Goal: Task Accomplishment & Management: Use online tool/utility

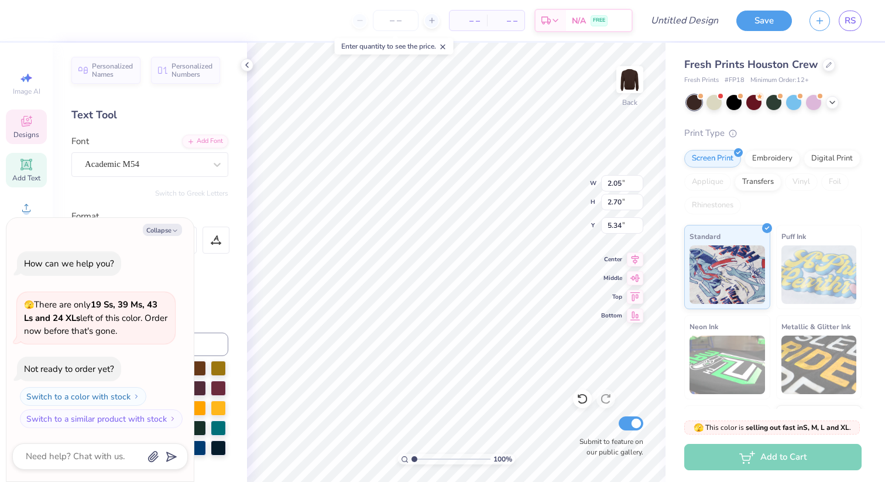
type textarea "x"
type textarea "A"
type textarea "x"
type input "1.80"
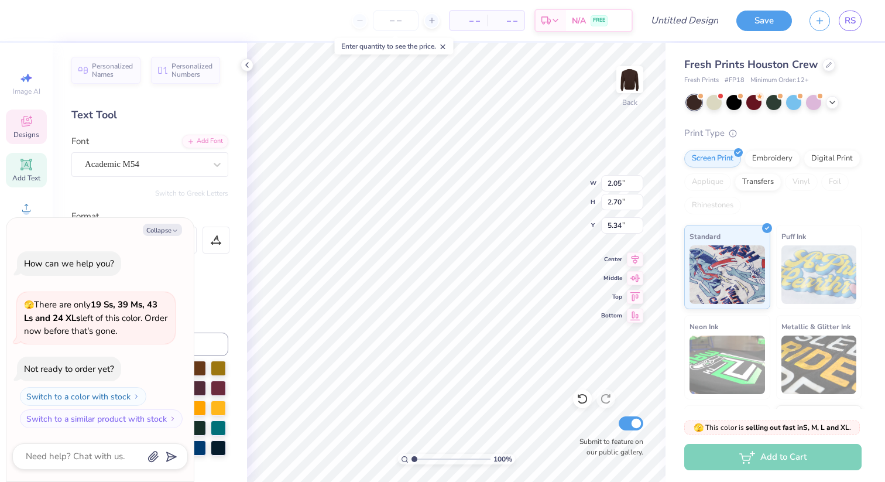
type input "2.61"
type input "5.64"
type textarea "x"
type textarea "aL"
type textarea "x"
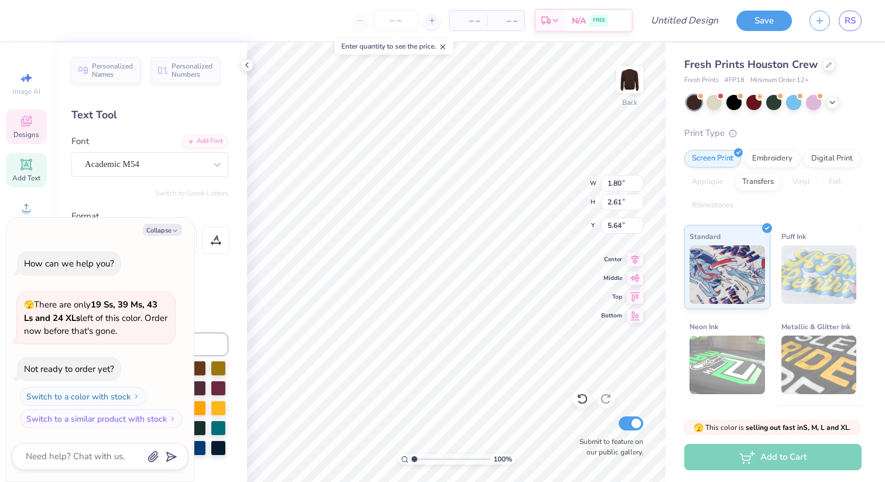
type textarea "a"
type textarea "x"
type textarea "L"
type textarea "x"
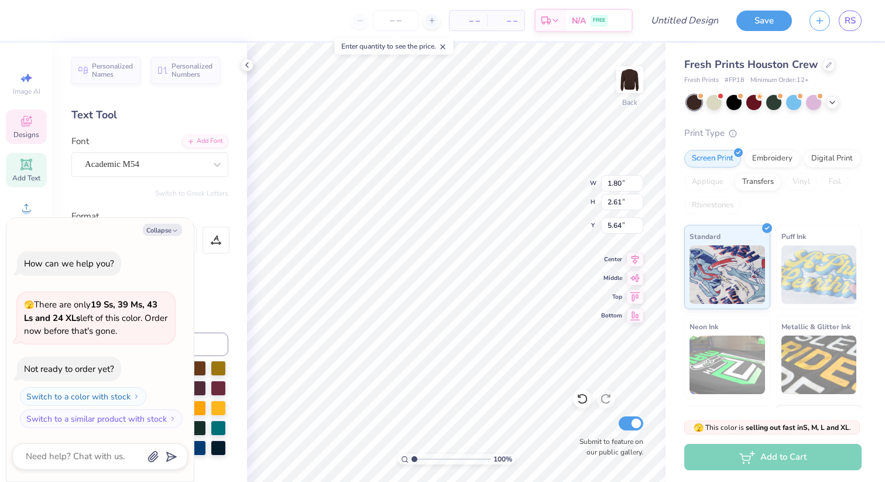
type input "1.64"
type input "2.59"
type textarea "x"
type textarea "H"
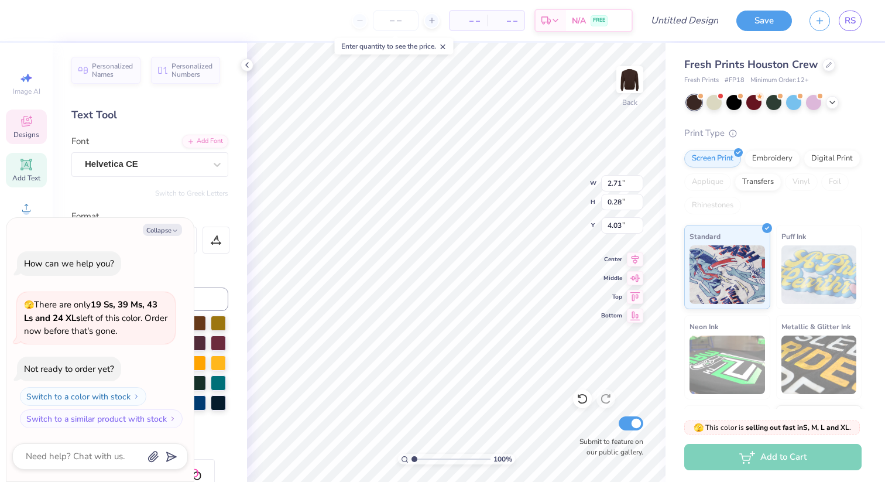
scroll to position [0, 2]
type textarea "x"
type input "2.22"
type input "4.31"
type textarea "x"
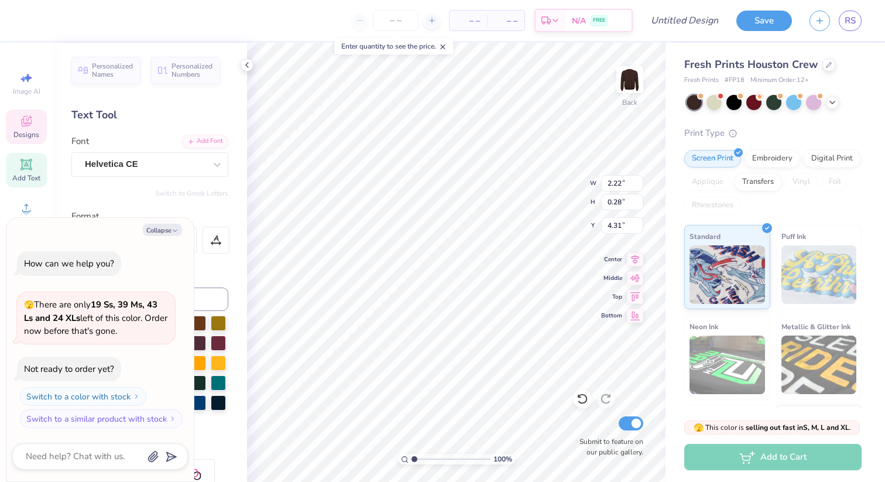
type input "2.71"
type input "4.03"
type textarea "x"
type input "10.54"
click at [581, 400] on icon at bounding box center [583, 399] width 12 height 12
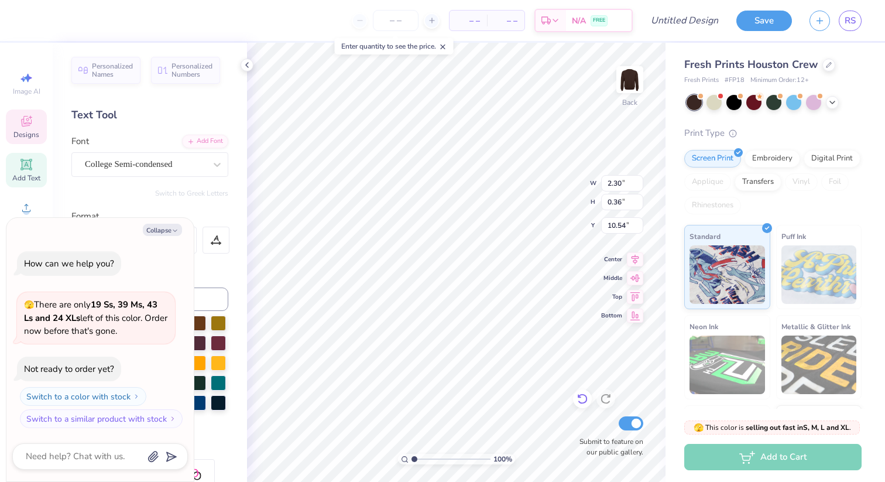
type textarea "x"
type input "8.77"
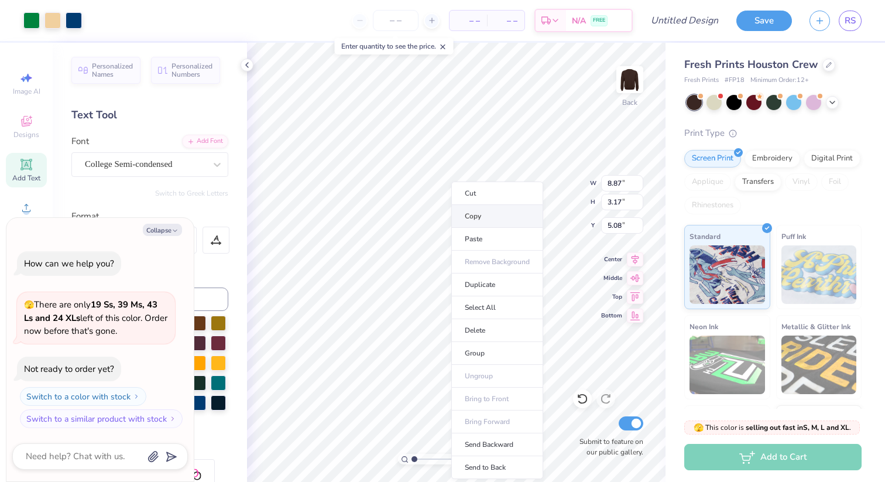
click at [469, 214] on li "Copy" at bounding box center [497, 216] width 92 height 23
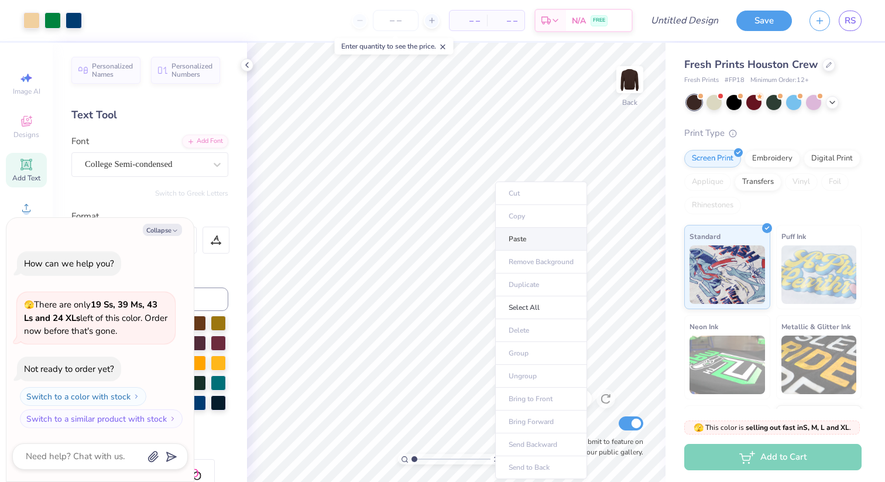
click at [525, 241] on li "Paste" at bounding box center [541, 239] width 92 height 23
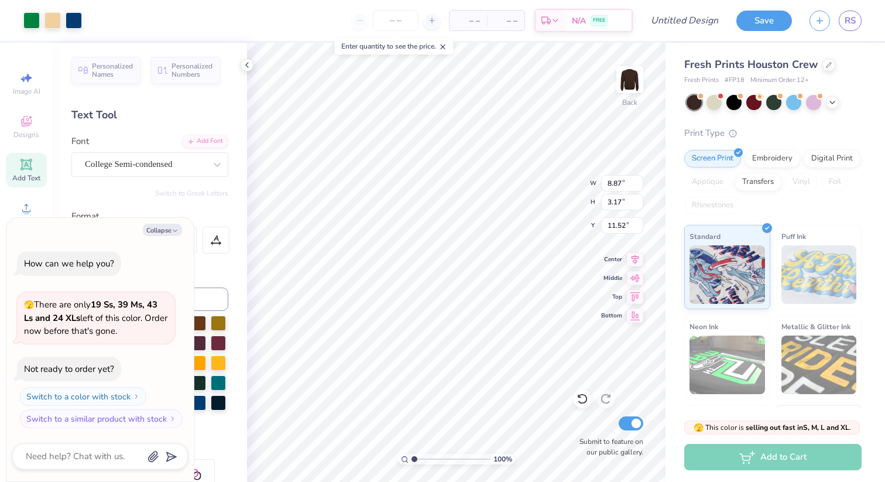
type textarea "x"
type input "11.25"
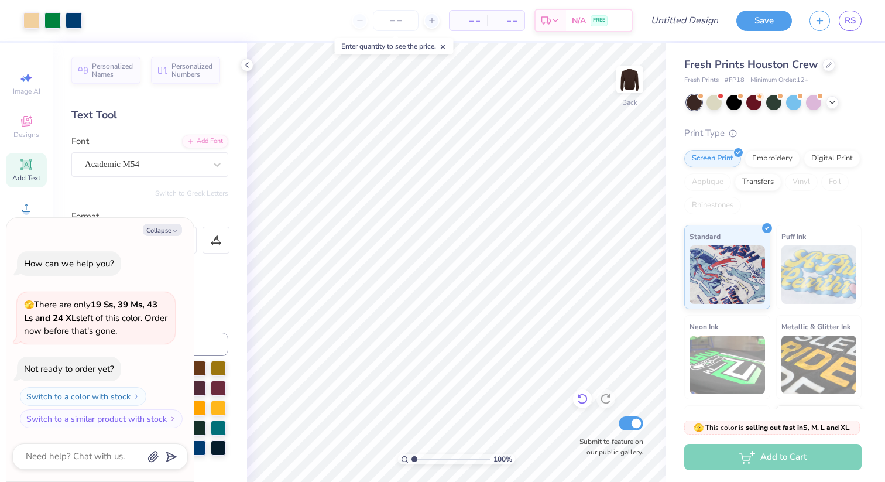
click at [585, 399] on icon at bounding box center [583, 399] width 12 height 12
type textarea "x"
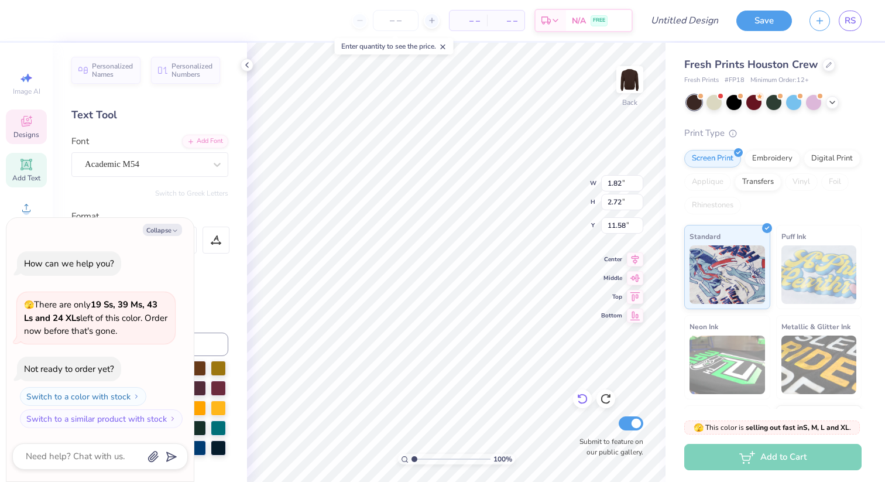
type textarea "P"
type textarea "x"
type textarea "AH"
type textarea "x"
type textarea "A"
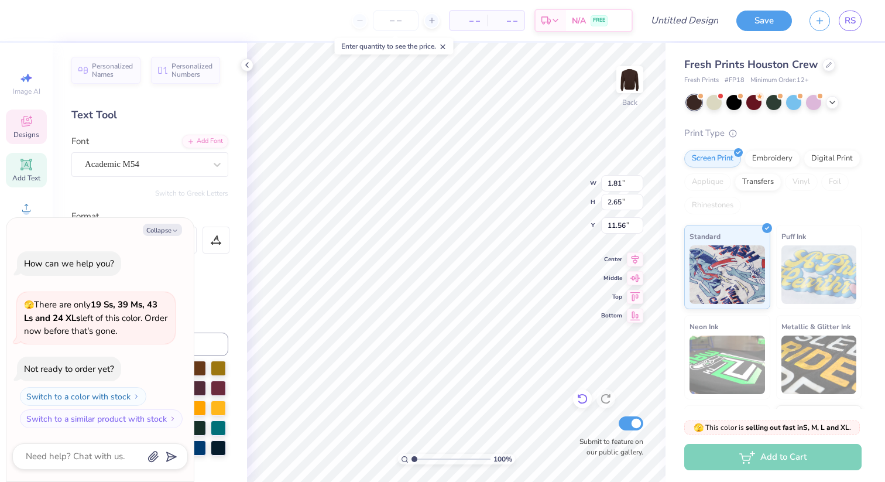
type textarea "x"
type textarea "H"
type textarea "x"
type input "1.62"
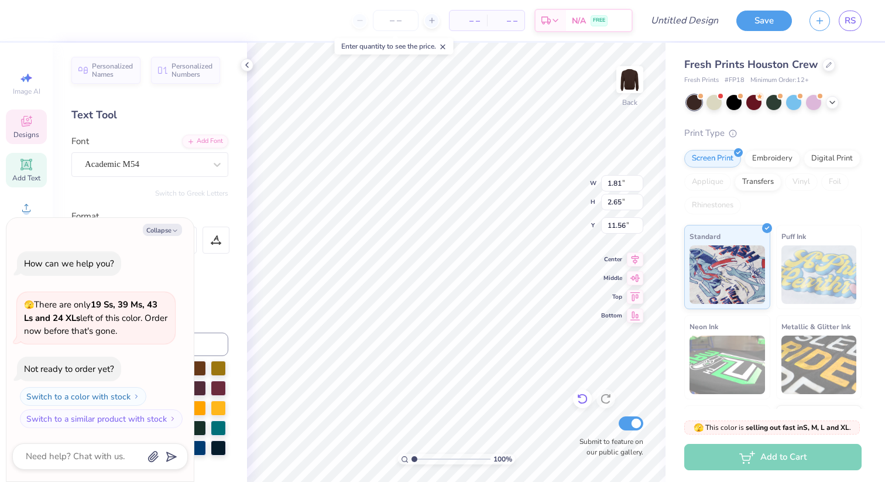
type input "2.59"
type input "11.82"
type textarea "x"
type textarea "I"
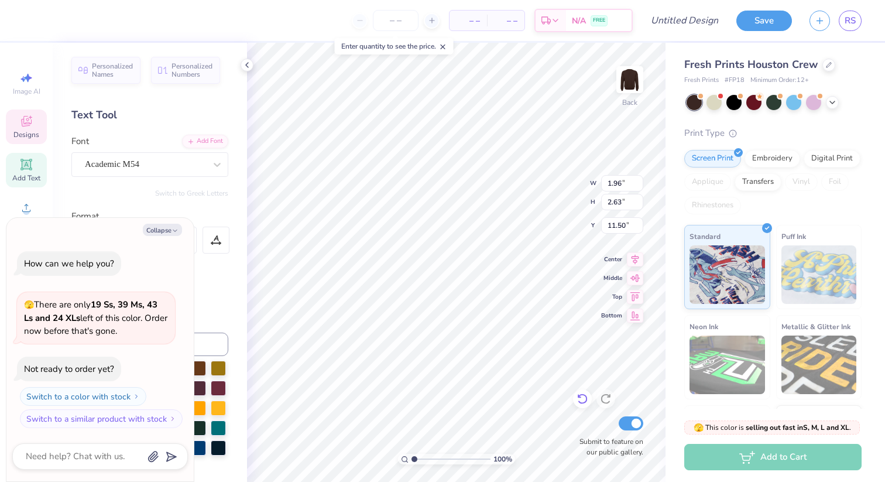
type textarea "x"
type input "9.43"
type textarea "x"
type input "2.00"
type input "2.70"
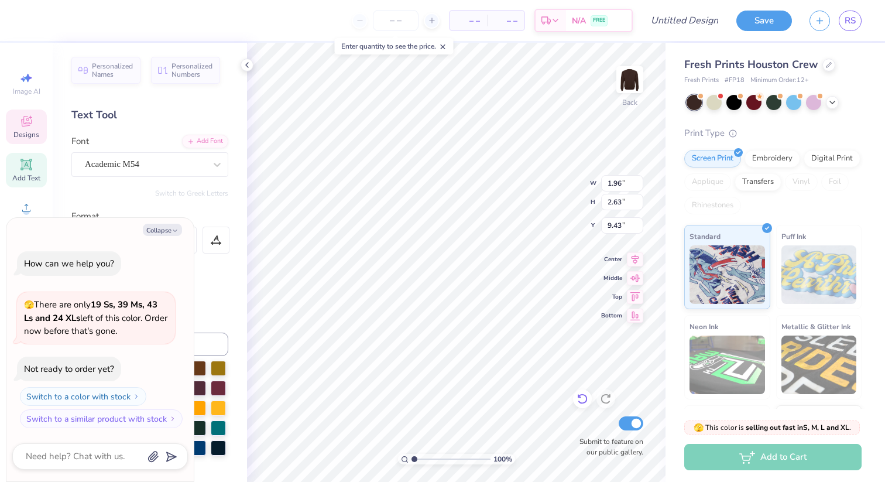
type input "11.51"
type textarea "x"
type input "9.11"
type textarea "x"
type input "0.95"
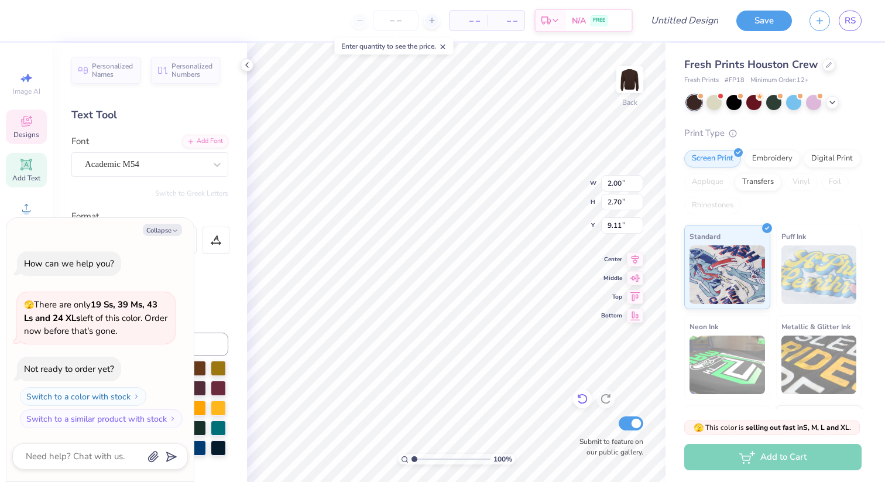
type input "2.59"
type input "11.80"
type textarea "x"
type input "8.66"
type textarea "x"
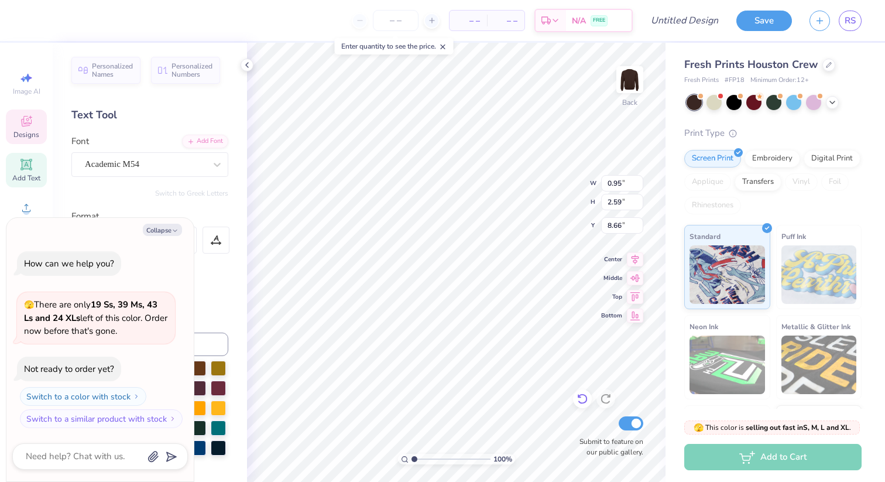
type input "9.11"
type textarea "x"
type input "1.96"
type input "2.63"
type input "9.43"
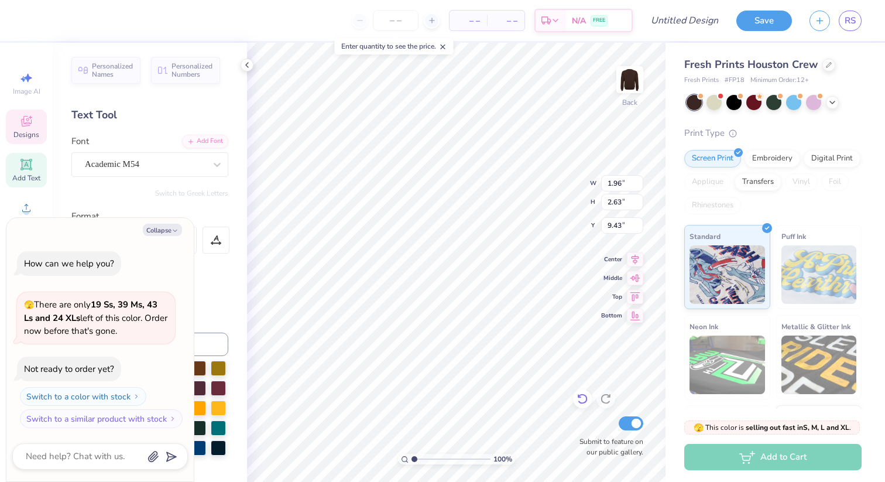
type textarea "x"
type input "8.62"
type textarea "x"
type input "8.66"
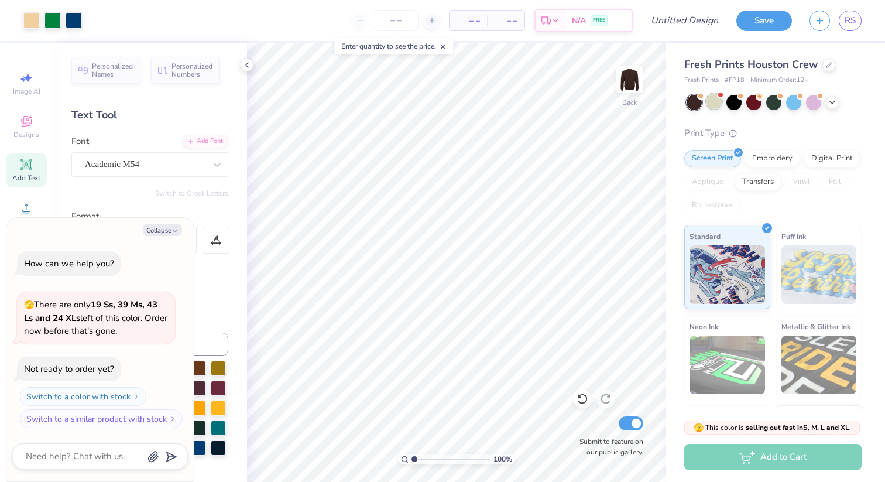
click at [716, 105] on div at bounding box center [714, 101] width 15 height 15
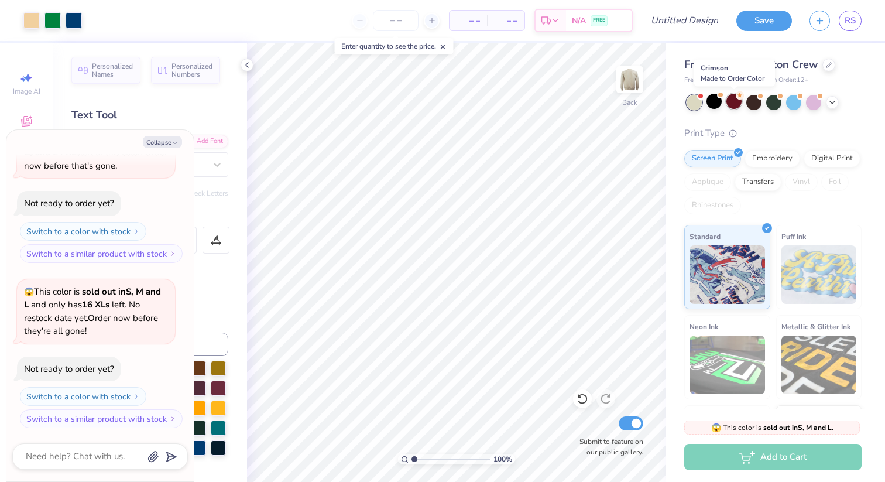
click at [731, 100] on div at bounding box center [733, 101] width 15 height 15
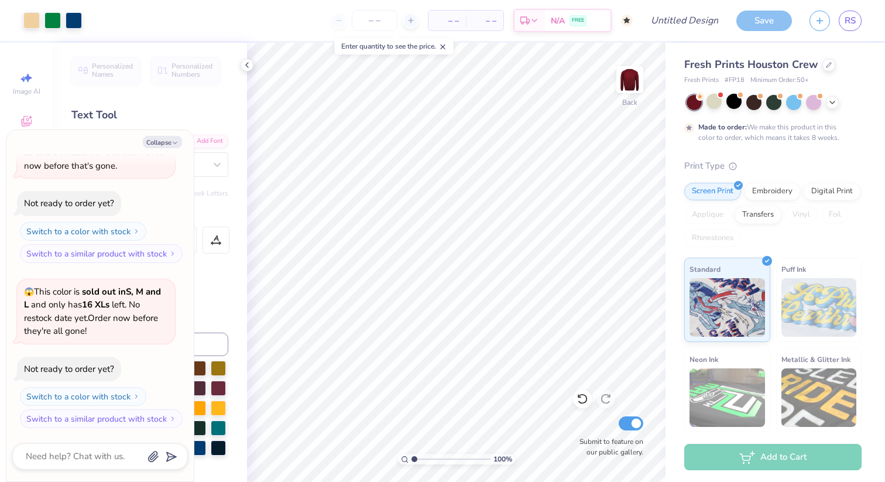
scroll to position [175, 0]
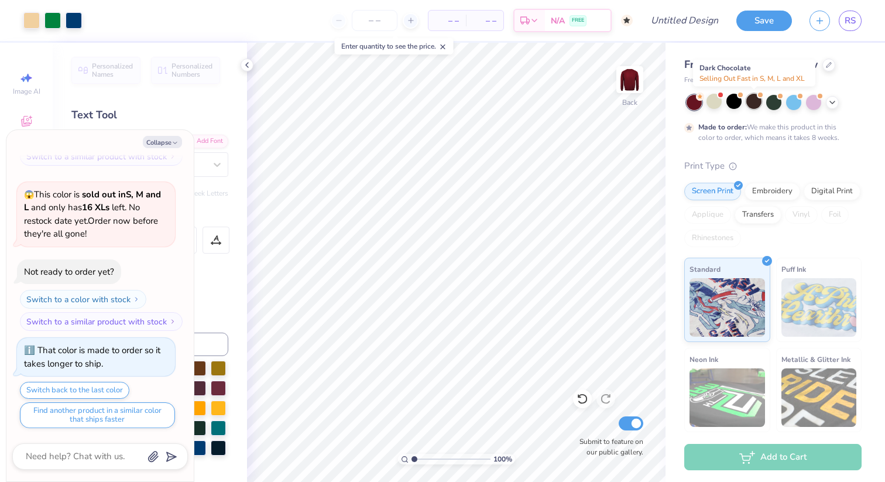
click at [753, 104] on div at bounding box center [753, 101] width 15 height 15
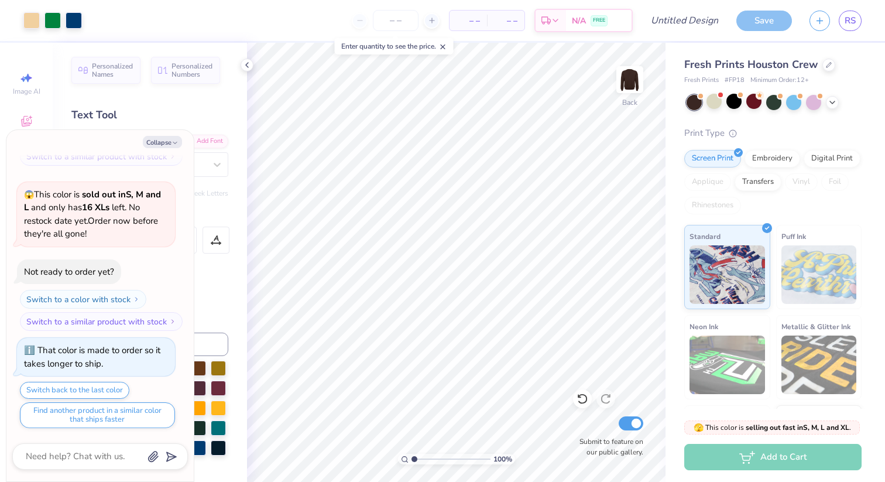
scroll to position [385, 0]
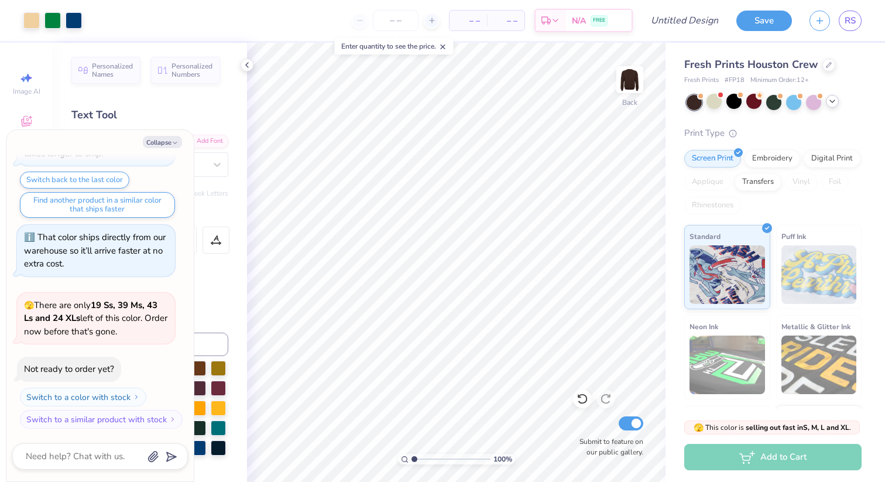
click at [828, 104] on icon at bounding box center [832, 101] width 9 height 9
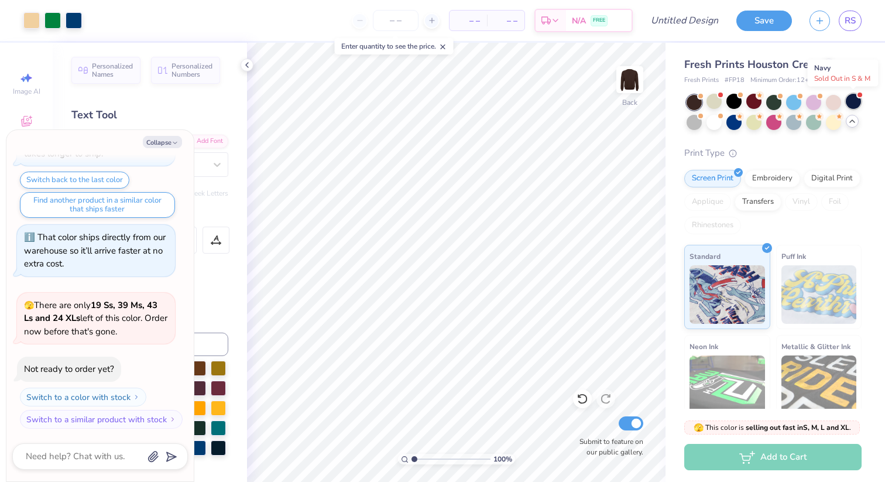
click at [854, 102] on div at bounding box center [853, 101] width 15 height 15
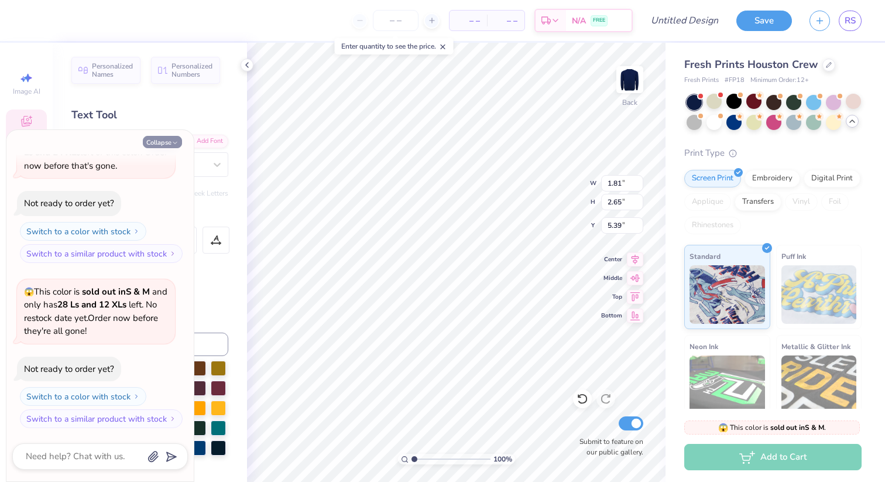
click at [173, 143] on icon "button" at bounding box center [175, 142] width 7 height 7
type textarea "x"
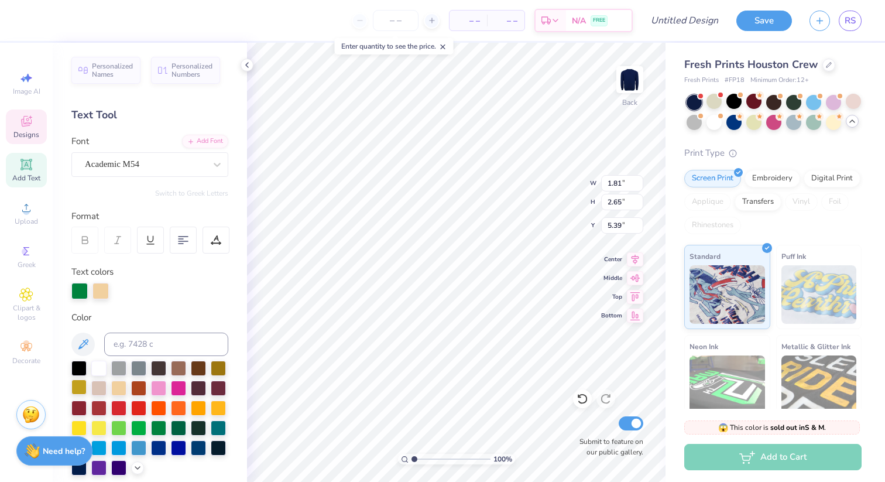
click at [81, 385] on div at bounding box center [78, 386] width 15 height 15
type input "1.62"
type input "2.59"
type input "5.66"
click at [83, 290] on div at bounding box center [79, 290] width 16 height 16
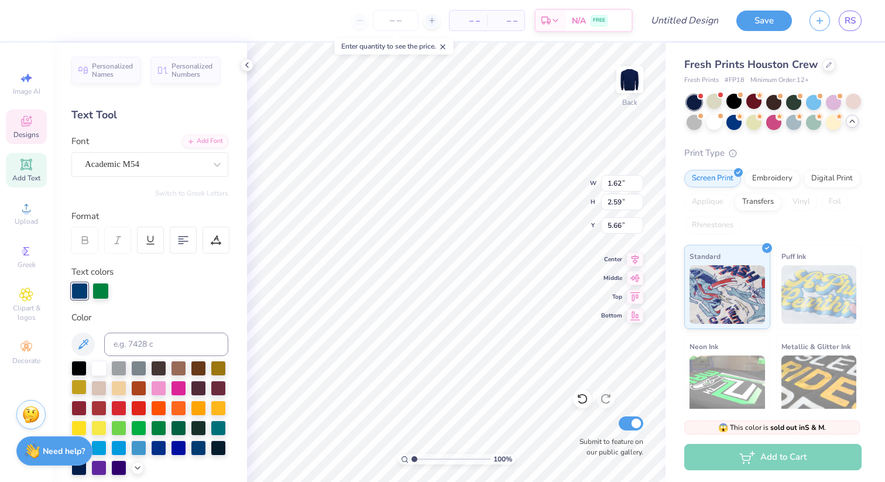
click at [77, 386] on div at bounding box center [78, 386] width 15 height 15
click at [585, 401] on icon at bounding box center [582, 399] width 10 height 11
click at [84, 290] on div at bounding box center [79, 290] width 16 height 16
click at [80, 388] on div at bounding box center [78, 386] width 15 height 15
click at [581, 399] on icon at bounding box center [583, 399] width 12 height 12
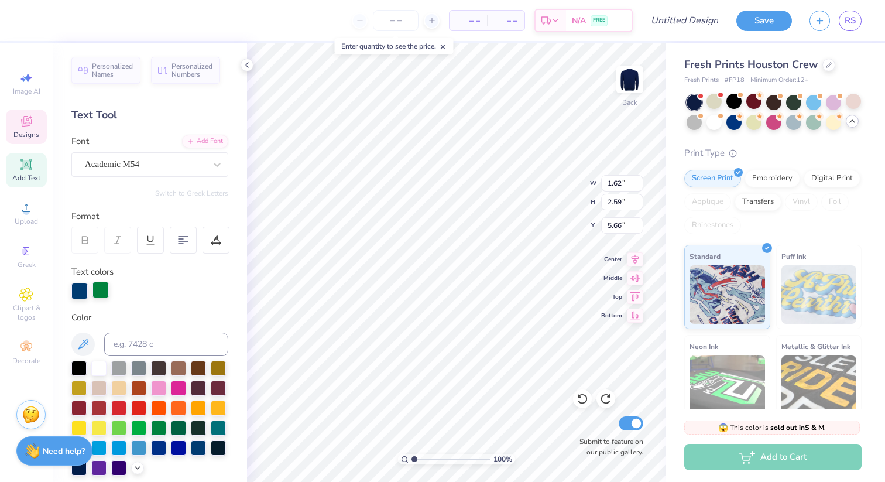
click at [105, 290] on div at bounding box center [100, 290] width 16 height 16
click at [78, 388] on div at bounding box center [78, 386] width 15 height 15
type input "1.59"
type input "2.55"
type input "5.08"
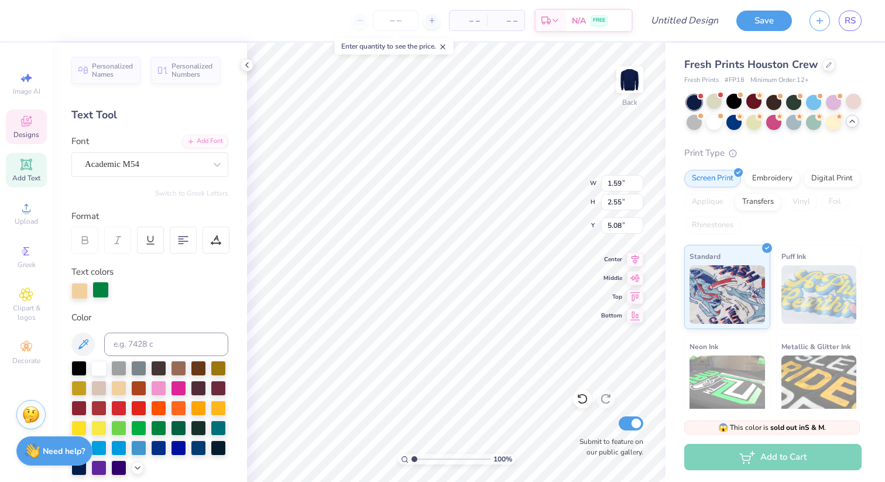
click at [104, 293] on div at bounding box center [100, 290] width 16 height 16
click at [181, 448] on div at bounding box center [178, 446] width 15 height 15
click at [136, 447] on div at bounding box center [138, 446] width 15 height 15
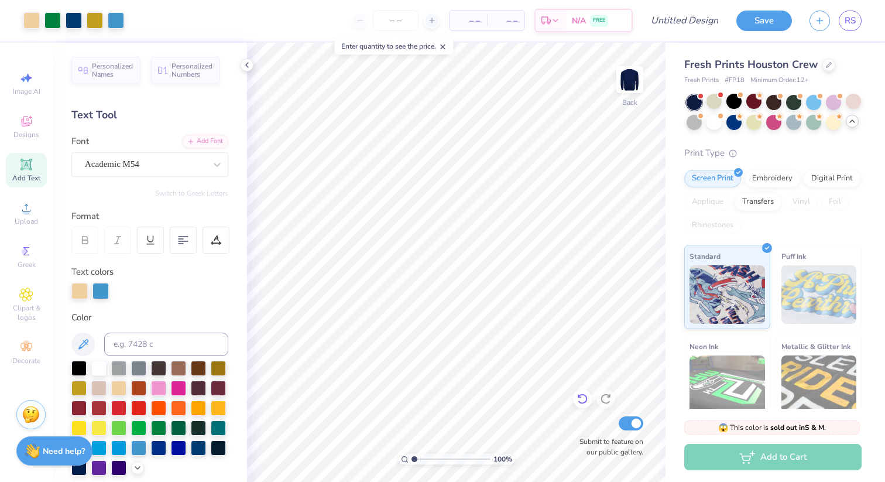
click at [589, 400] on div at bounding box center [582, 398] width 19 height 19
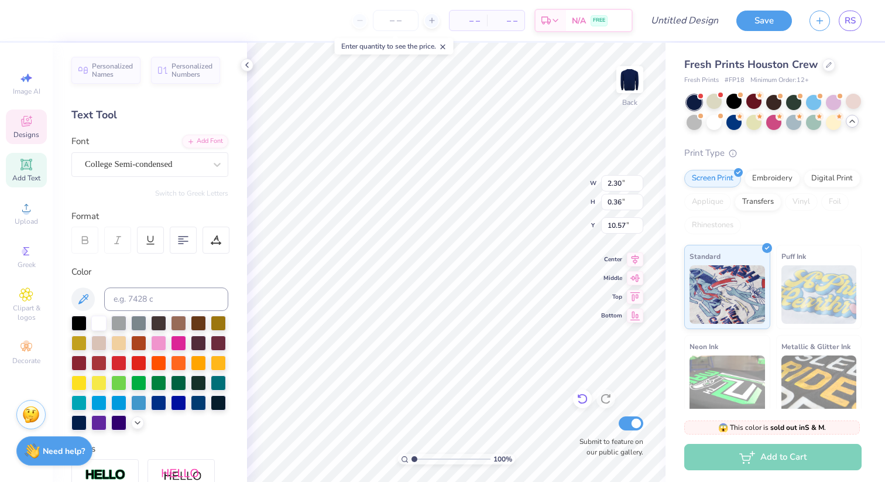
type input "15.97"
type input "1.96"
type input "2.63"
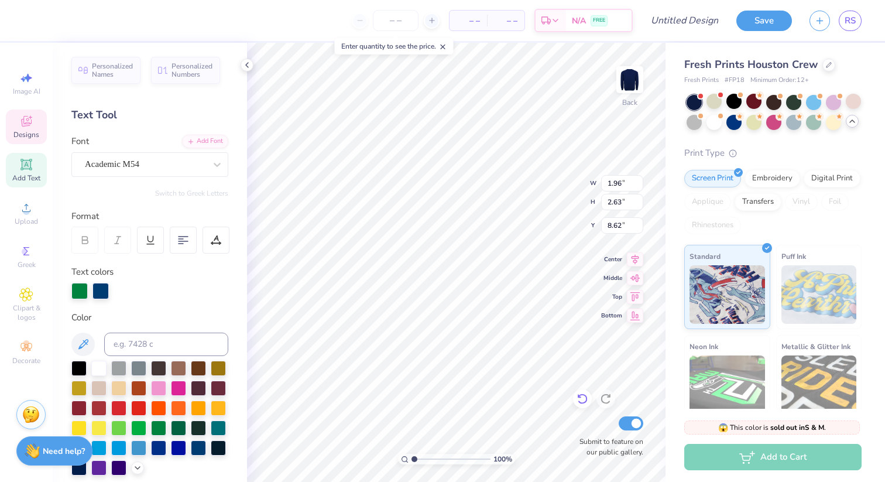
type input "11.25"
type input "9.06"
click at [99, 292] on div at bounding box center [100, 290] width 16 height 16
click at [178, 388] on div at bounding box center [178, 386] width 15 height 15
click at [576, 400] on div at bounding box center [582, 398] width 19 height 19
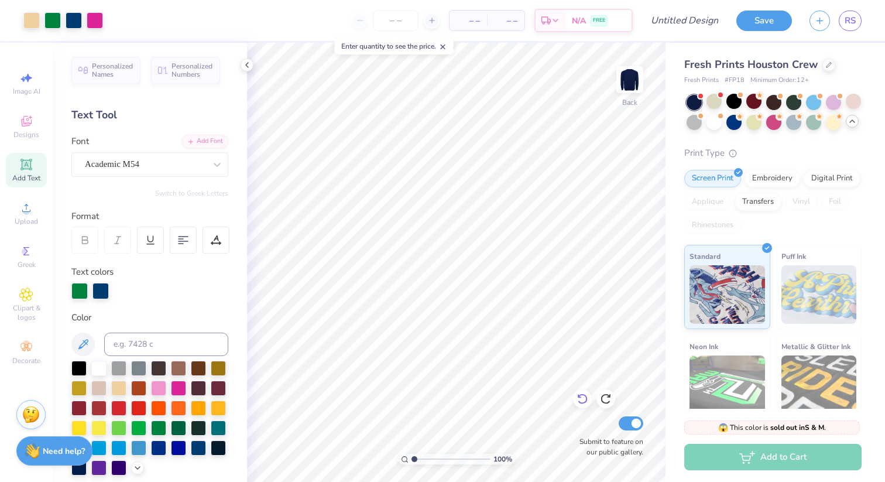
click at [585, 405] on div at bounding box center [582, 398] width 19 height 19
click at [609, 399] on icon at bounding box center [606, 399] width 12 height 12
click at [103, 291] on div at bounding box center [100, 290] width 16 height 16
click at [177, 391] on div at bounding box center [178, 386] width 15 height 15
click at [585, 398] on icon at bounding box center [583, 399] width 12 height 12
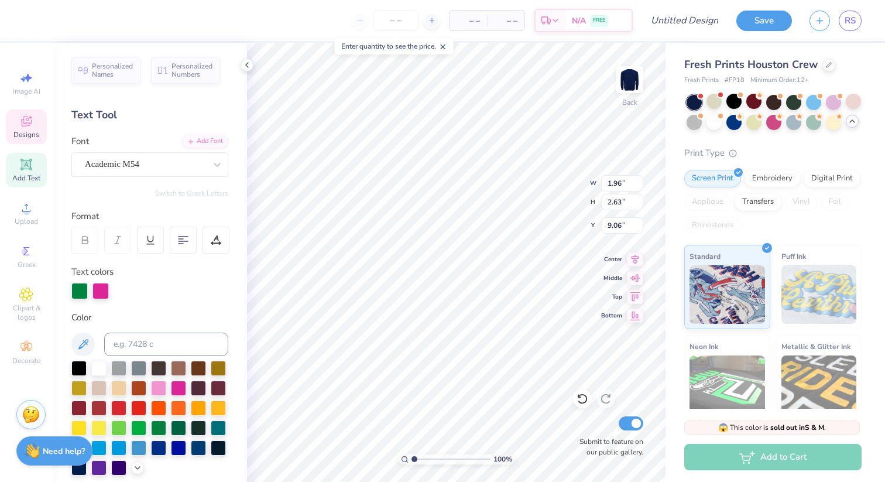
click at [101, 291] on div at bounding box center [100, 291] width 16 height 16
click at [156, 445] on div at bounding box center [158, 446] width 15 height 15
click at [582, 402] on icon at bounding box center [583, 399] width 12 height 12
click at [586, 395] on icon at bounding box center [583, 399] width 12 height 12
click at [102, 287] on div at bounding box center [100, 290] width 16 height 16
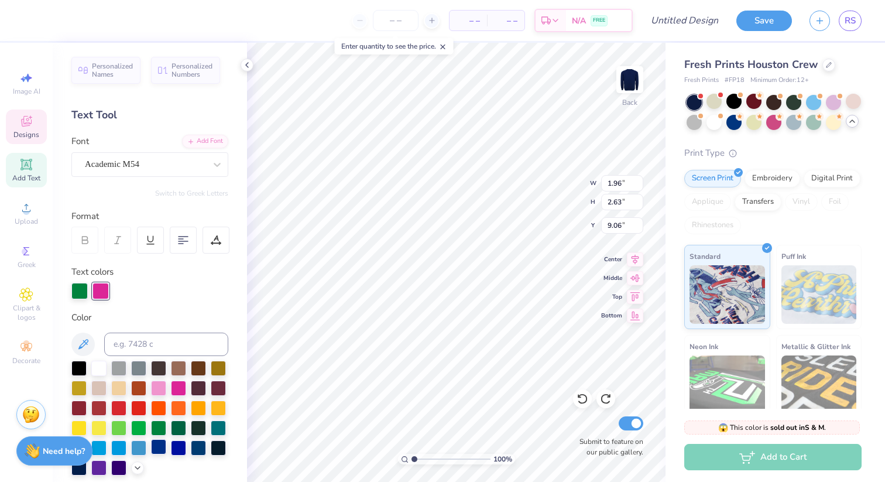
click at [162, 448] on div at bounding box center [158, 446] width 15 height 15
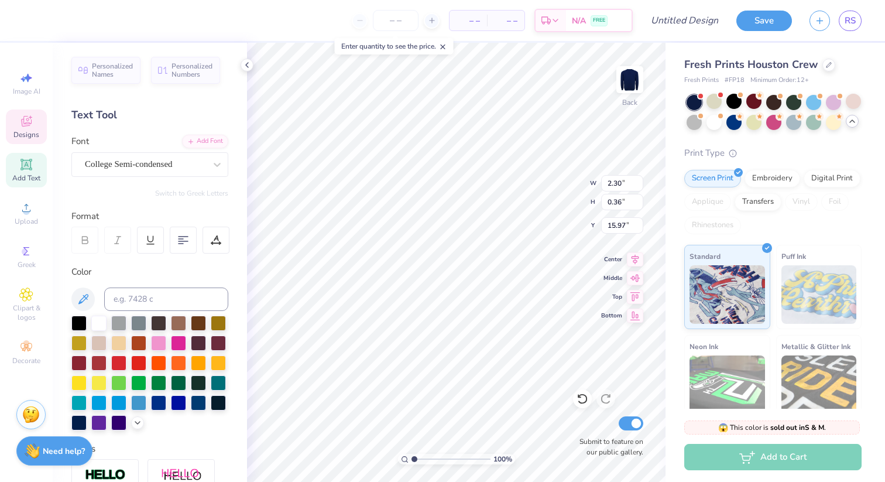
type input "14.87"
type textarea "EST 1925"
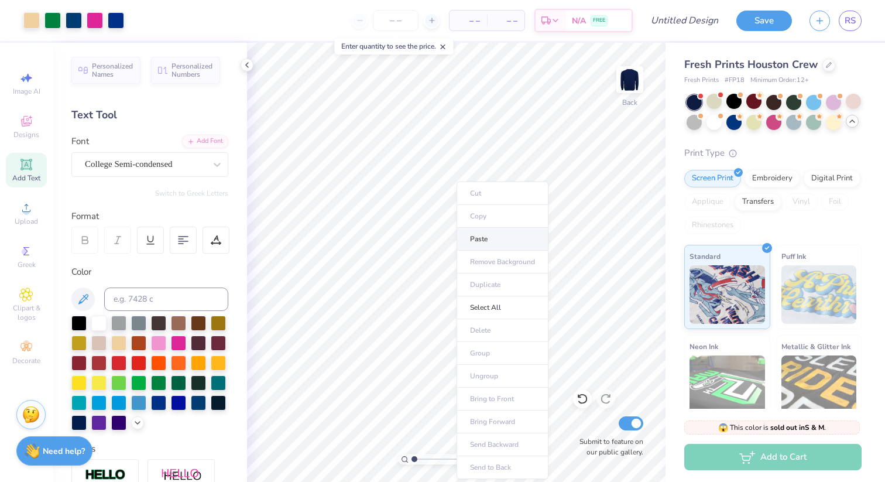
click at [495, 242] on li "Paste" at bounding box center [503, 239] width 92 height 23
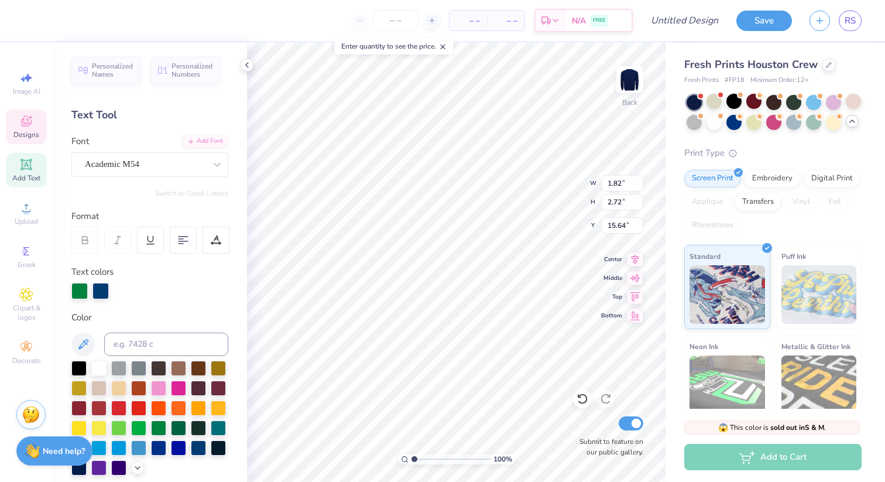
type textarea "O"
type textarea "M"
type input "1.86"
type input "2.61"
type input "15.75"
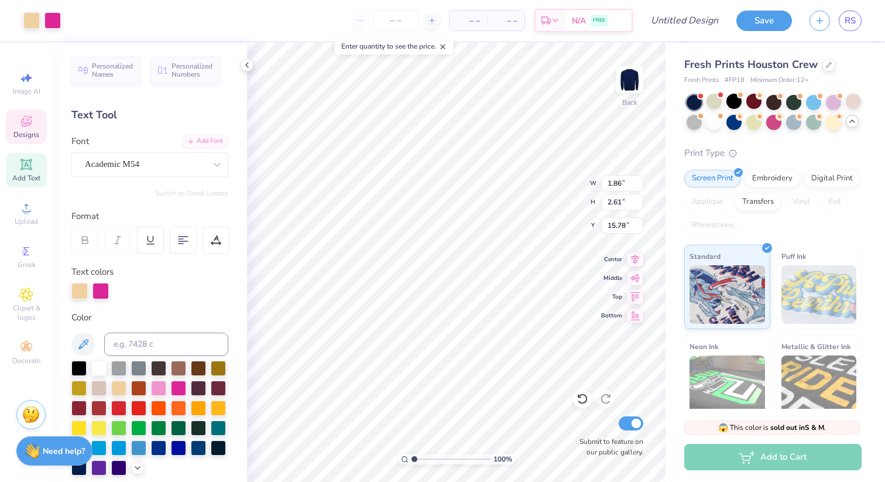
type input "15.78"
type textarea "E"
type input "1.59"
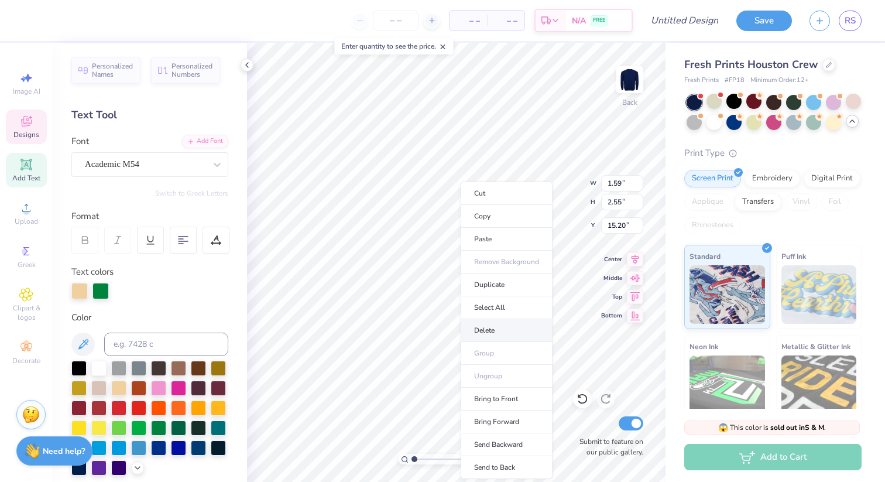
click at [493, 335] on li "Delete" at bounding box center [507, 330] width 92 height 23
type textarea "G"
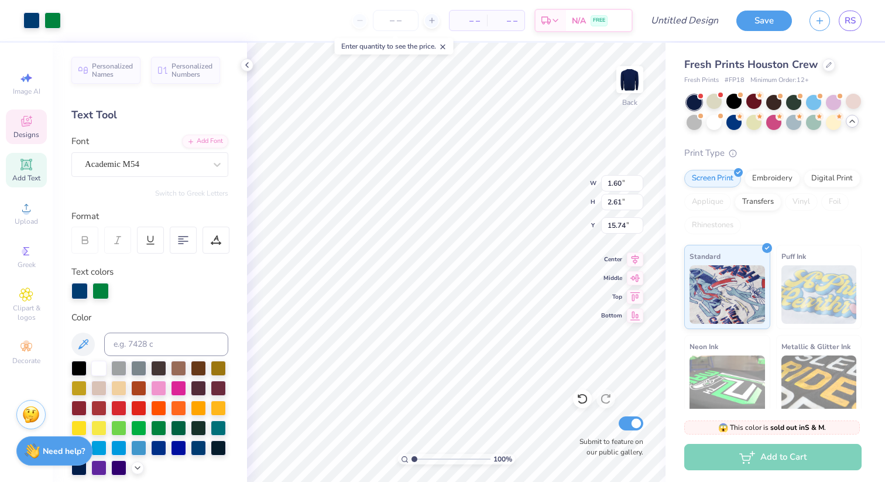
type input "1.62"
type input "2.59"
type input "15.78"
click at [466, 324] on li "Delete" at bounding box center [480, 330] width 92 height 23
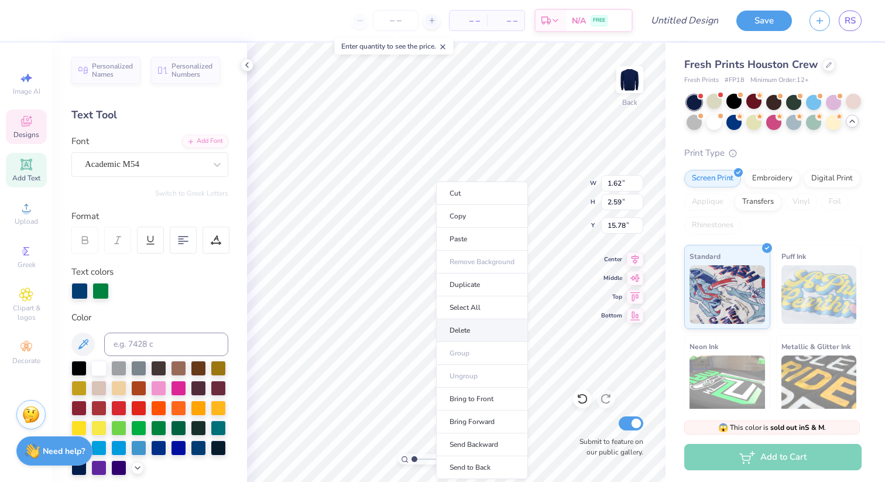
click at [469, 324] on li "Delete" at bounding box center [482, 330] width 92 height 23
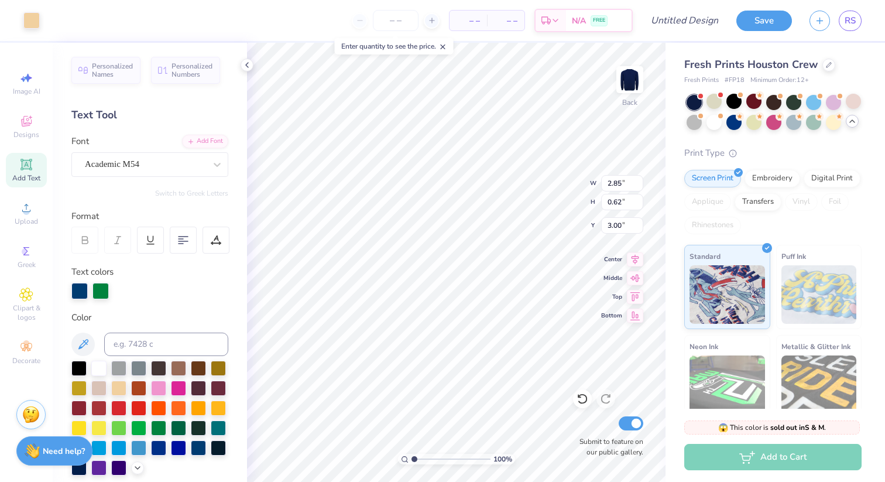
type input "3.00"
type input "1.84"
type input "2.66"
type input "13.81"
type input "2.15"
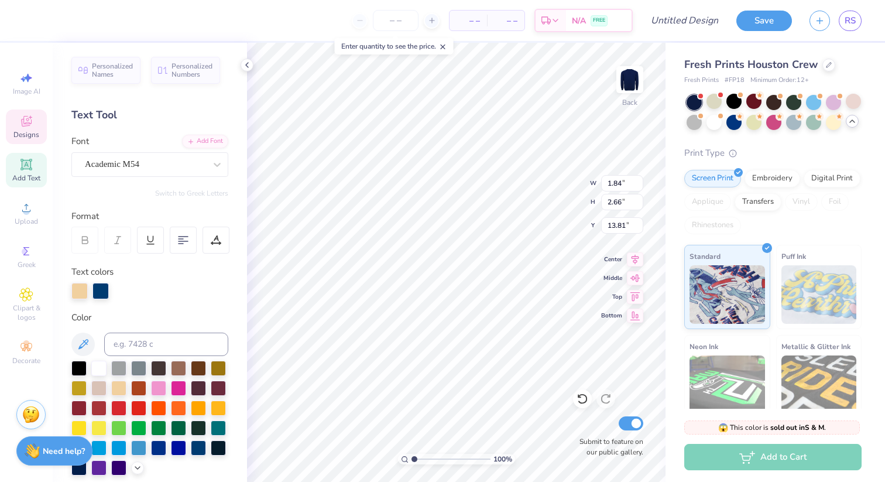
type input "2.62"
type input "11.87"
type input "1.52"
type input "2.55"
type input "17.09"
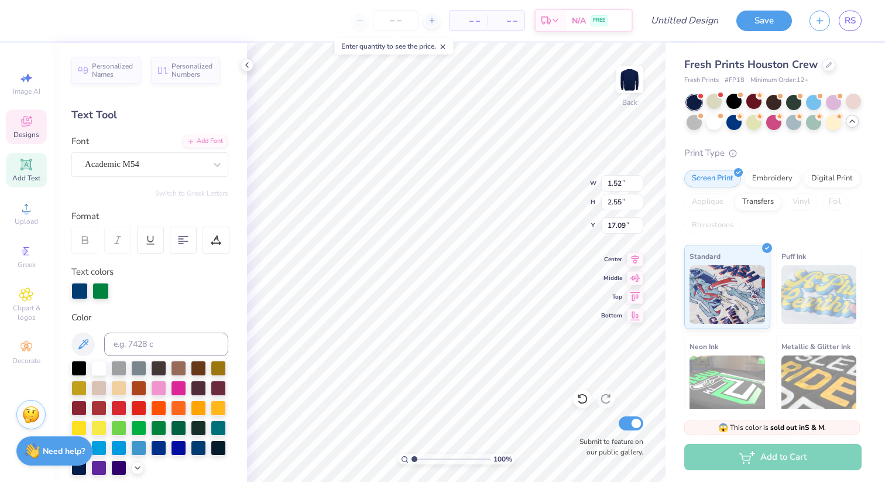
type input "1.60"
type input "2.61"
type input "11.83"
type input "1.81"
type input "2.65"
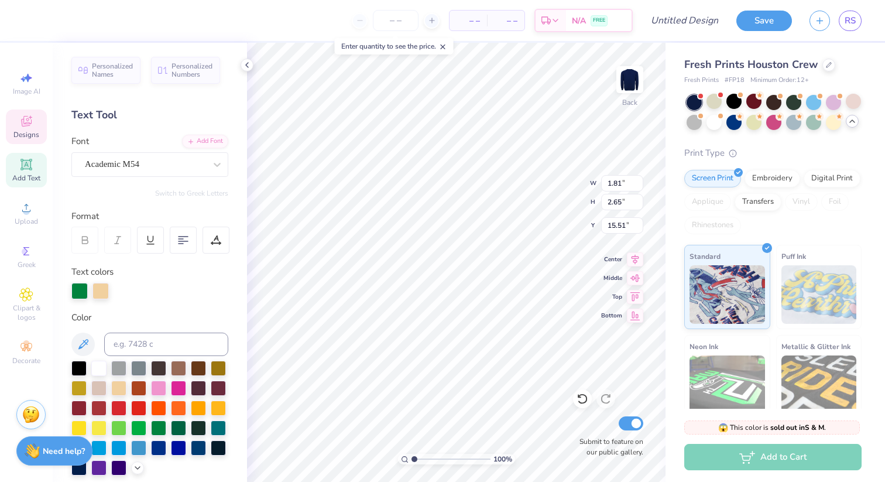
type input "11.83"
type input "1.82"
type input "2.72"
type input "15.53"
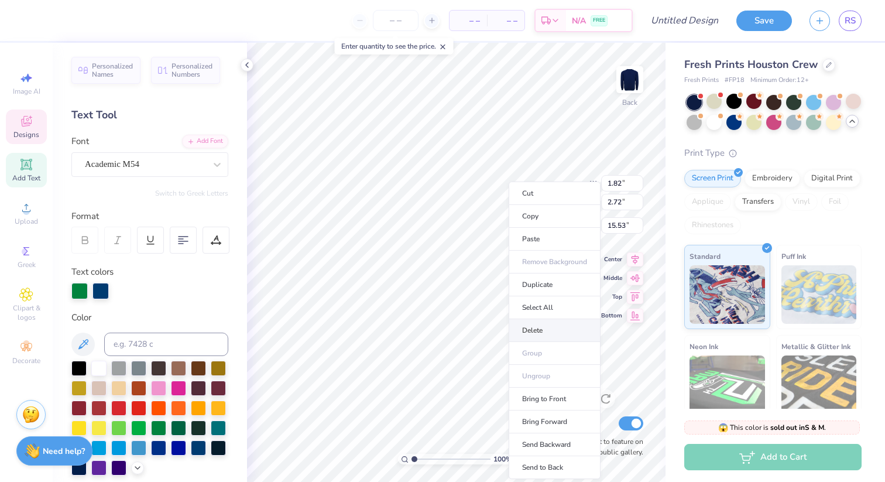
click at [533, 334] on li "Delete" at bounding box center [555, 330] width 92 height 23
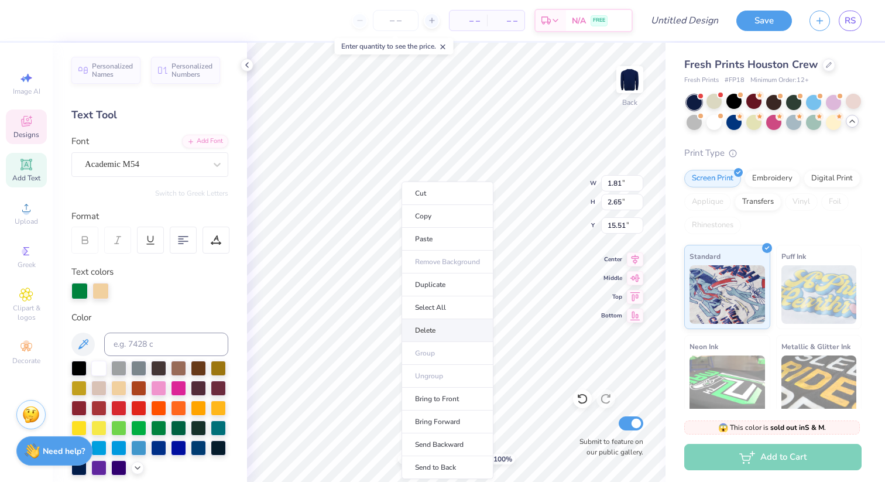
click at [436, 328] on li "Delete" at bounding box center [448, 330] width 92 height 23
click at [432, 330] on li "Delete" at bounding box center [456, 330] width 92 height 23
click at [432, 333] on li "Delete" at bounding box center [454, 330] width 92 height 23
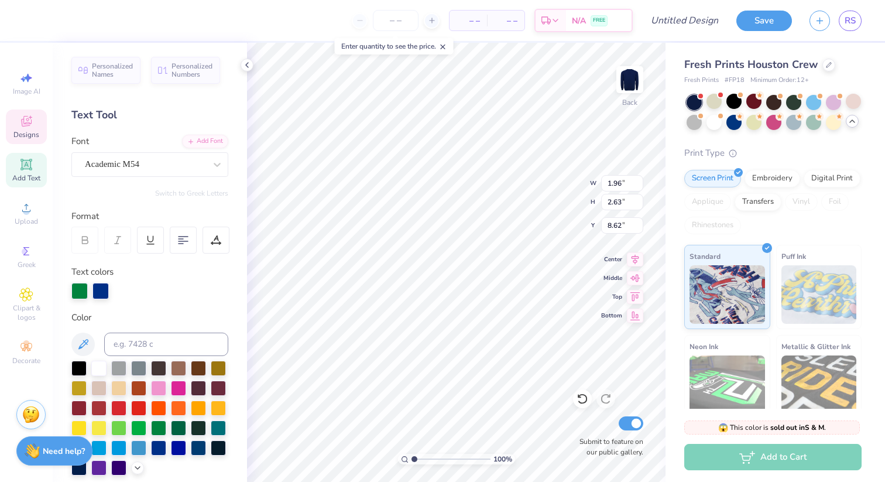
type input "9.06"
type input "2.00"
type input "2.70"
type input "8.13"
type input "0.95"
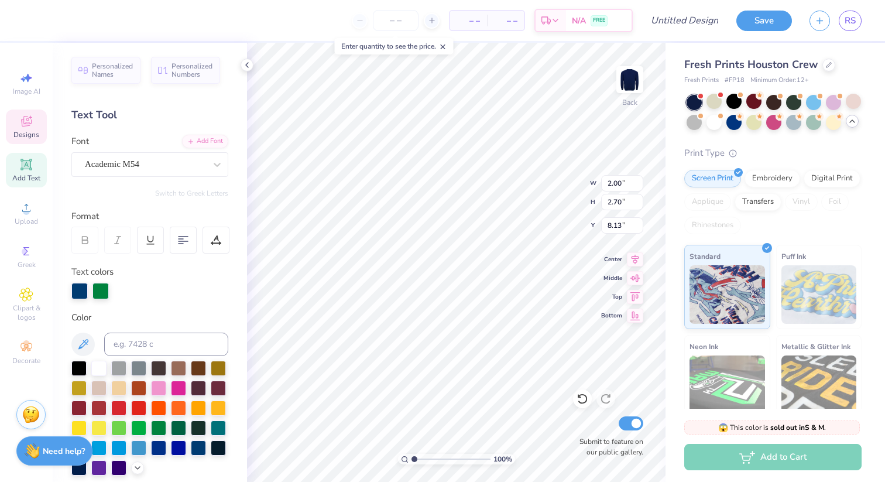
type input "2.59"
type input "8.66"
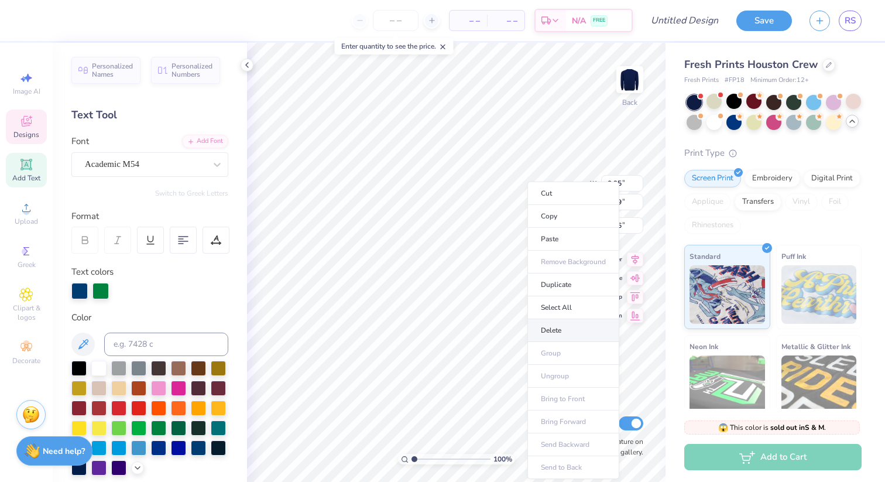
click at [556, 332] on li "Delete" at bounding box center [573, 330] width 92 height 23
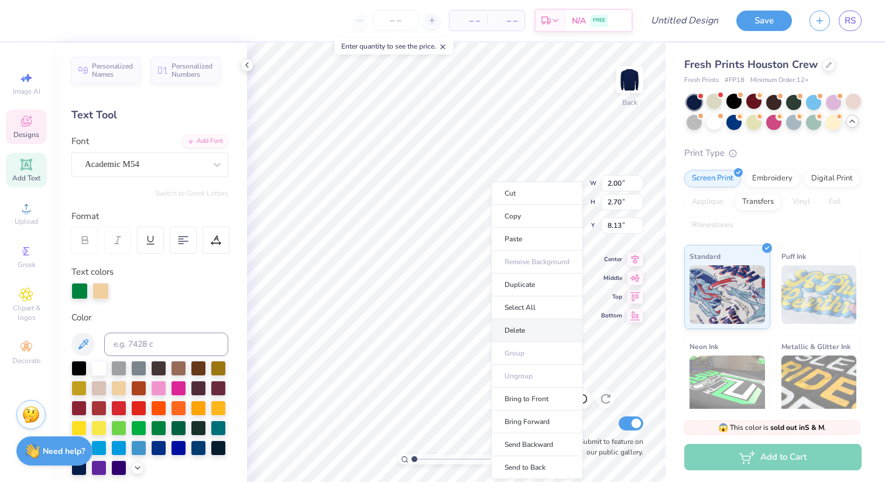
click at [518, 333] on li "Delete" at bounding box center [537, 330] width 92 height 23
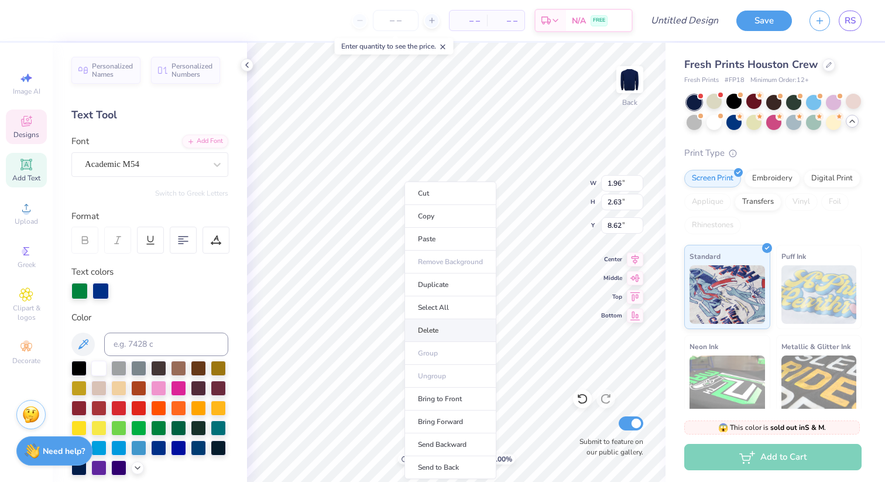
click at [438, 334] on li "Delete" at bounding box center [451, 330] width 92 height 23
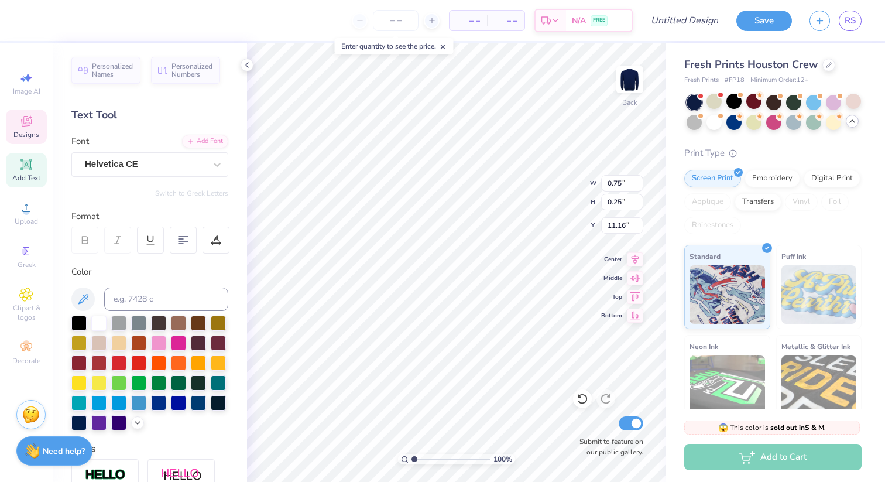
type input "18.10"
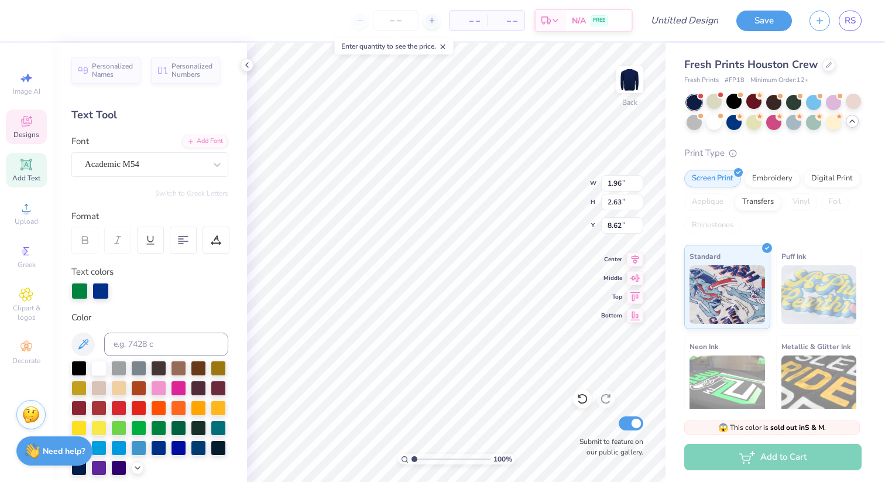
type input "8.62"
type input "0.95"
type input "2.59"
type input "8.66"
type input "1.05"
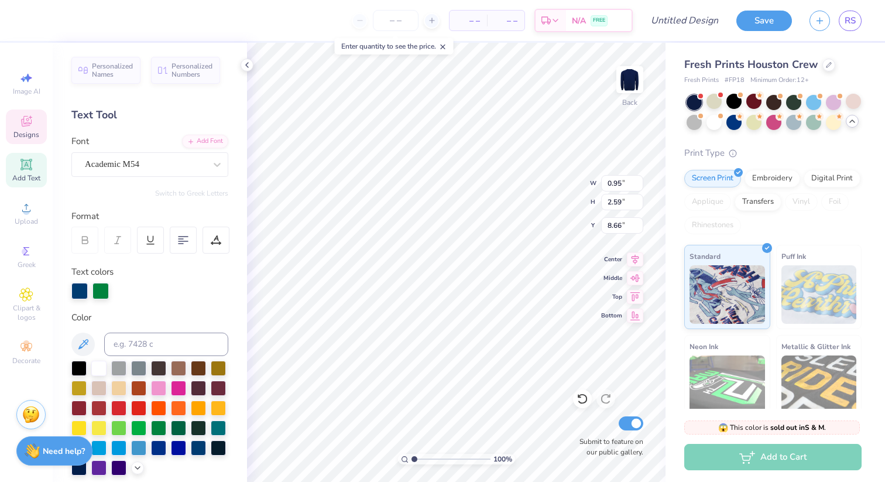
type input "2.61"
type input "8.64"
type input "1.52"
type input "2.55"
type input "11.83"
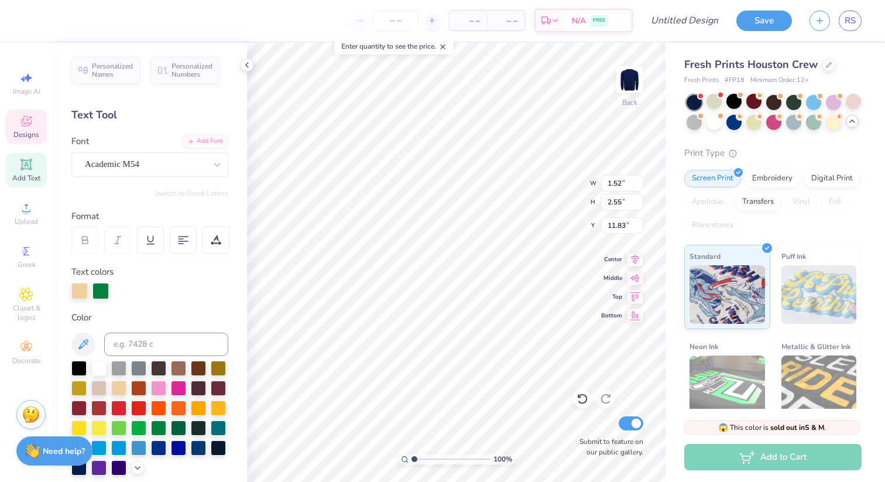
type input "1.95"
type input "2.77"
type input "11.72"
type input "1.84"
type input "2.66"
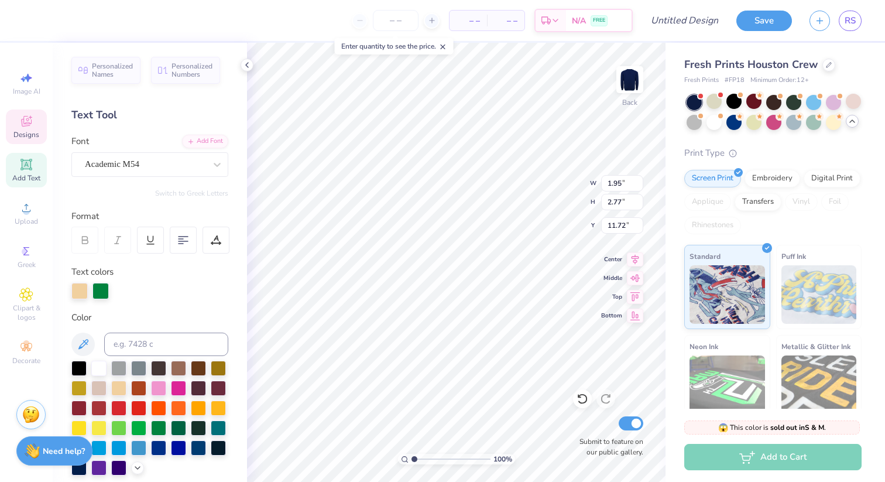
type input "11.83"
type input "2.15"
type input "2.62"
type input "12.72"
type input "1.95"
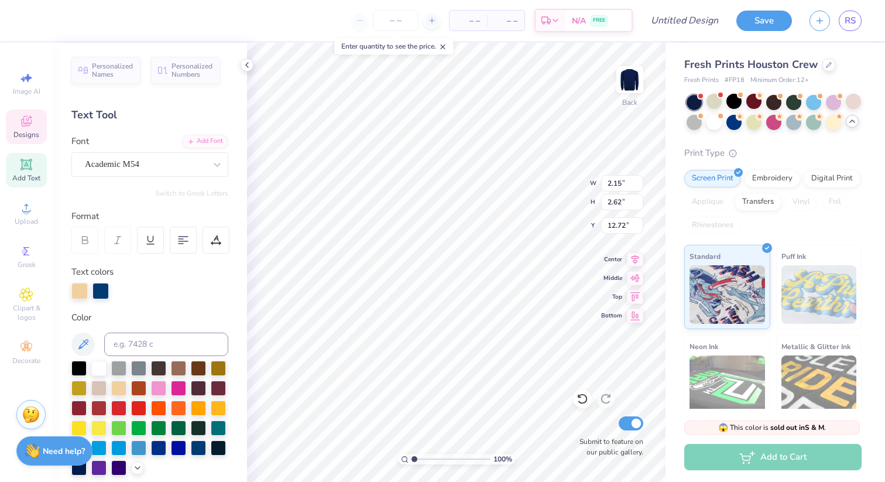
type input "2.77"
type input "12.28"
type input "1.60"
type input "2.61"
type input "11.83"
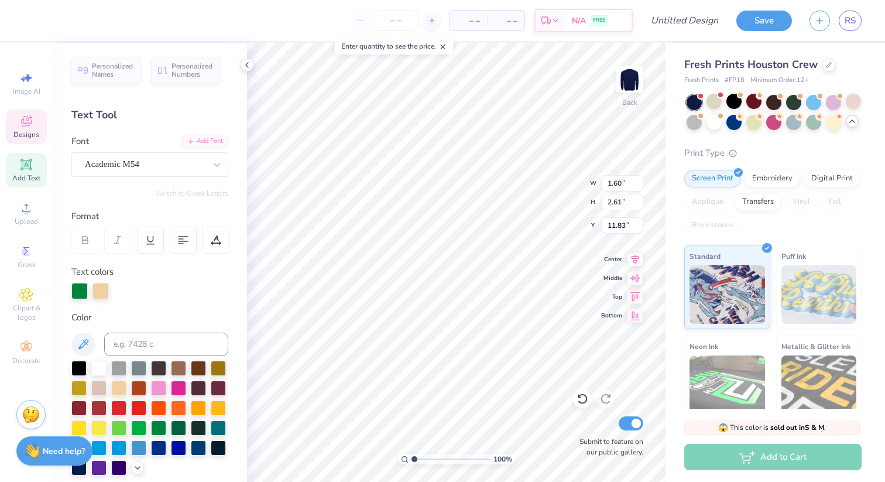
type input "1.81"
type input "2.65"
type input "1.60"
type input "2.61"
type input "1.86"
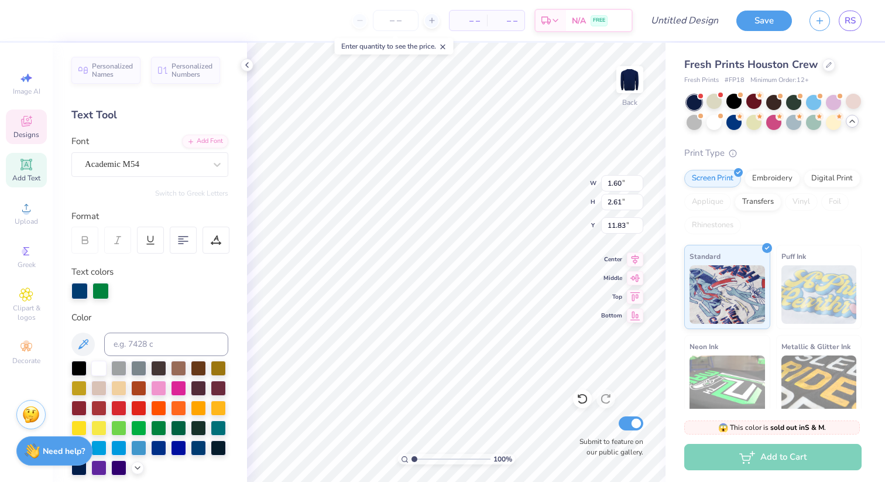
type input "2.65"
type input "12.40"
type input "1.81"
type input "12.11"
type input "17.33"
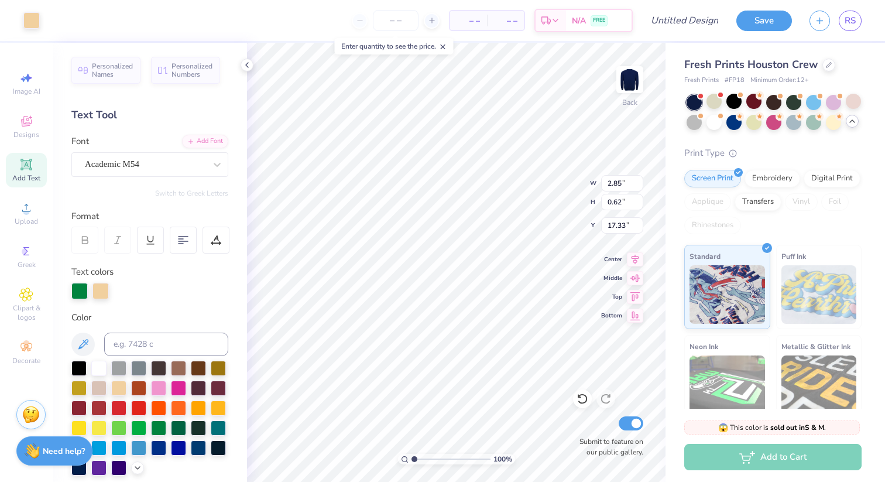
type input "14.16"
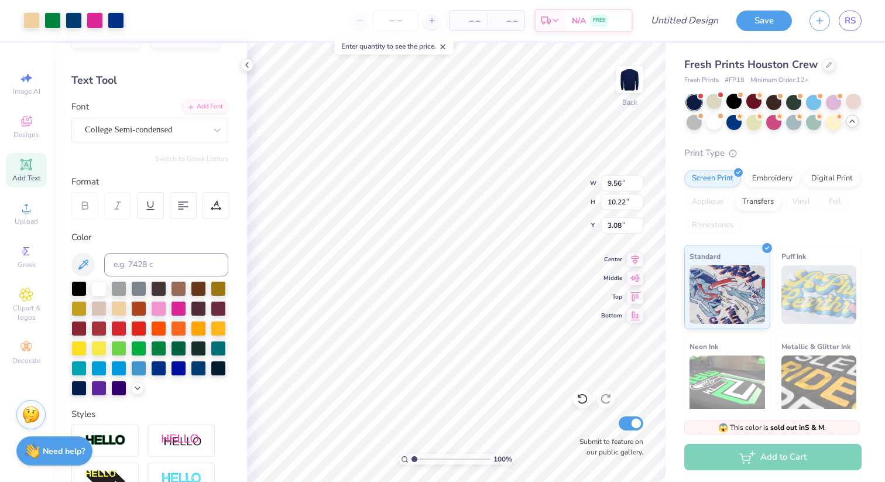
scroll to position [0, 0]
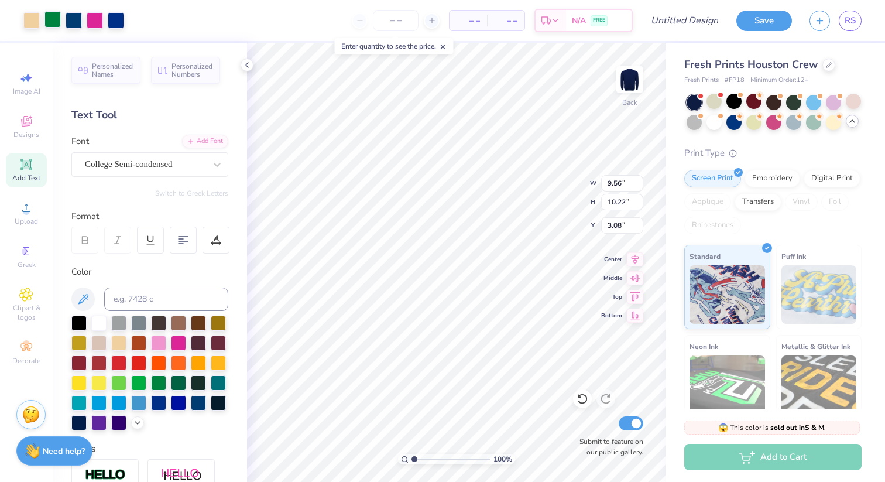
click at [53, 20] on div at bounding box center [52, 19] width 16 height 16
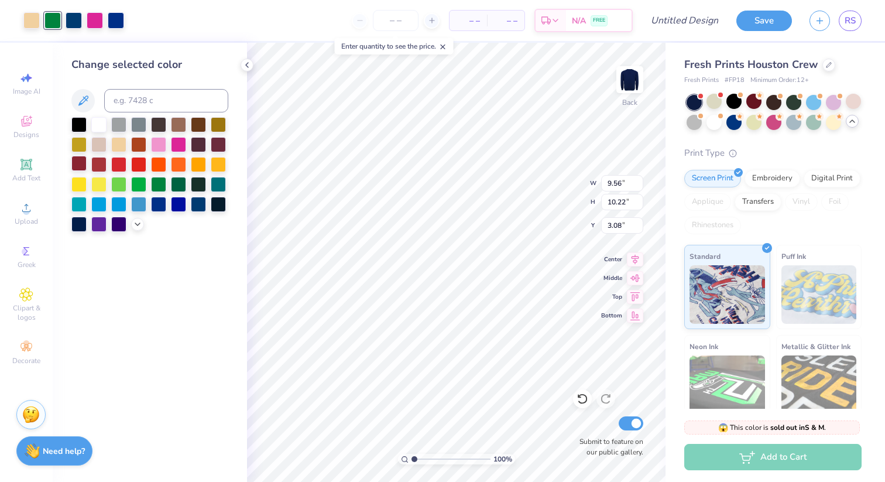
click at [80, 163] on div at bounding box center [78, 163] width 15 height 15
click at [72, 24] on div at bounding box center [74, 19] width 16 height 16
click at [197, 205] on div at bounding box center [198, 203] width 15 height 15
click at [140, 224] on icon at bounding box center [137, 222] width 9 height 9
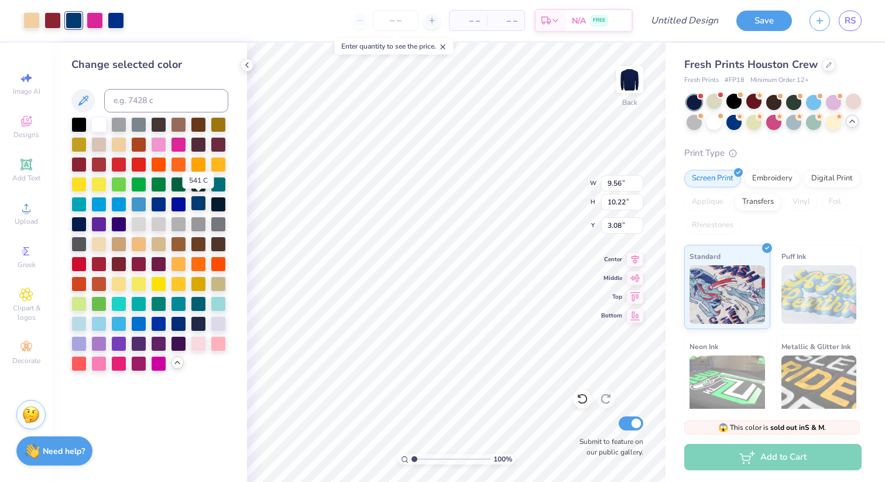
click at [201, 202] on div at bounding box center [198, 203] width 15 height 15
click at [183, 206] on div at bounding box center [178, 203] width 15 height 15
click at [201, 208] on div at bounding box center [198, 203] width 15 height 15
click at [162, 205] on div at bounding box center [158, 203] width 15 height 15
click at [142, 206] on div at bounding box center [138, 203] width 15 height 15
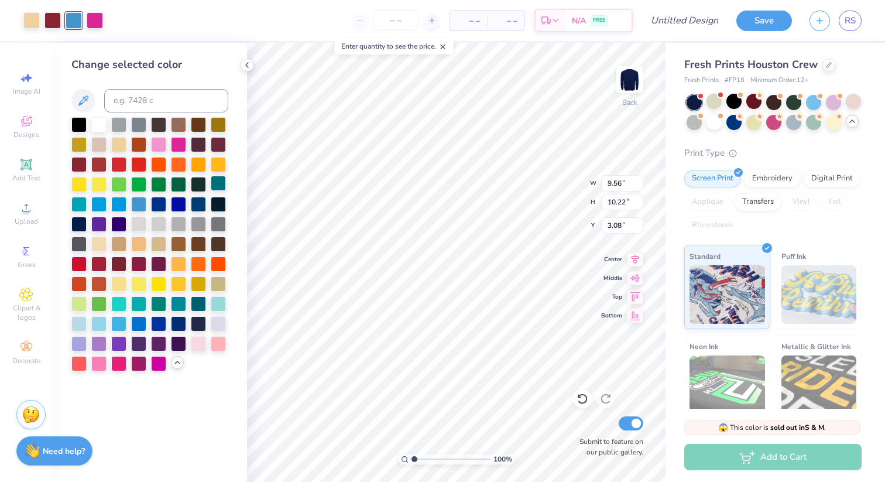
click at [218, 186] on div at bounding box center [218, 183] width 15 height 15
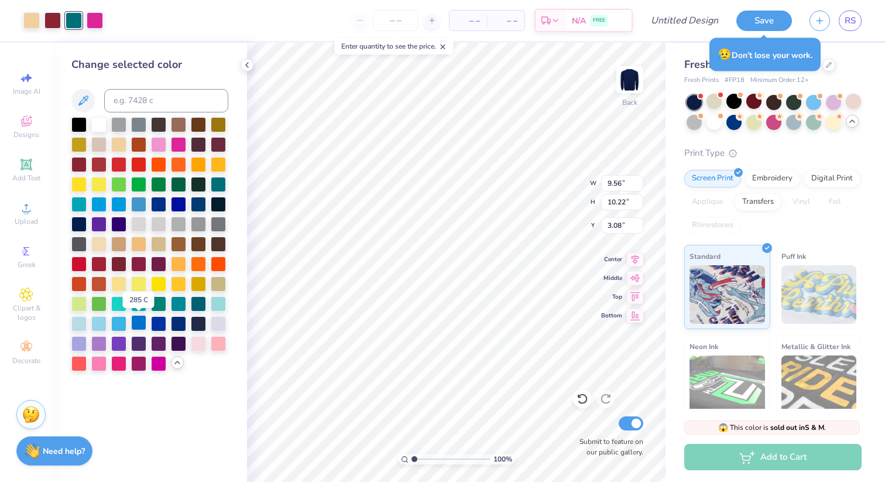
click at [142, 323] on div at bounding box center [138, 322] width 15 height 15
click at [83, 100] on icon at bounding box center [83, 100] width 10 height 10
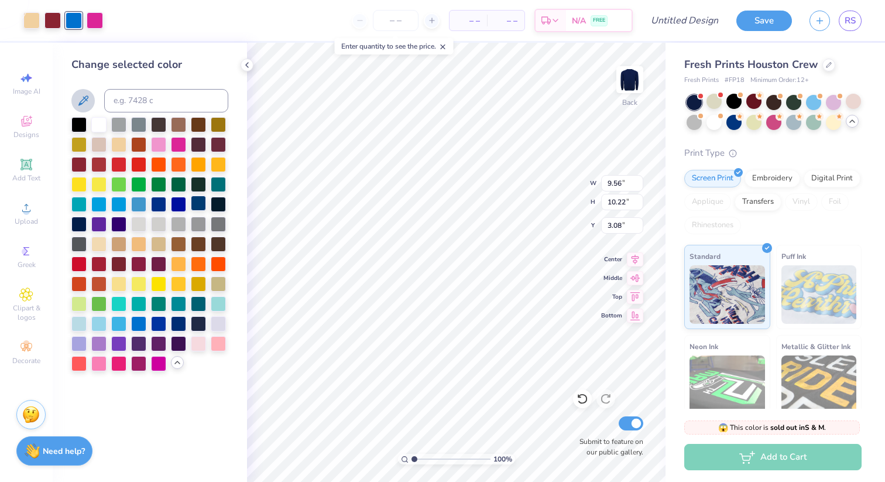
click at [196, 205] on div at bounding box center [198, 203] width 15 height 15
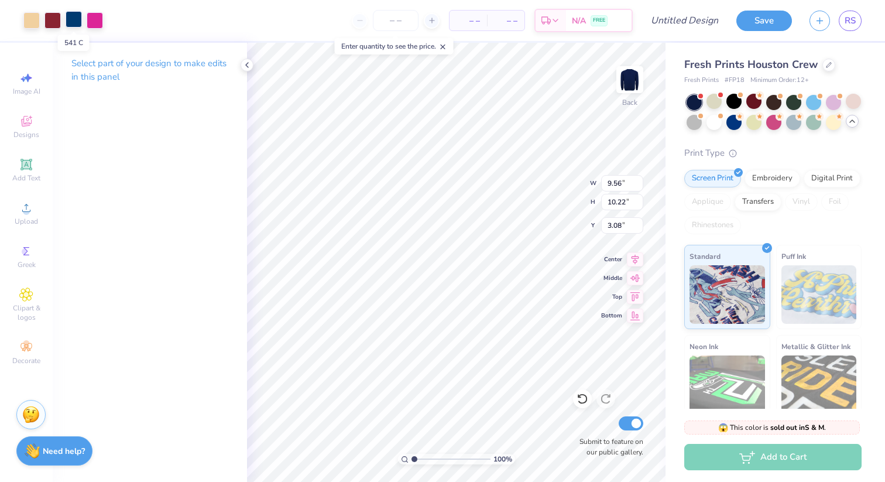
click at [70, 22] on div at bounding box center [74, 19] width 16 height 16
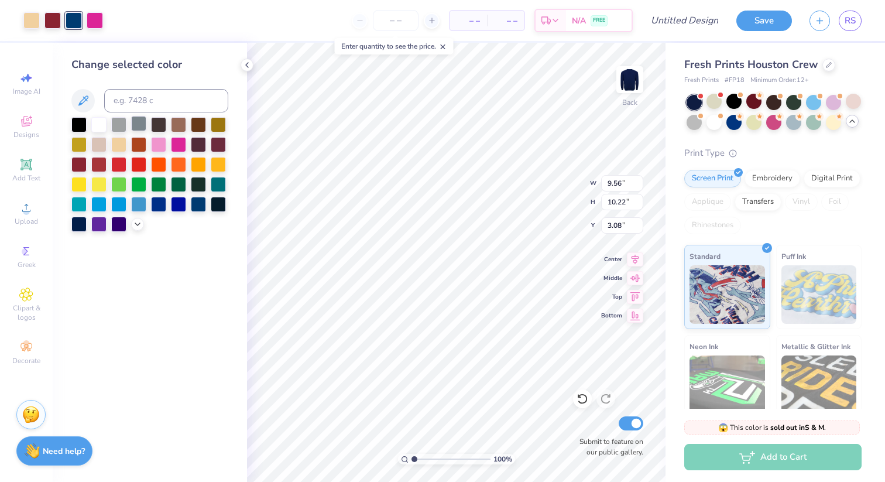
click at [140, 124] on div at bounding box center [138, 123] width 15 height 15
click at [182, 207] on div at bounding box center [178, 203] width 15 height 15
click at [201, 207] on div at bounding box center [198, 203] width 15 height 15
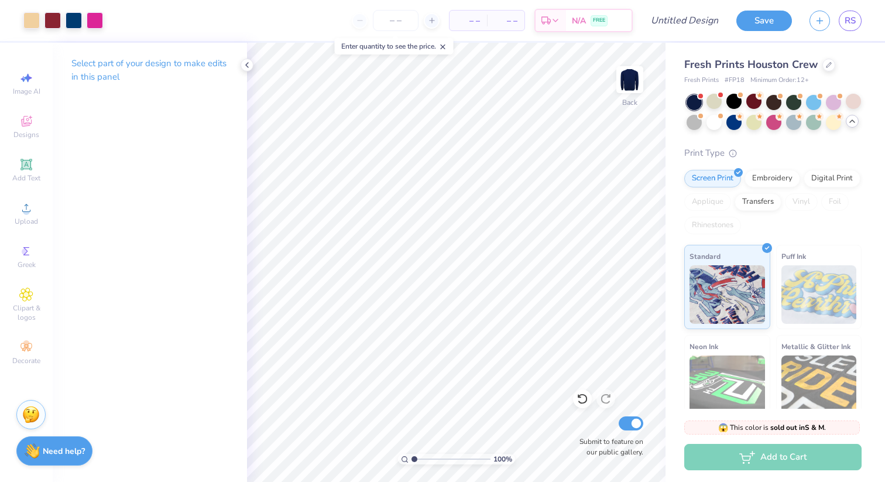
click at [699, 103] on div at bounding box center [694, 102] width 15 height 15
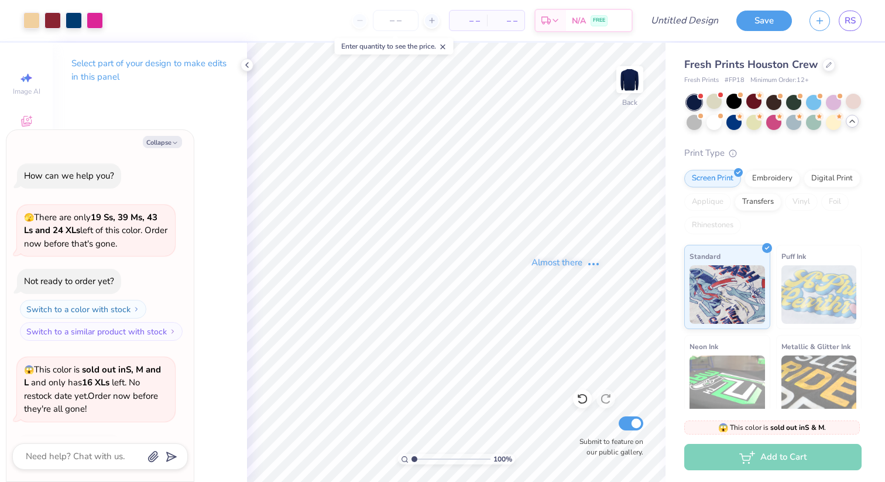
scroll to position [716, 0]
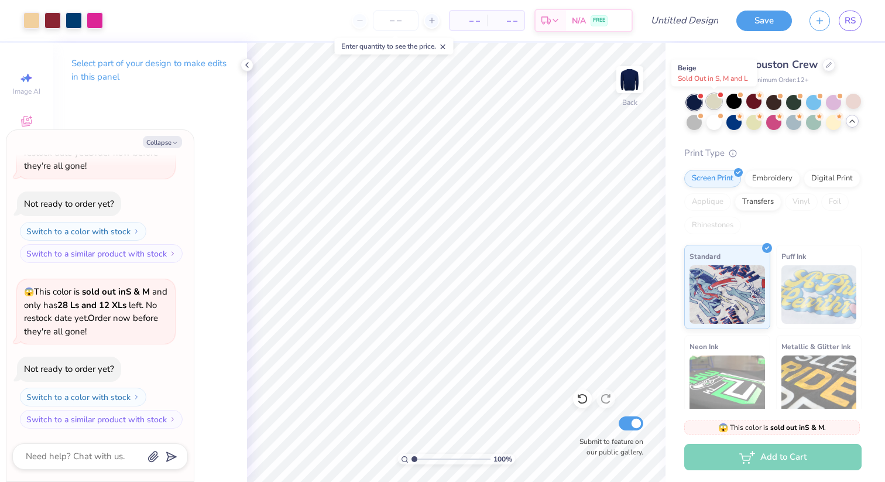
click at [720, 102] on div at bounding box center [714, 101] width 15 height 15
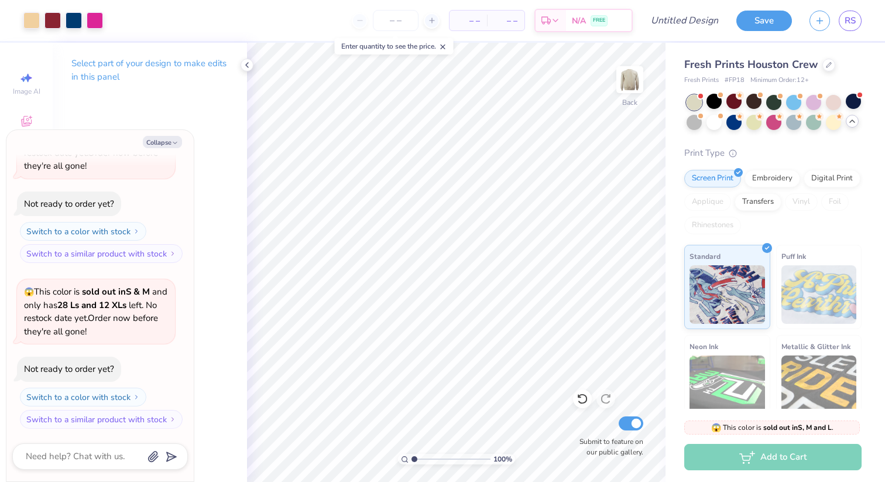
scroll to position [882, 0]
click at [732, 103] on div at bounding box center [733, 101] width 15 height 15
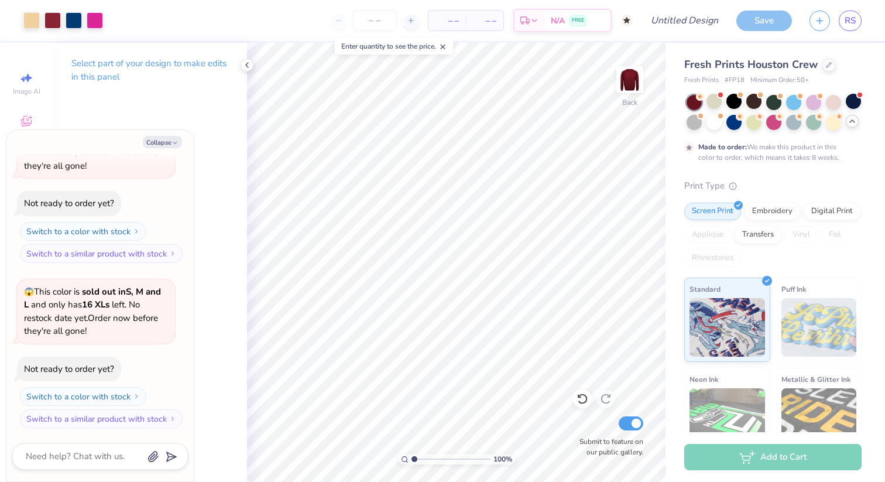
scroll to position [979, 0]
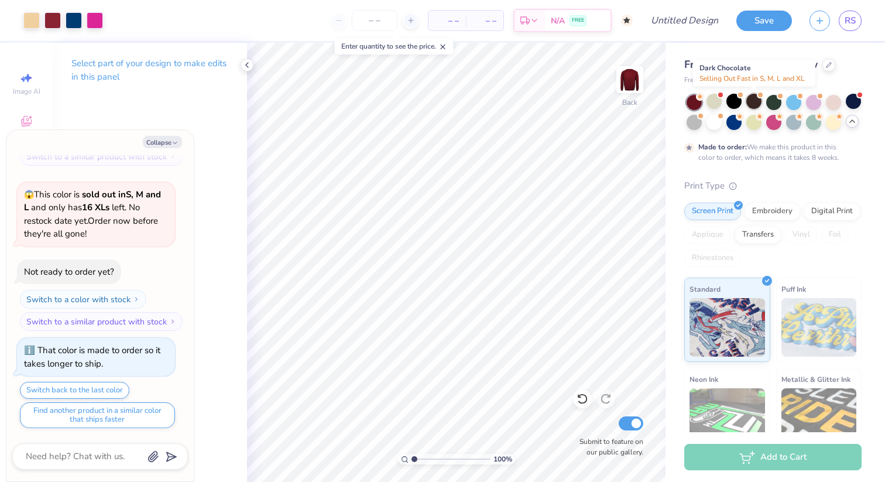
click at [753, 104] on div at bounding box center [753, 101] width 15 height 15
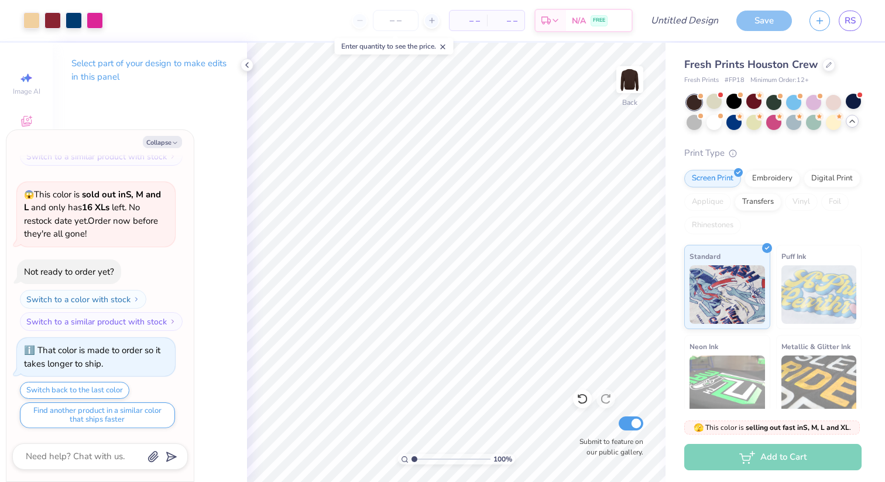
scroll to position [1189, 0]
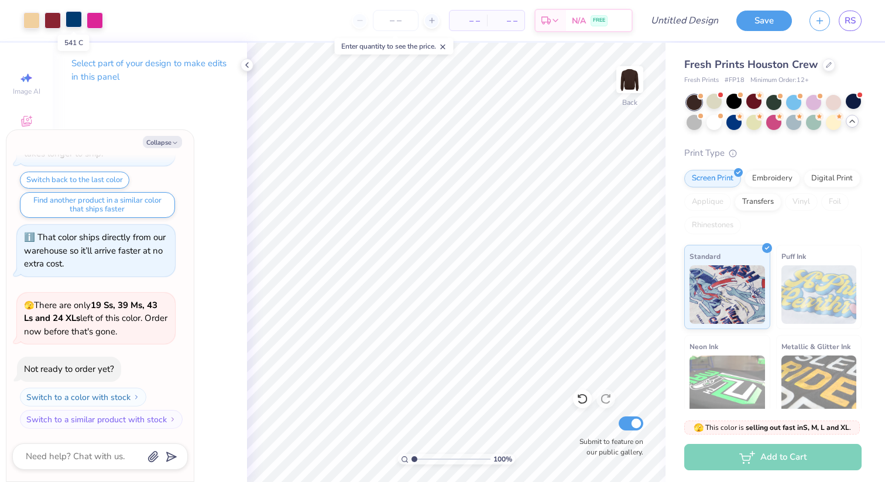
click at [76, 25] on div at bounding box center [74, 19] width 16 height 16
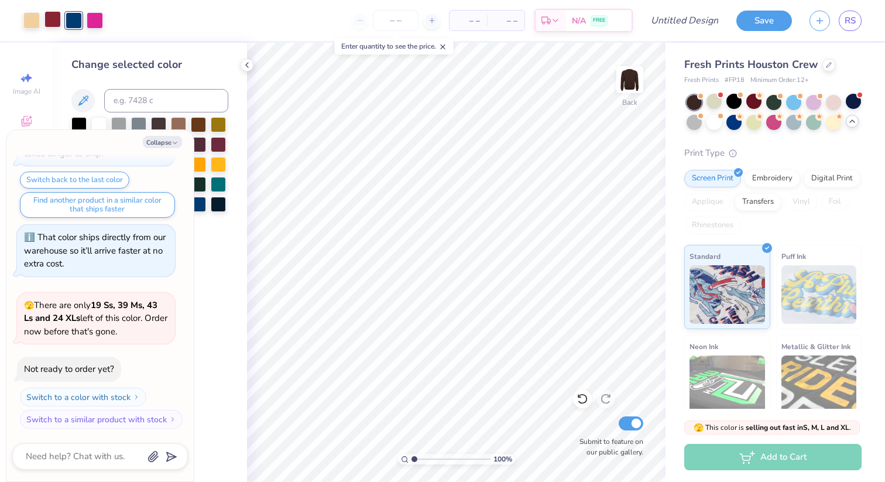
click at [54, 18] on div at bounding box center [52, 19] width 16 height 16
click at [74, 20] on div at bounding box center [74, 19] width 16 height 16
click at [51, 26] on div at bounding box center [52, 19] width 16 height 16
click at [53, 15] on div at bounding box center [52, 20] width 16 height 16
click at [167, 140] on button "Collapse" at bounding box center [162, 142] width 39 height 12
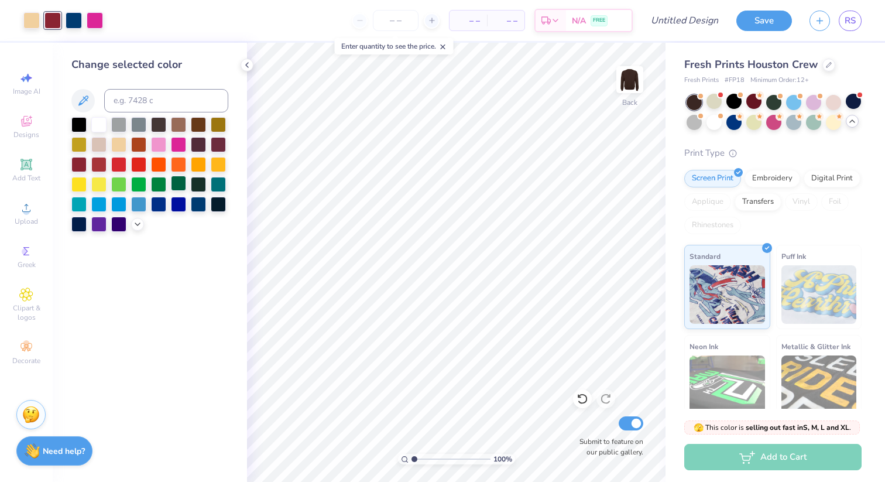
click at [180, 186] on div at bounding box center [178, 183] width 15 height 15
click at [27, 19] on div at bounding box center [31, 19] width 16 height 16
click at [104, 141] on div at bounding box center [98, 143] width 15 height 15
click at [731, 121] on div at bounding box center [733, 121] width 15 height 15
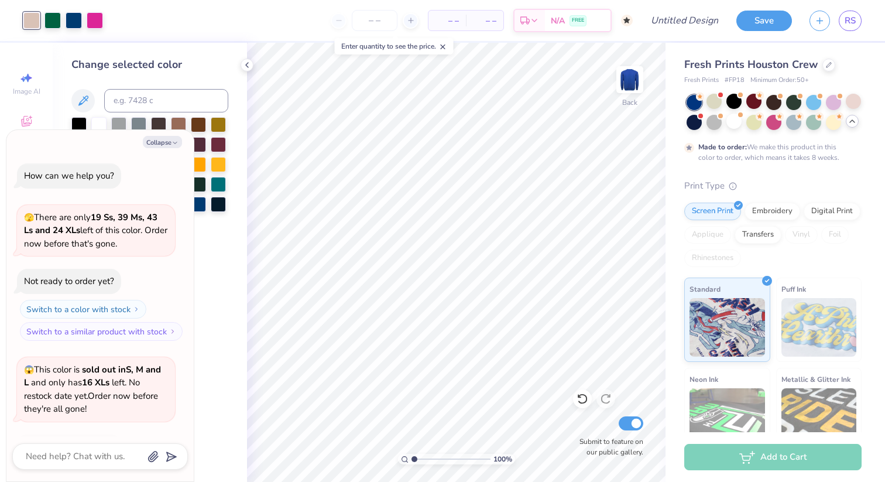
scroll to position [1286, 0]
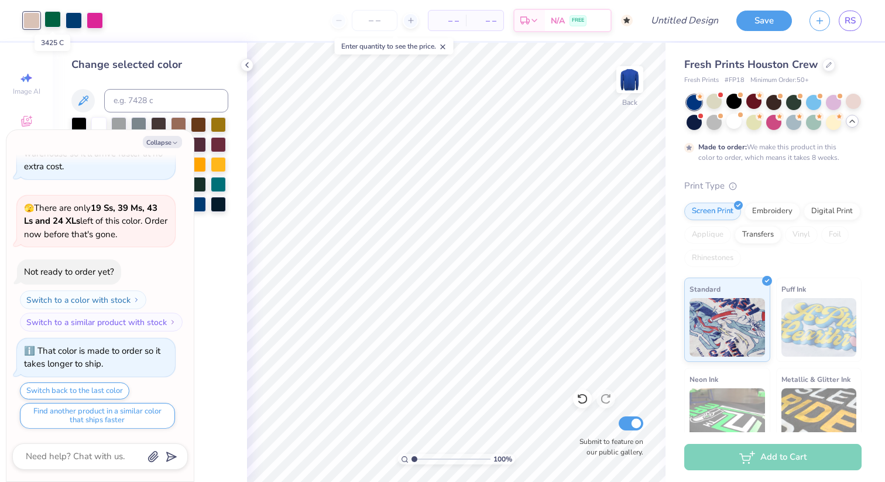
click at [54, 18] on div at bounding box center [52, 19] width 16 height 16
click at [201, 161] on div at bounding box center [198, 163] width 15 height 15
click at [36, 17] on div at bounding box center [31, 19] width 16 height 16
click at [155, 140] on button "Collapse" at bounding box center [162, 142] width 39 height 12
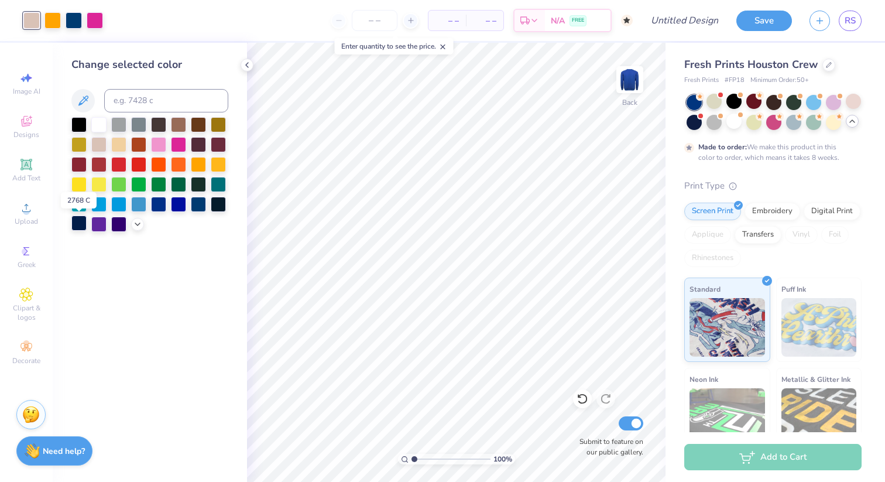
click at [74, 227] on div at bounding box center [78, 222] width 15 height 15
click at [734, 103] on div at bounding box center [733, 101] width 15 height 15
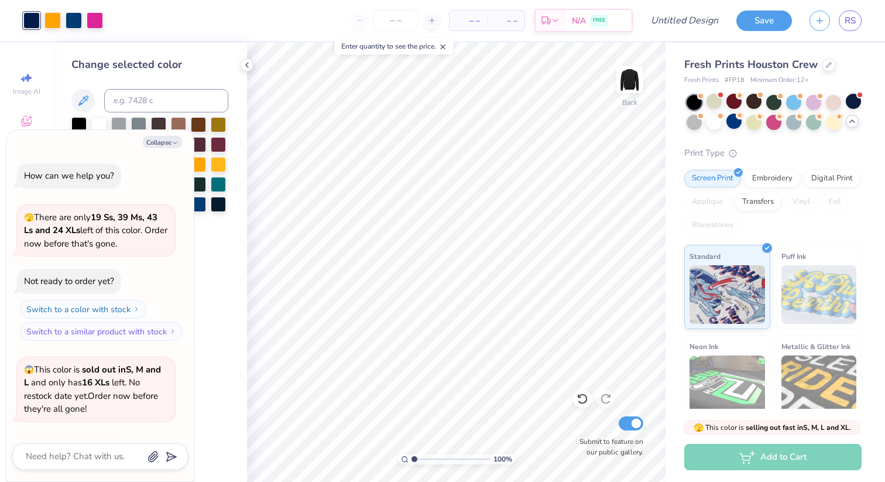
scroll to position [1497, 0]
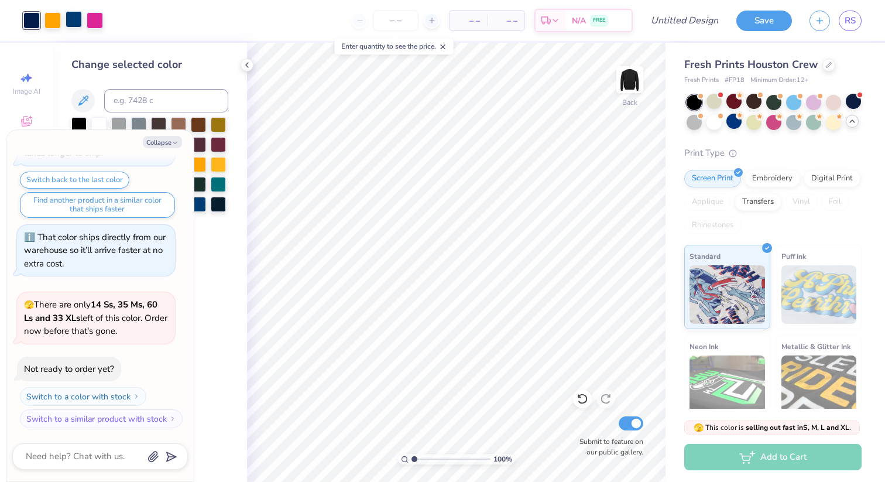
click at [73, 22] on div at bounding box center [74, 19] width 16 height 16
click at [75, 19] on div at bounding box center [74, 20] width 16 height 16
click at [159, 144] on button "Collapse" at bounding box center [162, 142] width 39 height 12
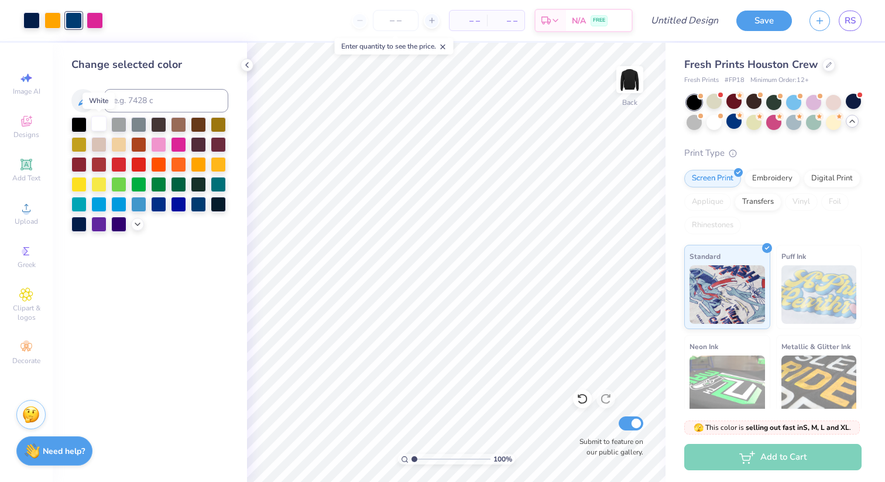
click at [96, 126] on div at bounding box center [98, 123] width 15 height 15
click at [35, 22] on div at bounding box center [31, 19] width 16 height 16
click at [139, 127] on div at bounding box center [138, 123] width 15 height 15
click at [53, 20] on div at bounding box center [52, 19] width 16 height 16
click at [203, 208] on div at bounding box center [198, 203] width 15 height 15
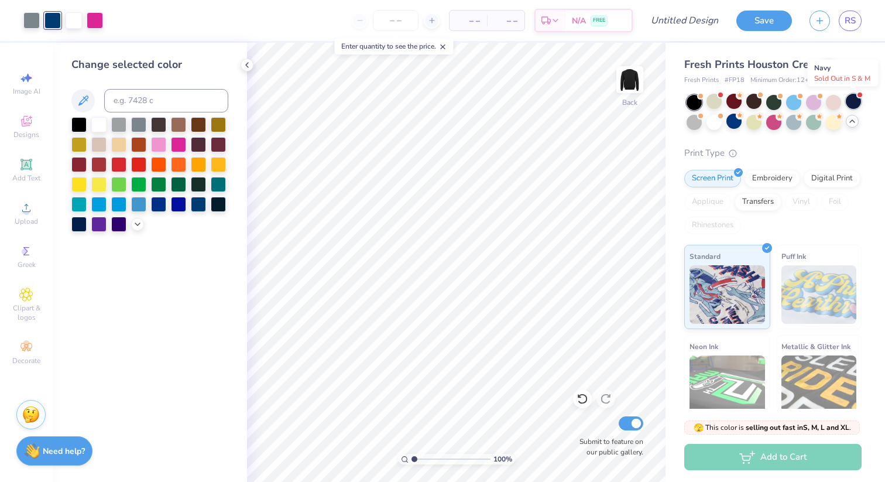
click at [857, 104] on div at bounding box center [853, 101] width 15 height 15
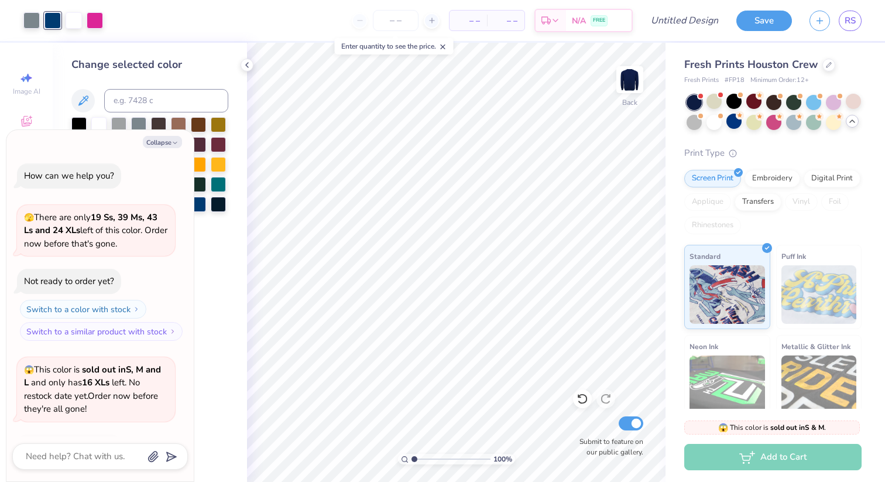
scroll to position [1662, 0]
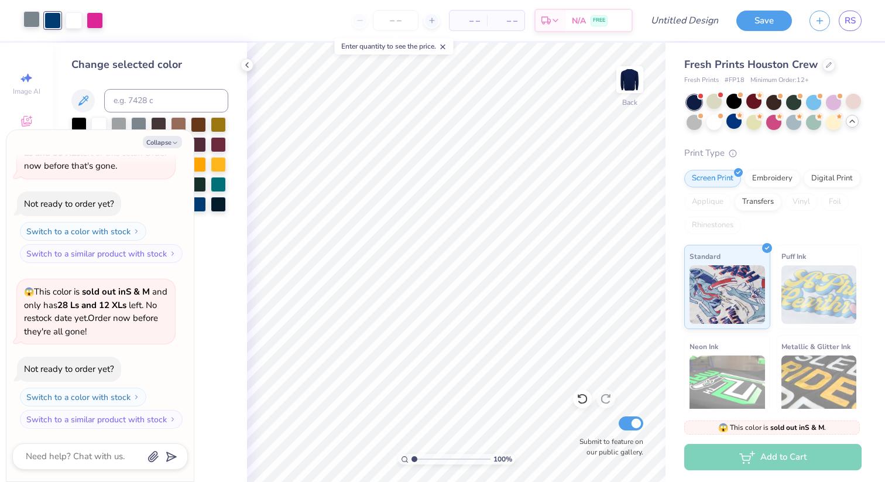
click at [39, 24] on div at bounding box center [31, 19] width 16 height 16
click at [160, 142] on button "Collapse" at bounding box center [162, 142] width 39 height 12
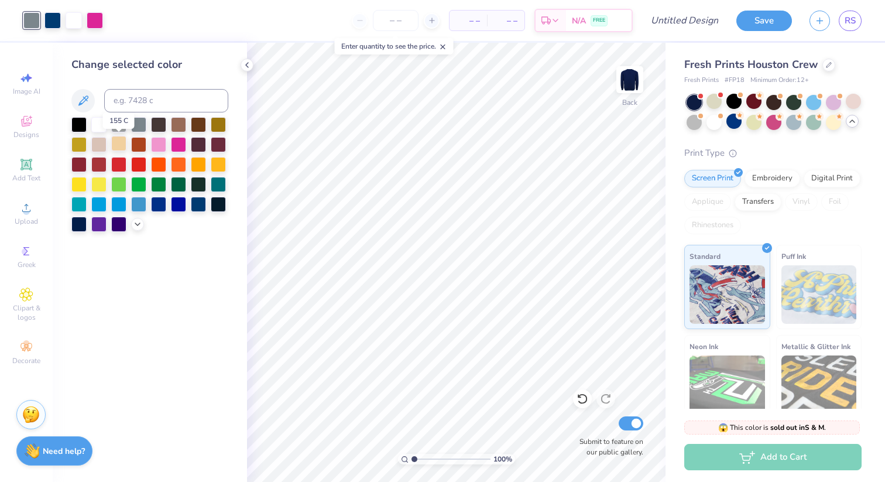
click at [116, 146] on div at bounding box center [118, 143] width 15 height 15
click at [67, 19] on div at bounding box center [74, 19] width 16 height 16
click at [84, 163] on div at bounding box center [78, 163] width 15 height 15
click at [765, 15] on button "Save" at bounding box center [764, 19] width 56 height 20
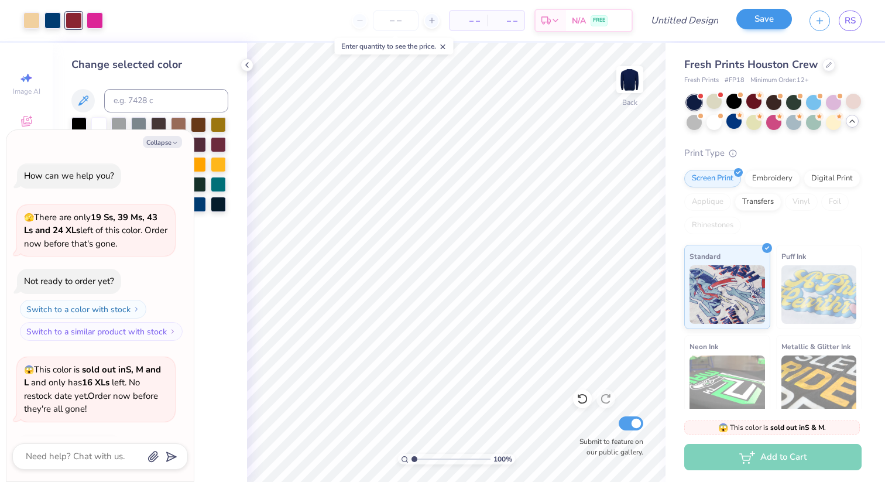
scroll to position [1694, 0]
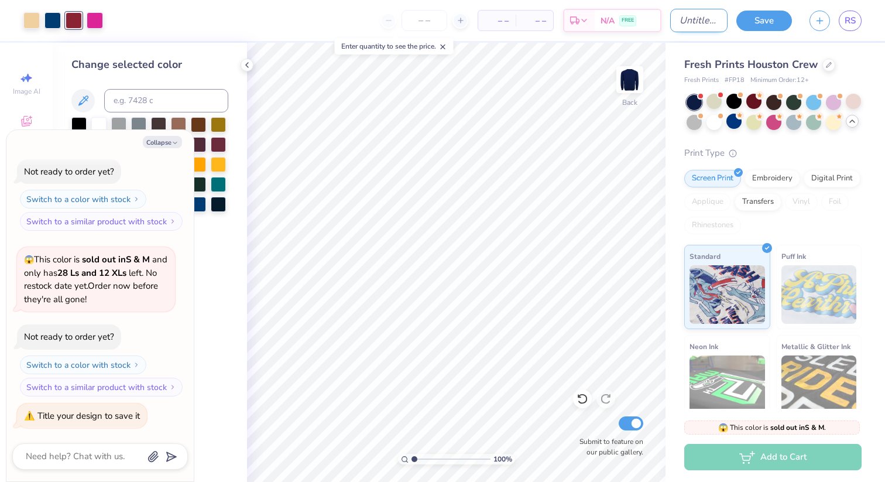
type textarea "x"
click at [672, 25] on input "Design Title" at bounding box center [698, 20] width 57 height 23
type input "i"
type textarea "x"
type input "id"
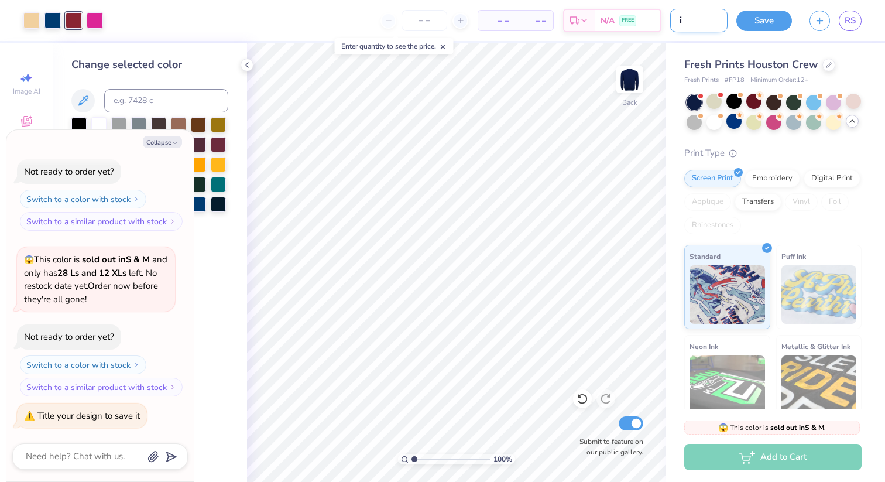
type textarea "x"
type input "idk"
type textarea "x"
type input "idk"
click at [761, 19] on button "Save" at bounding box center [764, 19] width 56 height 20
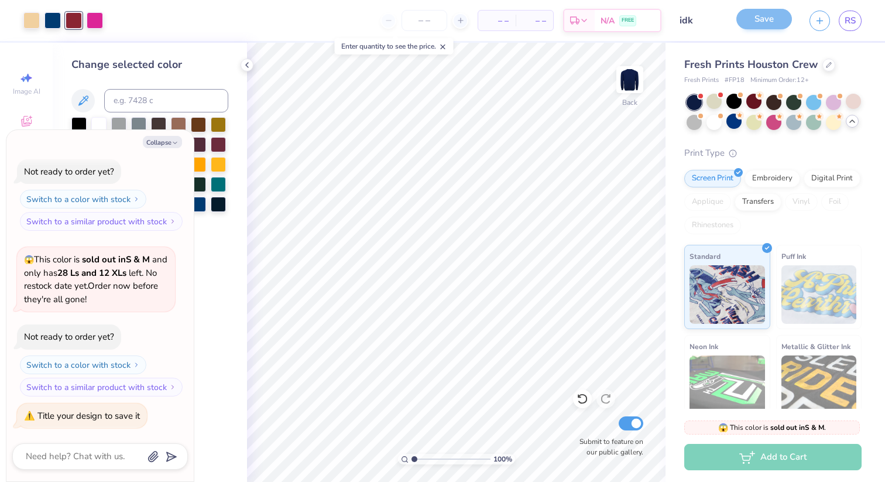
click at [246, 64] on icon at bounding box center [246, 64] width 9 height 9
click at [236, 66] on div "Change selected color" at bounding box center [150, 262] width 194 height 439
click at [155, 142] on button "Collapse" at bounding box center [162, 142] width 39 height 12
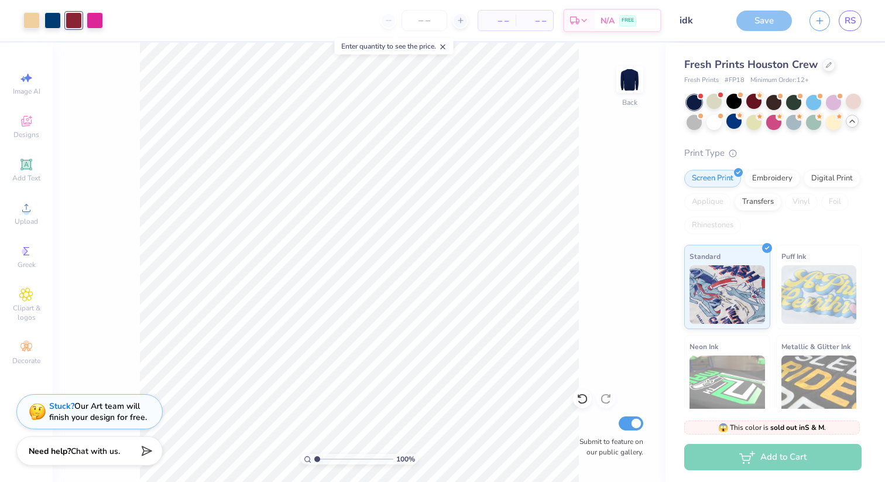
type textarea "x"
click at [758, 26] on div "Save" at bounding box center [764, 21] width 56 height 20
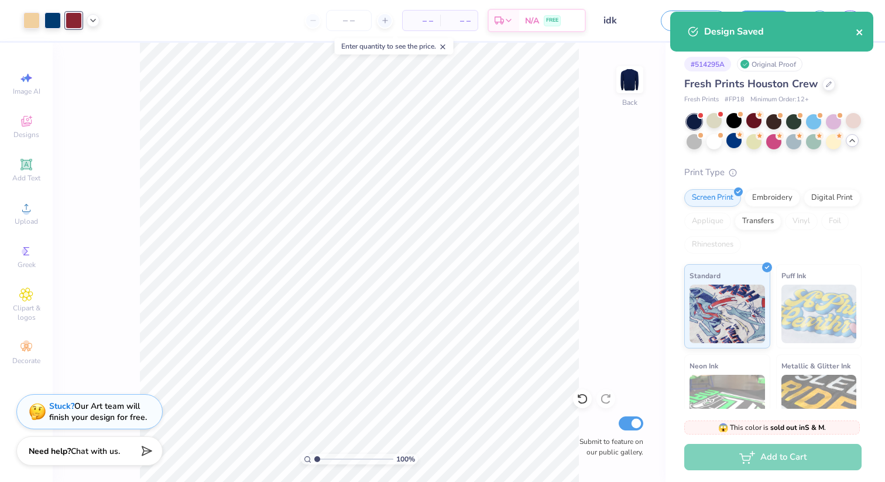
click at [859, 28] on icon "close" at bounding box center [860, 32] width 8 height 9
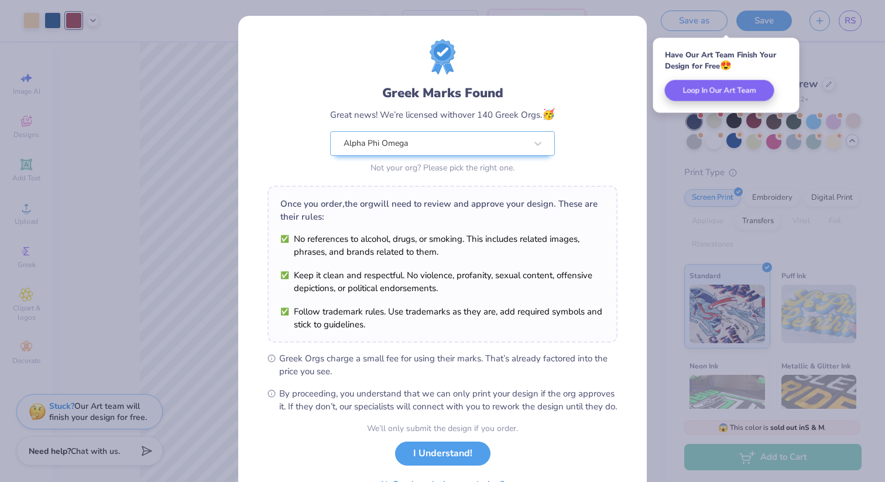
scroll to position [66, 0]
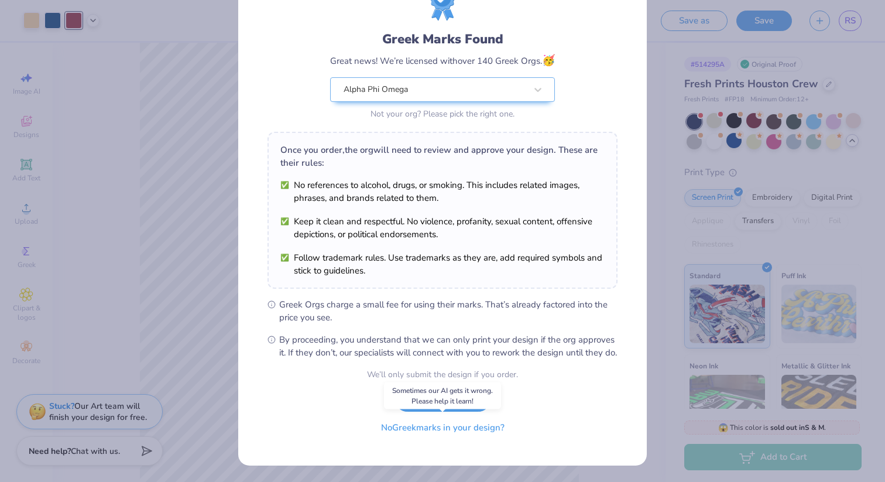
click at [447, 433] on button "No Greek marks in your design?" at bounding box center [442, 428] width 143 height 24
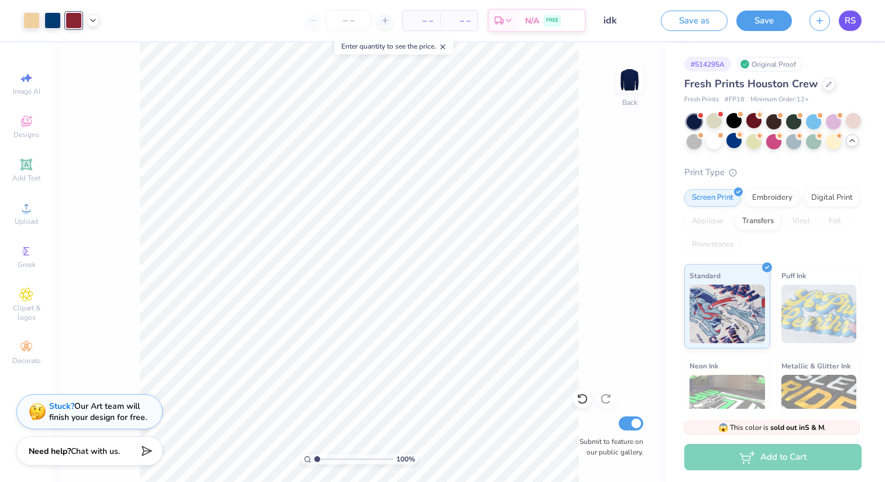
click at [849, 11] on link "RS" at bounding box center [850, 21] width 23 height 20
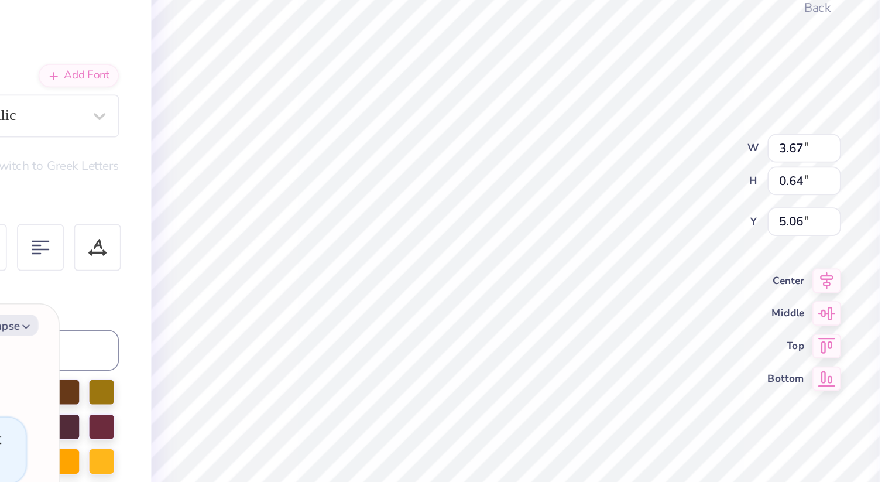
type textarea "x"
type input "4.31"
type input "4.33"
type textarea "x"
type textarea "A"
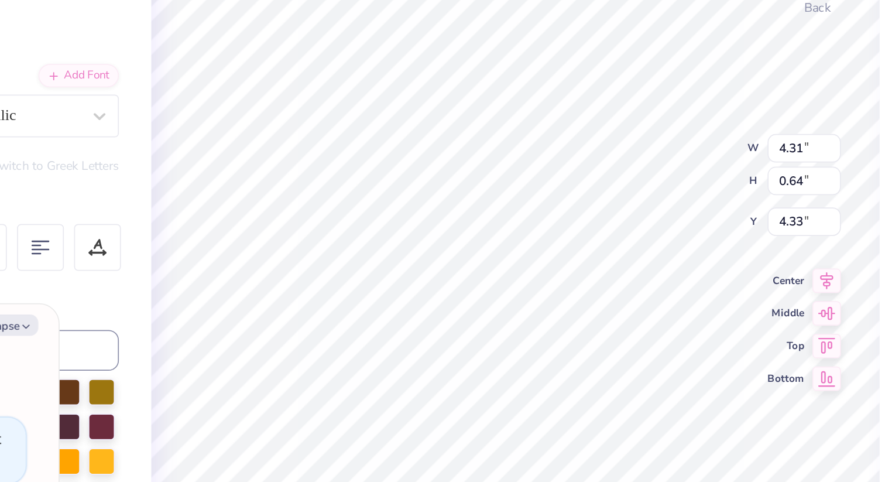
type textarea "x"
type textarea "AL"
type textarea "x"
type textarea "ALP"
type textarea "x"
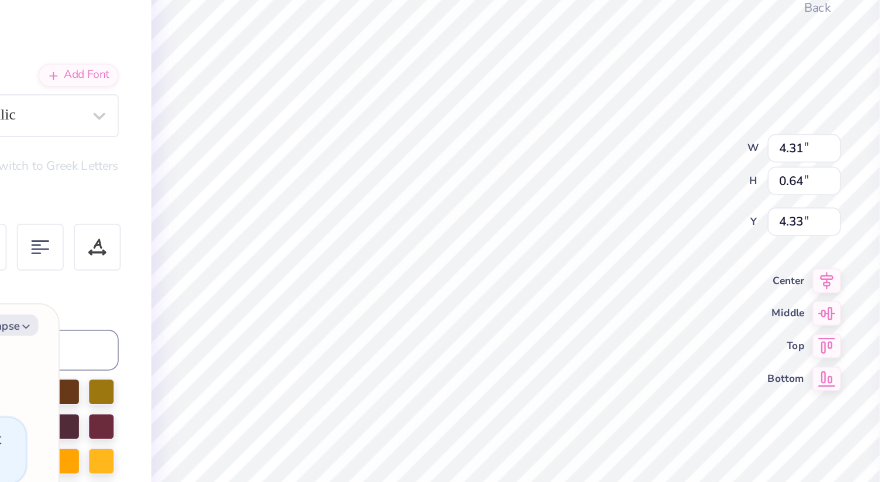
type textarea "ALPH"
type textarea "x"
type textarea "ALPHA"
type textarea "x"
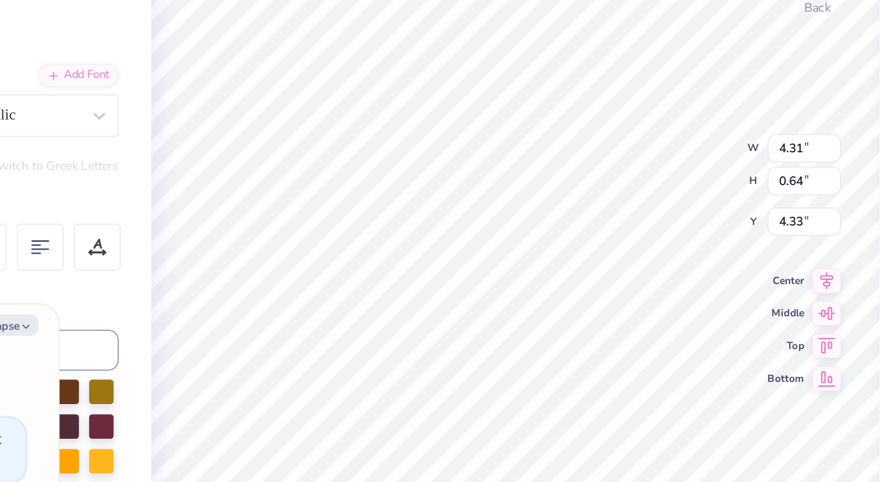
type input "3.67"
type input "5.06"
type textarea "x"
type textarea "P"
type textarea "x"
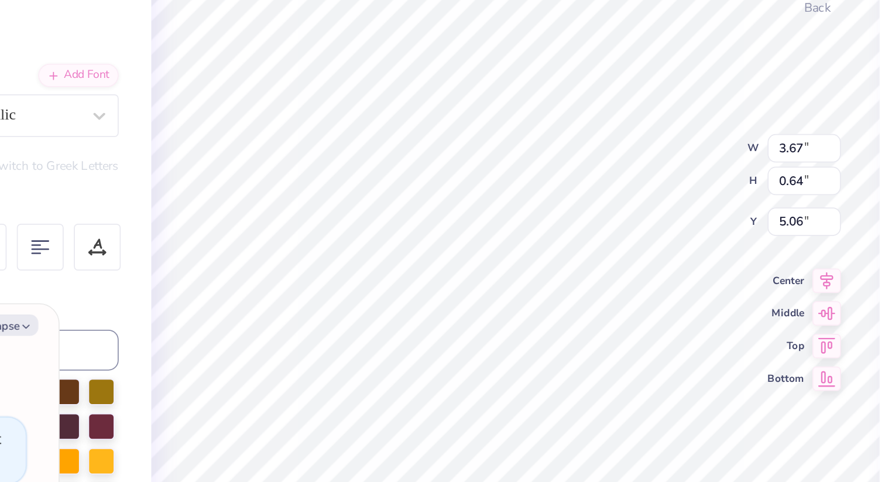
type textarea "PHI"
type textarea "x"
type input "5.82"
type textarea "x"
type textarea "O"
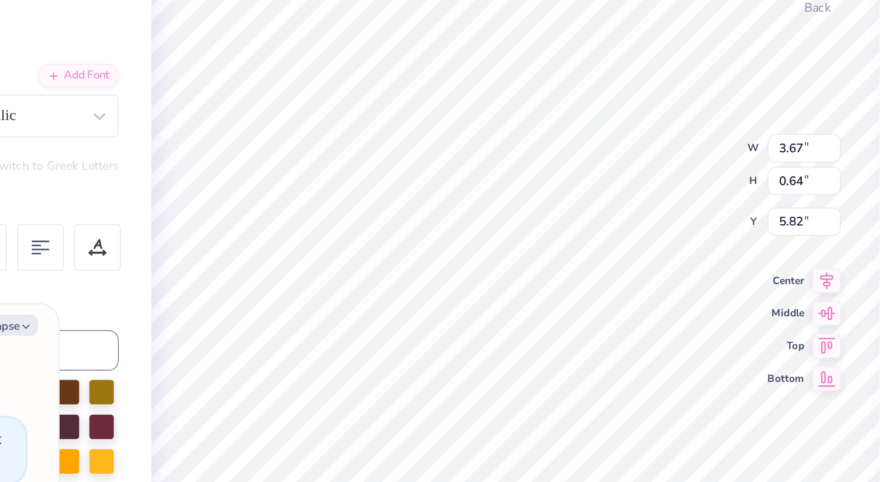
type textarea "x"
type textarea "OMEGA"
type textarea "x"
type textarea "OMEGAE"
type textarea "x"
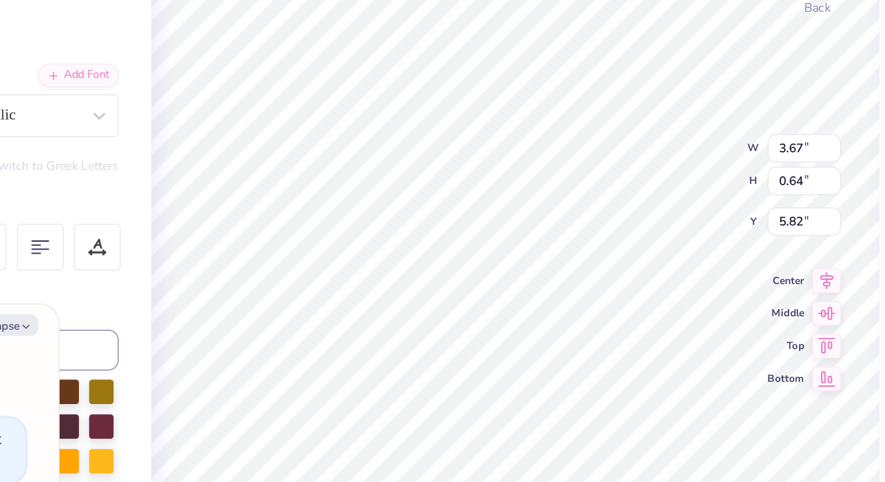
type textarea "OMEGAEG"
type textarea "x"
type textarea "OMEGAE"
type textarea "x"
type textarea "OMEGA"
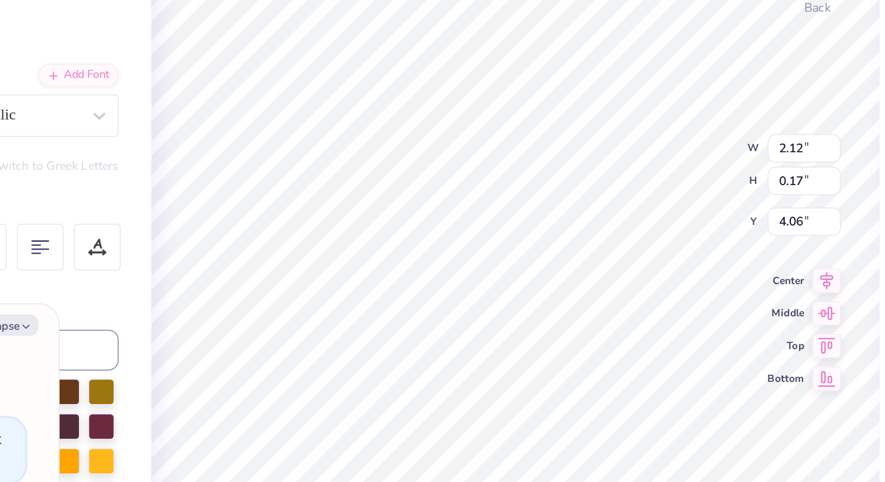
type textarea "x"
type textarea "BID DAY 2e025"
type textarea "x"
type textarea "BID DAY 2es025"
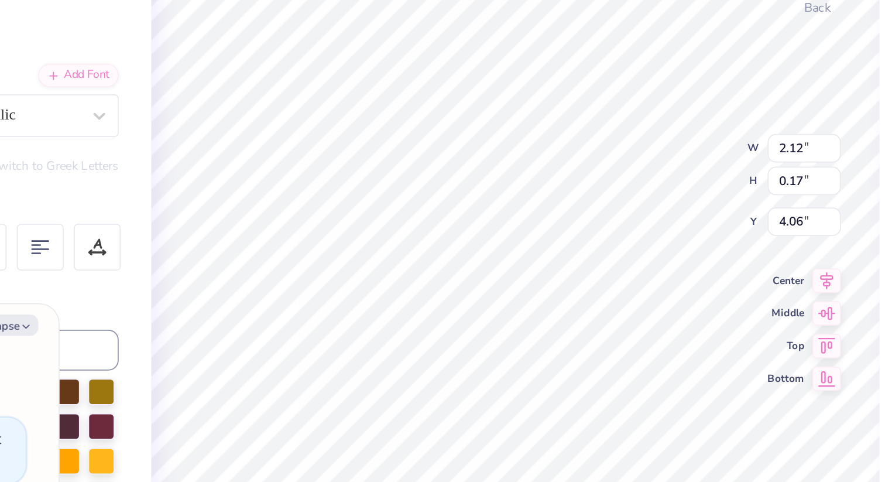
type textarea "x"
type textarea "BID DAY 2est025"
type textarea "x"
type textarea "025"
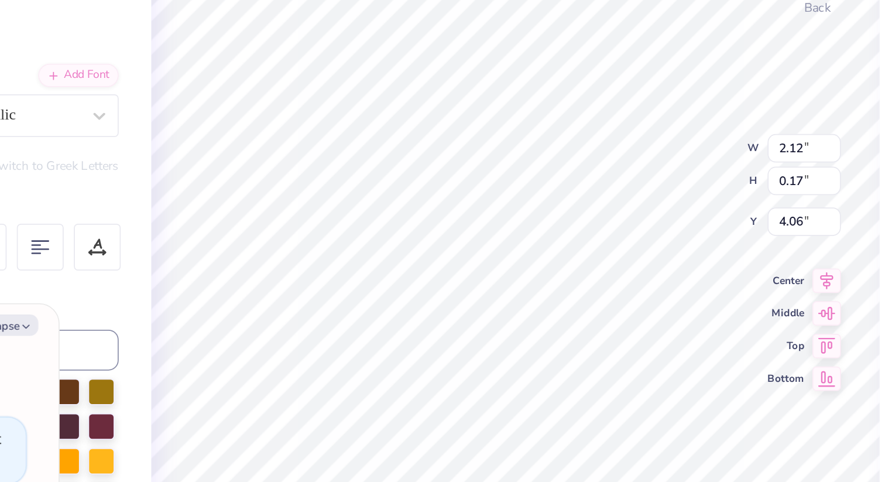
scroll to position [0, 0]
type textarea "x"
type textarea "02"
type textarea "x"
type textarea "0"
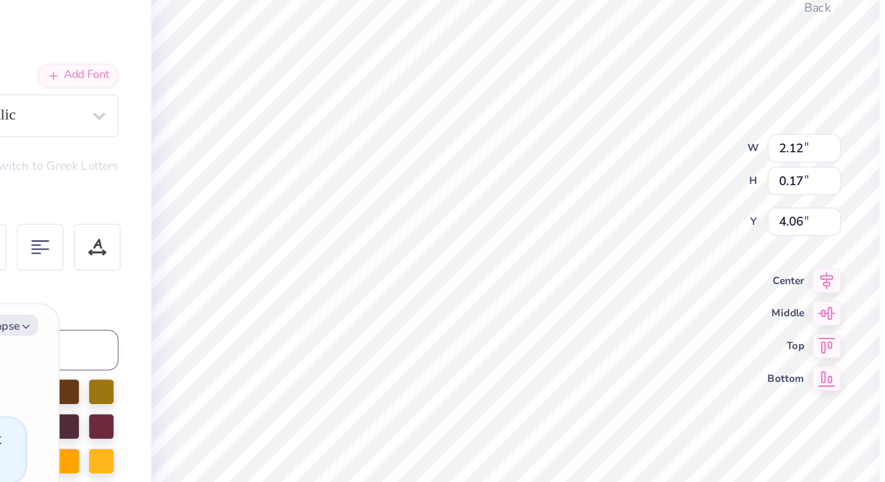
type textarea "x"
type textarea "e"
type textarea "x"
type textarea "es"
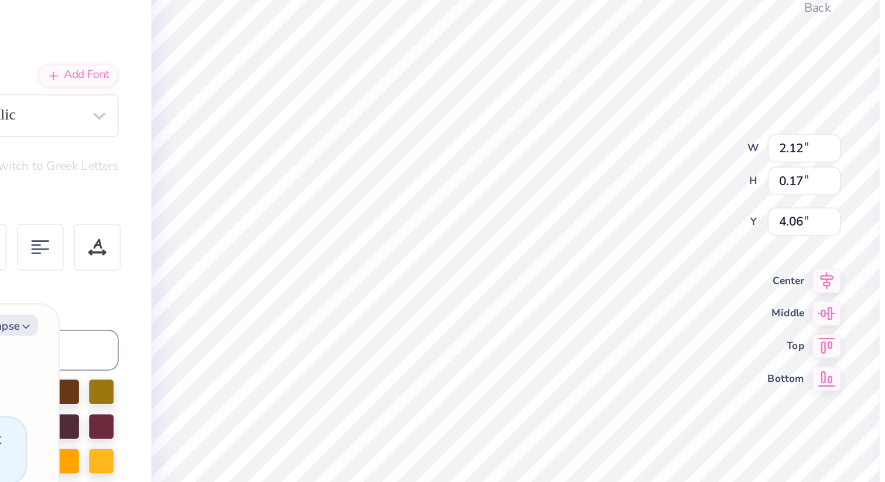
type textarea "x"
type textarea "est"
type textarea "x"
type textarea "es"
type textarea "x"
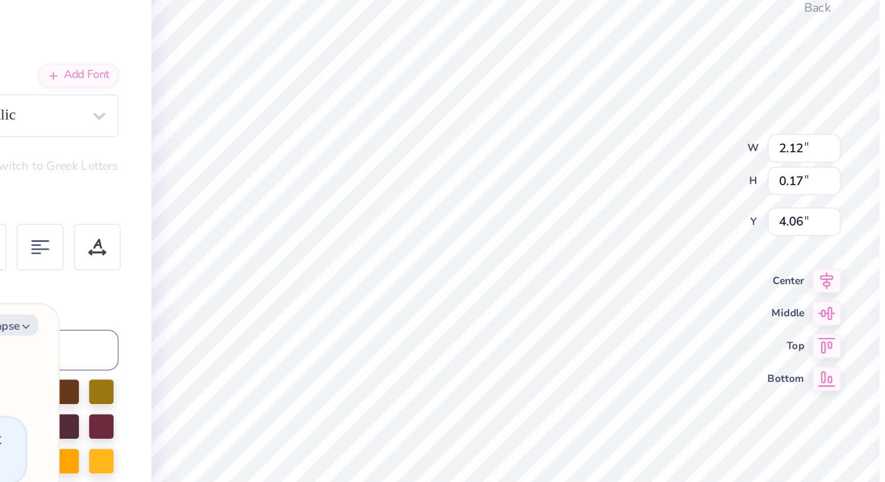
type textarea "e"
type textarea "x"
type textarea "E"
type textarea "x"
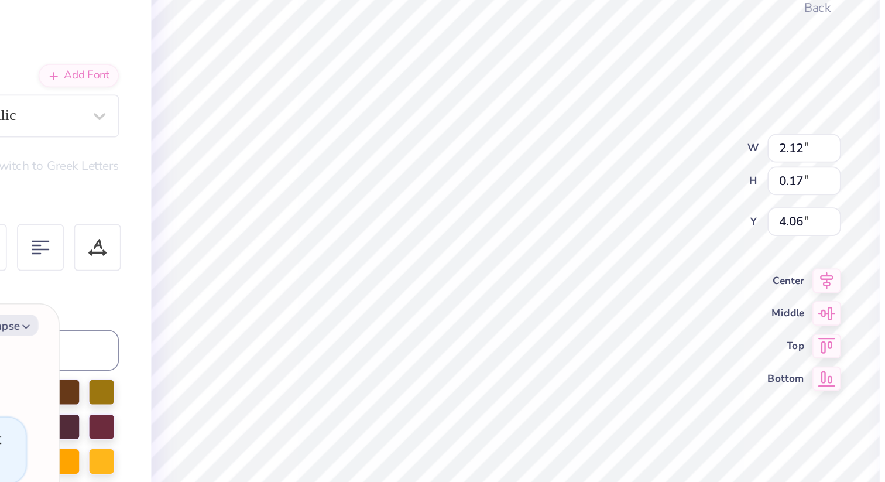
type textarea "ES"
type textarea "x"
type textarea "EST"
type textarea "x"
type textarea "EST"
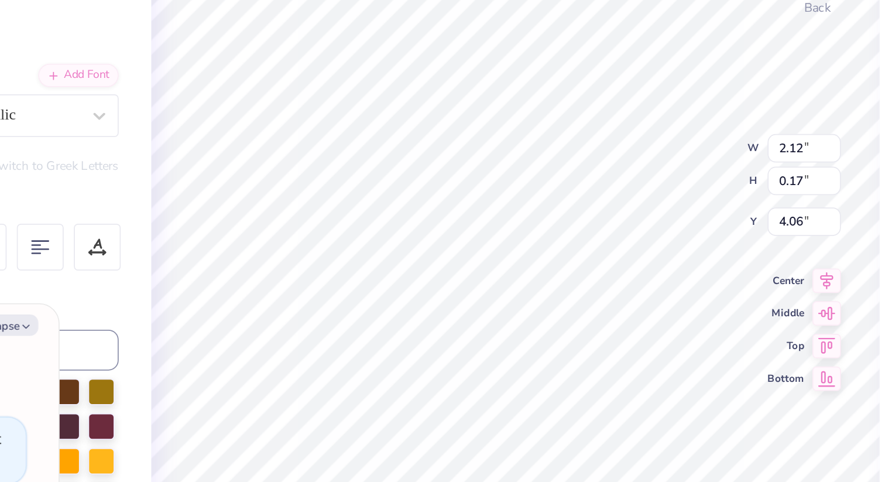
type textarea "x"
type textarea "EST 1"
type textarea "x"
type textarea "EST 19"
type textarea "x"
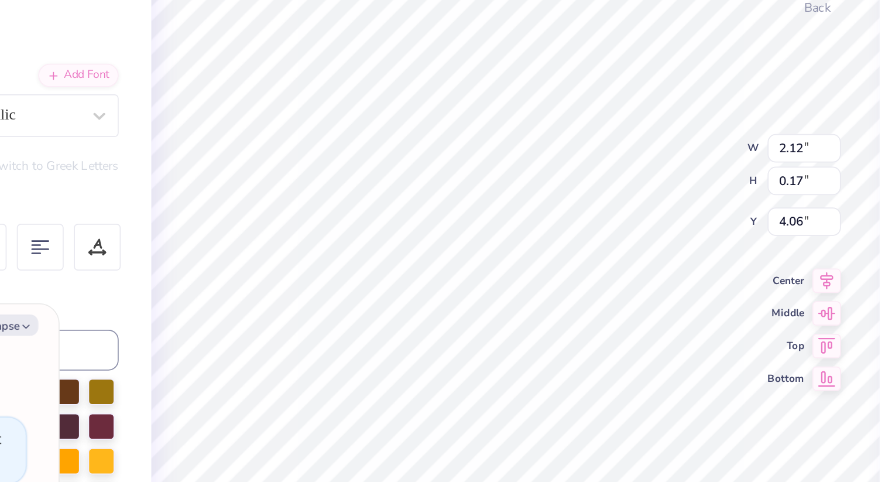
type textarea "EST 192"
type textarea "x"
type textarea "EST 1925"
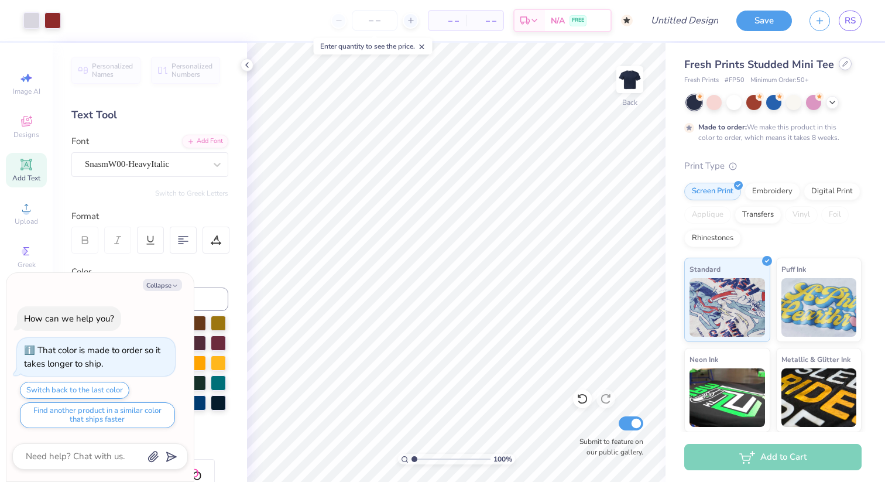
click at [843, 65] on icon at bounding box center [845, 64] width 6 height 6
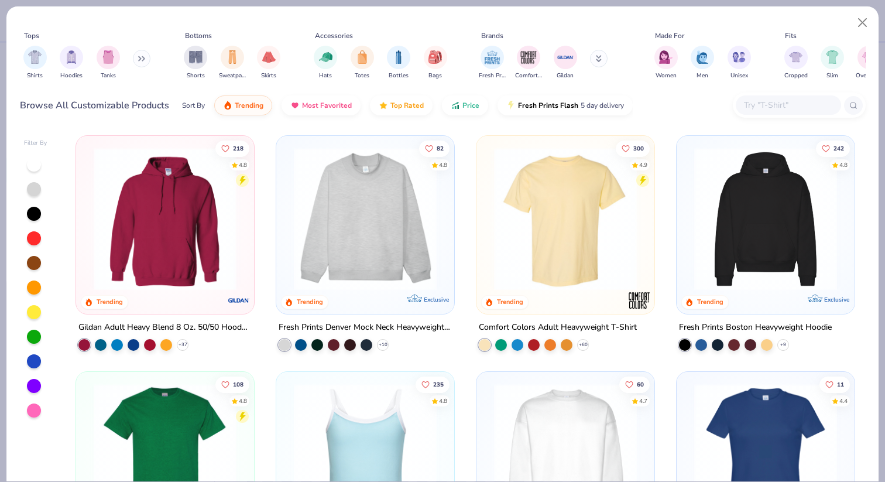
click at [544, 243] on img at bounding box center [565, 219] width 155 height 143
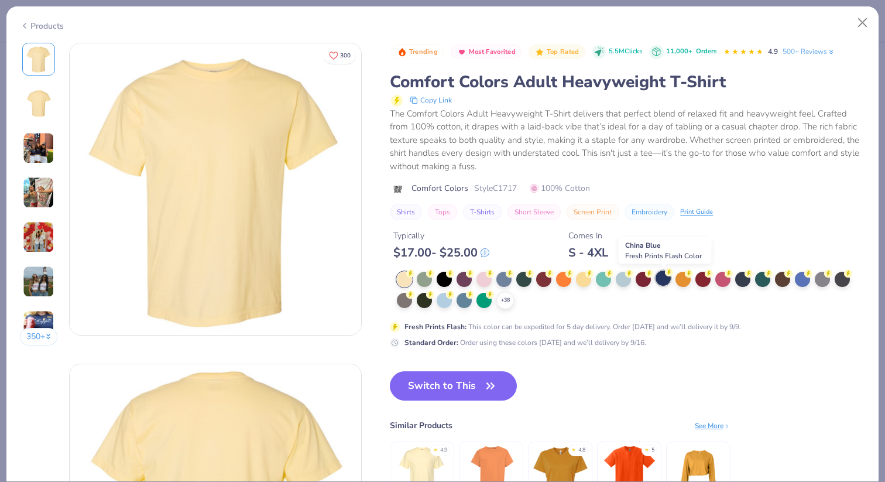
click at [666, 277] on div at bounding box center [663, 277] width 15 height 15
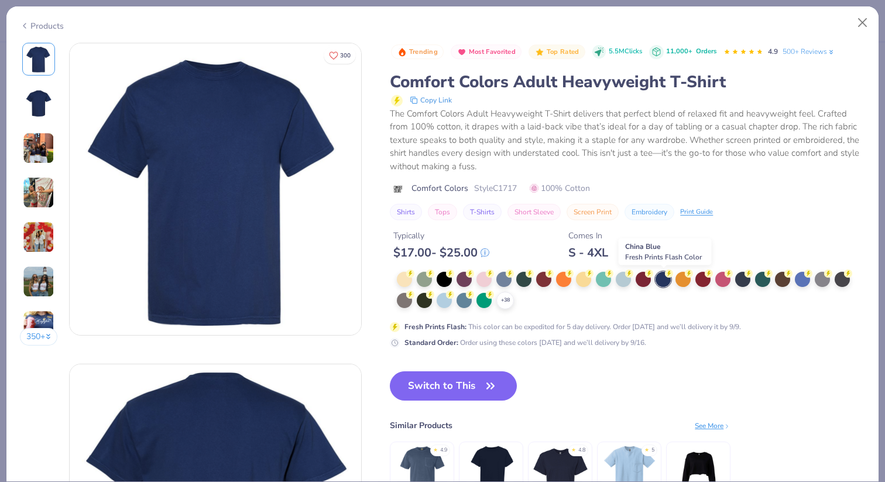
click at [660, 279] on div at bounding box center [663, 279] width 15 height 15
click at [485, 387] on icon "button" at bounding box center [490, 386] width 16 height 16
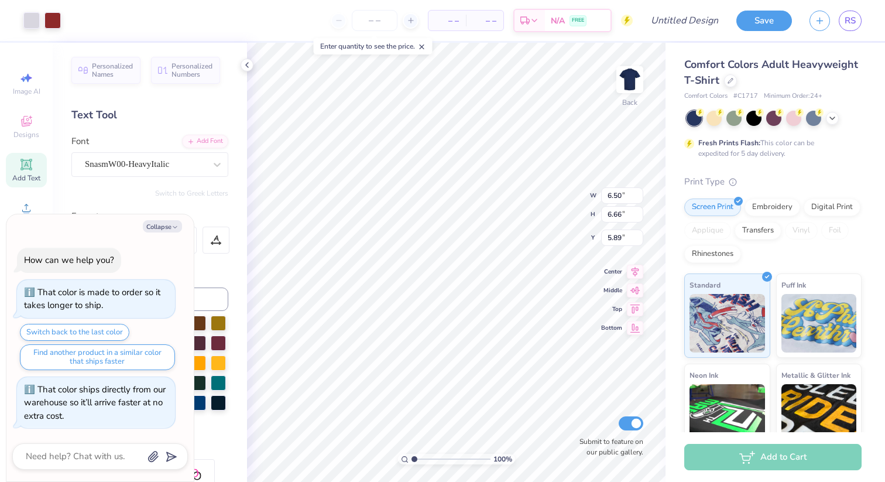
type textarea "x"
type input "10.43"
type input "10.69"
type input "1.86"
type textarea "x"
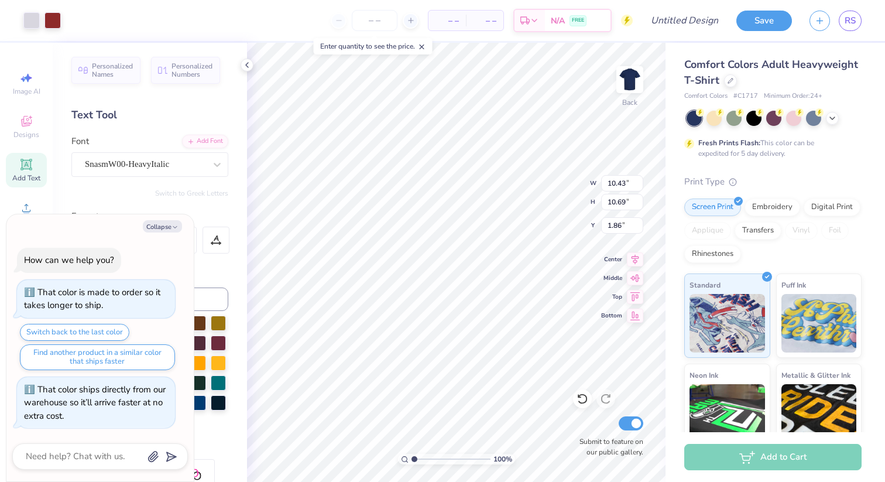
type input "3.00"
type textarea "x"
click at [671, 15] on input "Design Title" at bounding box center [698, 20] width 57 height 23
type input "s"
type textarea "x"
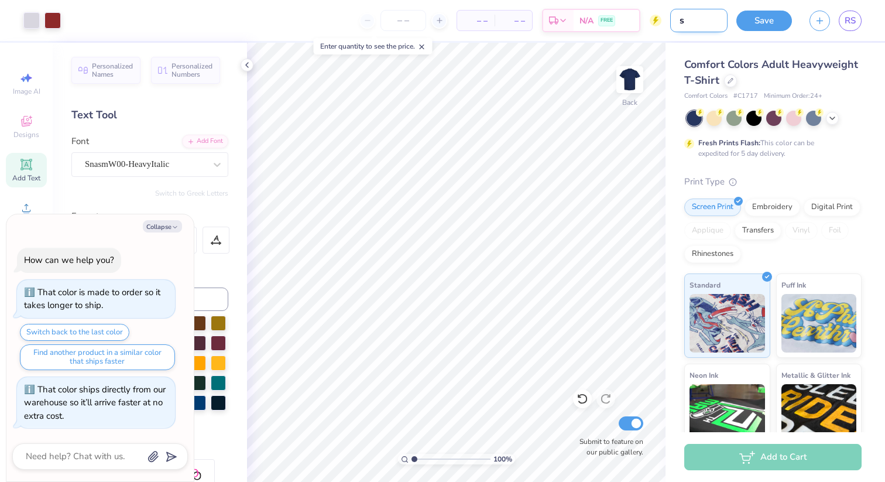
type input "sr"
type textarea "x"
type input "s"
type textarea "x"
type input "st"
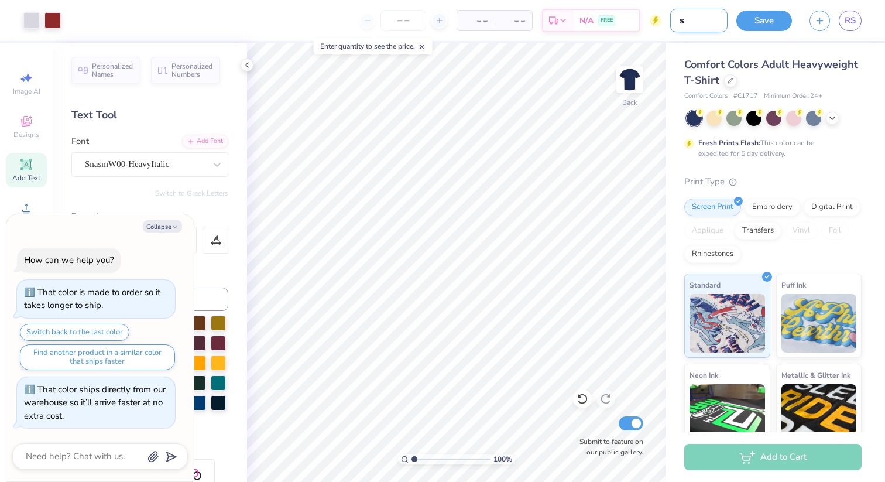
type textarea "x"
type input "sta"
type textarea "x"
type input "star"
type textarea "x"
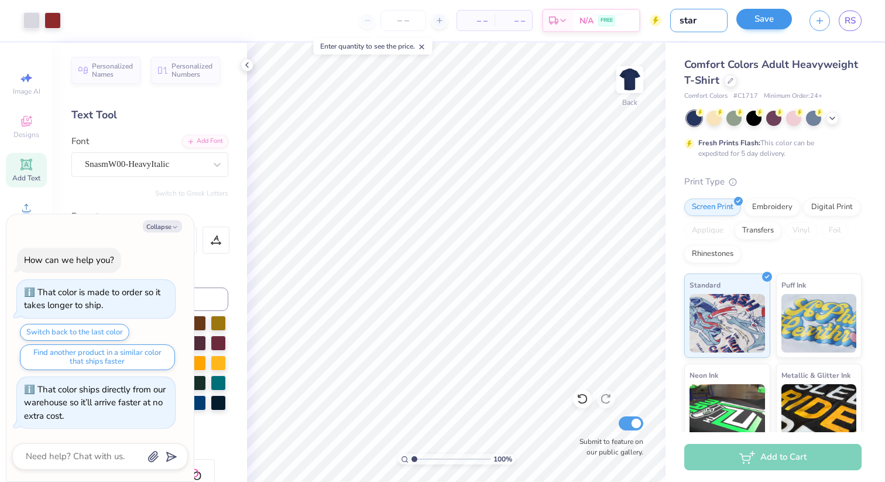
type input "star"
click at [753, 16] on button "Save" at bounding box center [764, 19] width 56 height 20
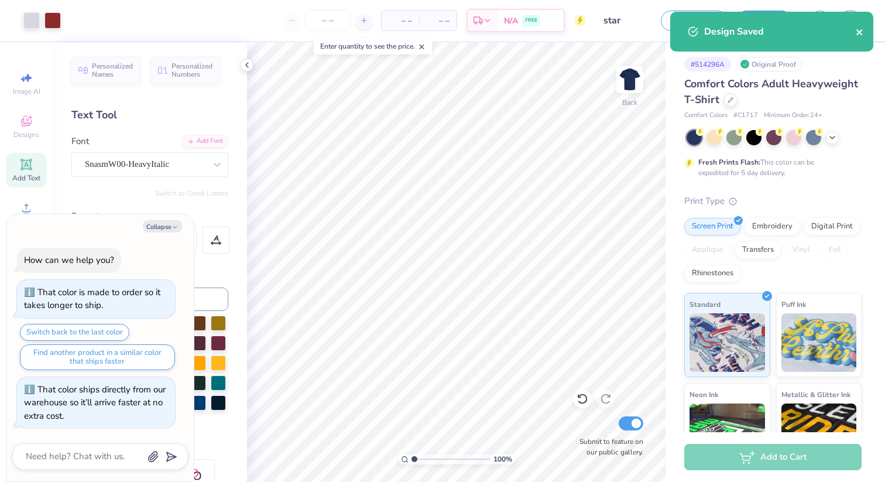
click at [856, 30] on icon "close" at bounding box center [860, 32] width 8 height 9
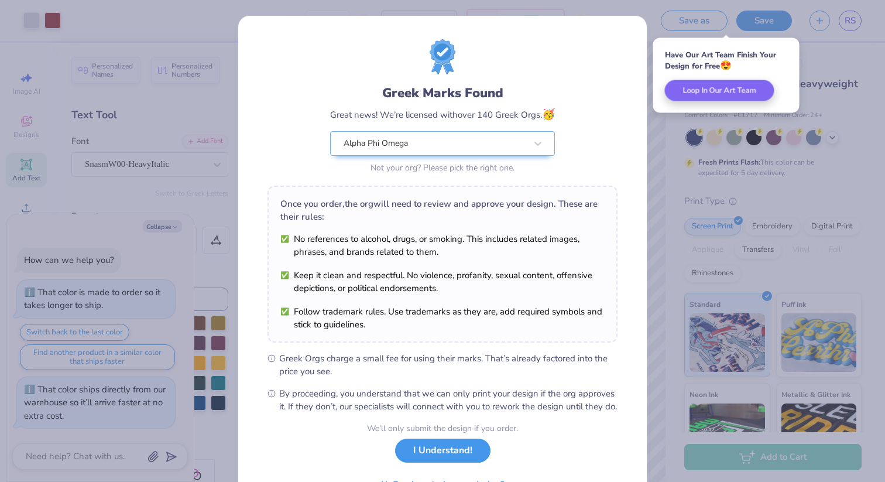
click at [453, 462] on button "I Understand!" at bounding box center [442, 450] width 95 height 24
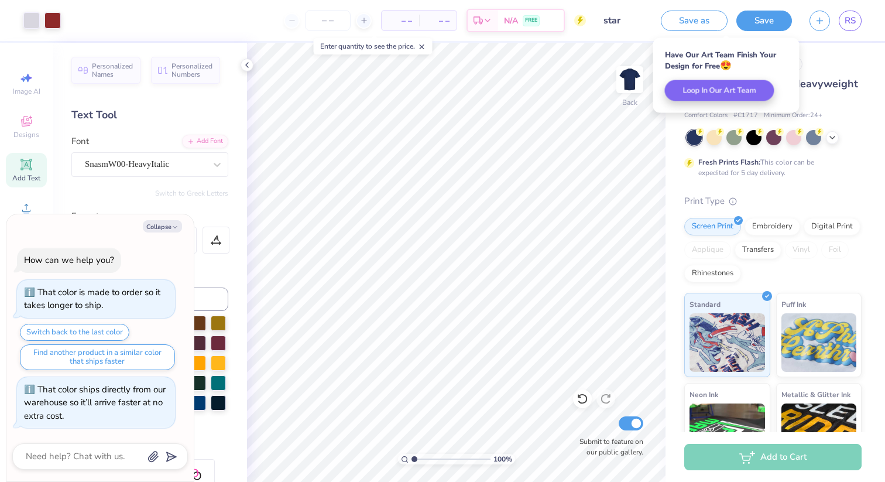
type textarea "x"
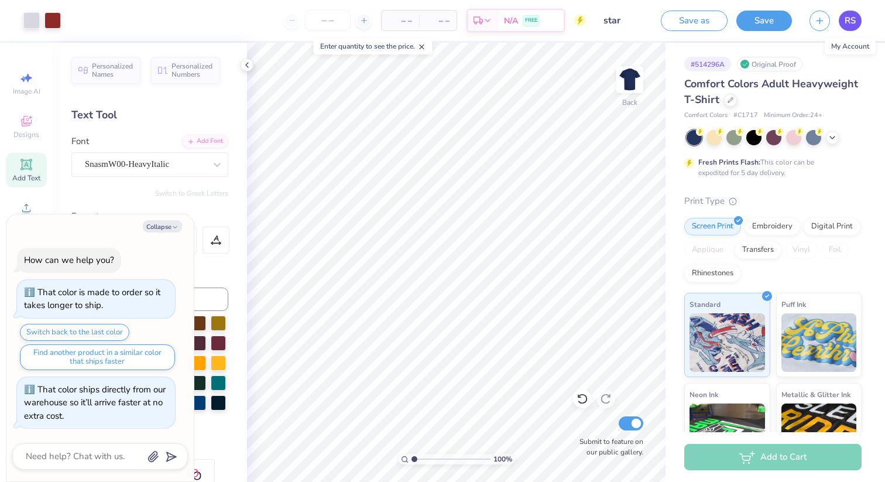
click at [855, 14] on span "RS" at bounding box center [850, 20] width 11 height 13
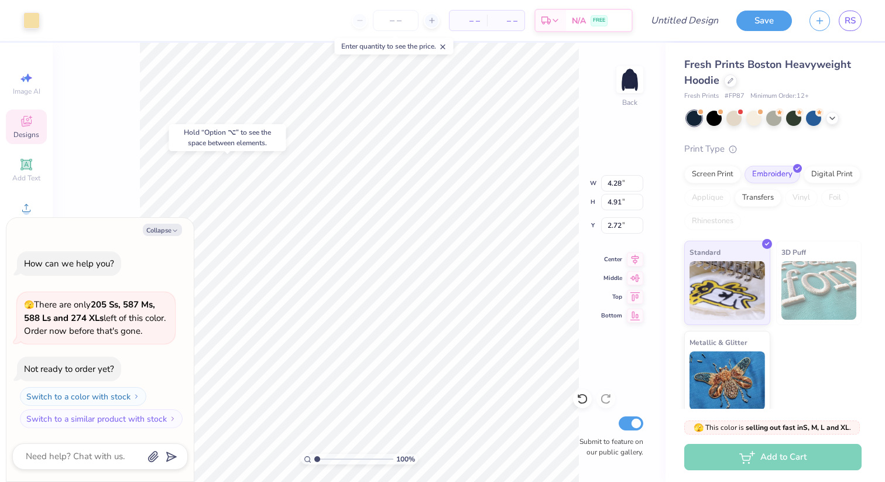
type textarea "x"
type input "4.37"
type input "4.96"
type input "2.68"
type textarea "x"
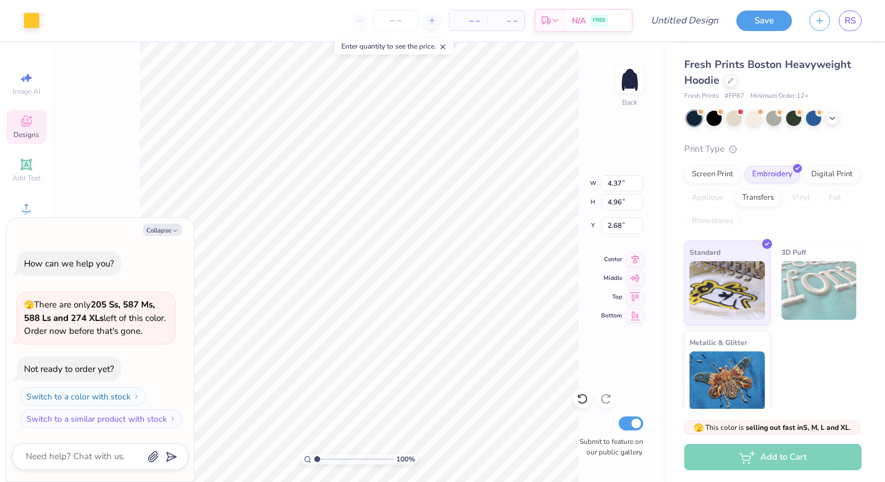
type input "3.31"
type input "4.48"
type input "2.56"
type textarea "x"
type input "4.35"
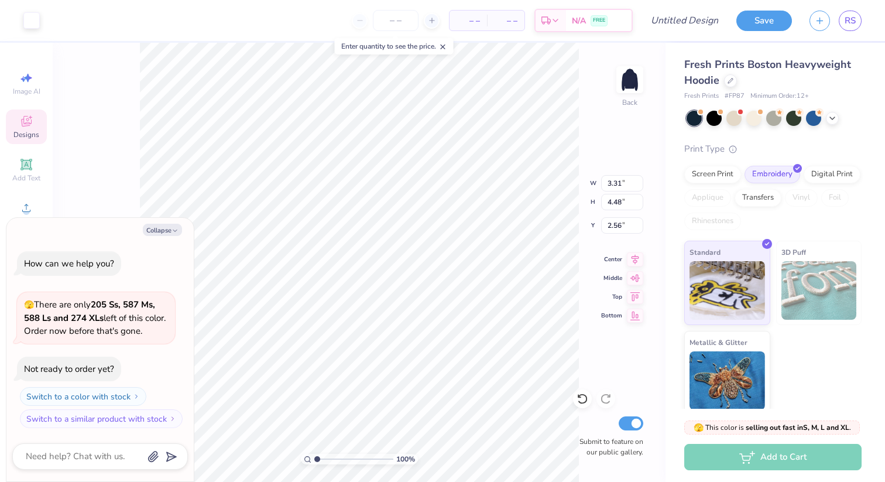
type input "4.80"
type input "2.77"
type textarea "x"
type input "3.00"
click at [32, 18] on div at bounding box center [31, 19] width 16 height 16
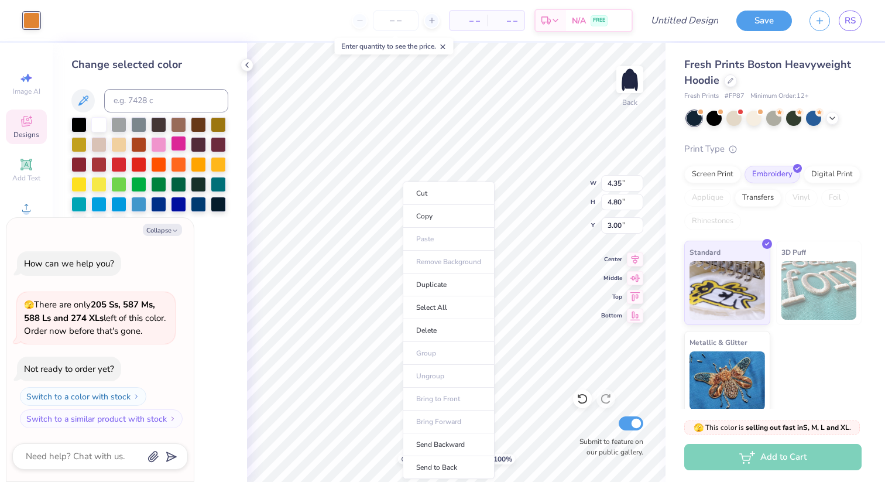
click at [178, 144] on div at bounding box center [178, 143] width 15 height 15
click at [583, 396] on icon at bounding box center [583, 399] width 12 height 12
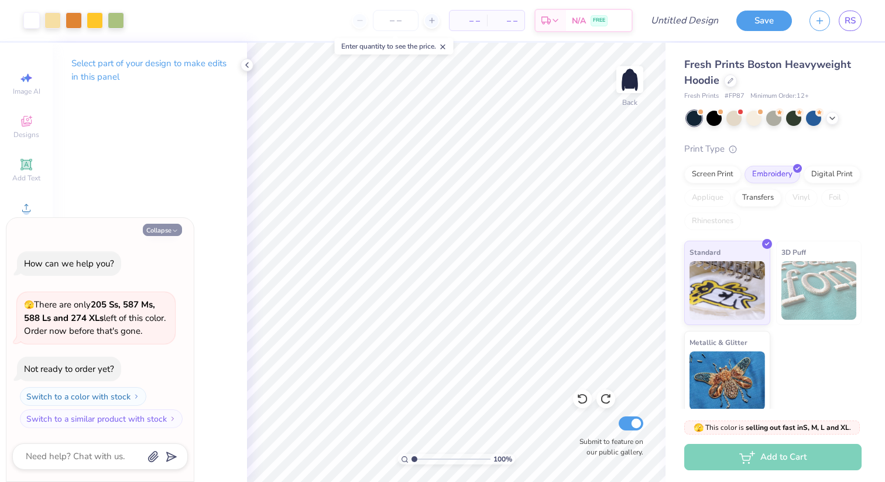
click at [172, 229] on icon "button" at bounding box center [175, 230] width 7 height 7
type textarea "x"
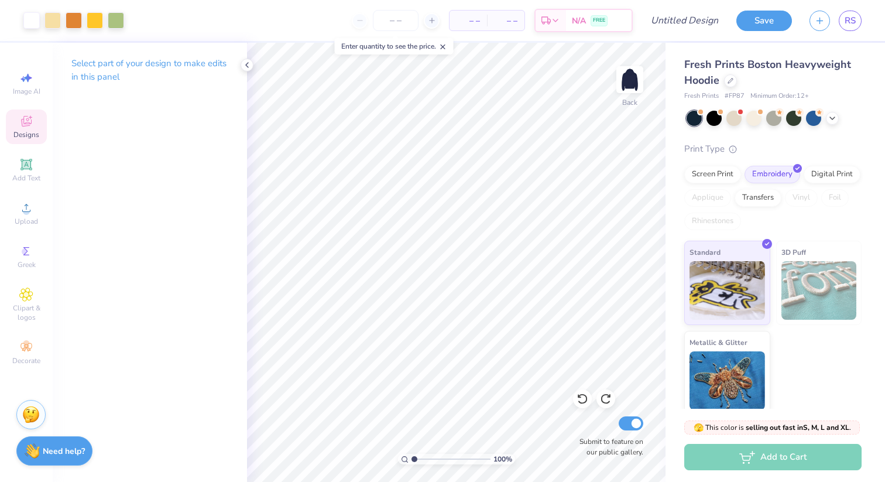
click at [23, 132] on span "Designs" at bounding box center [26, 134] width 26 height 9
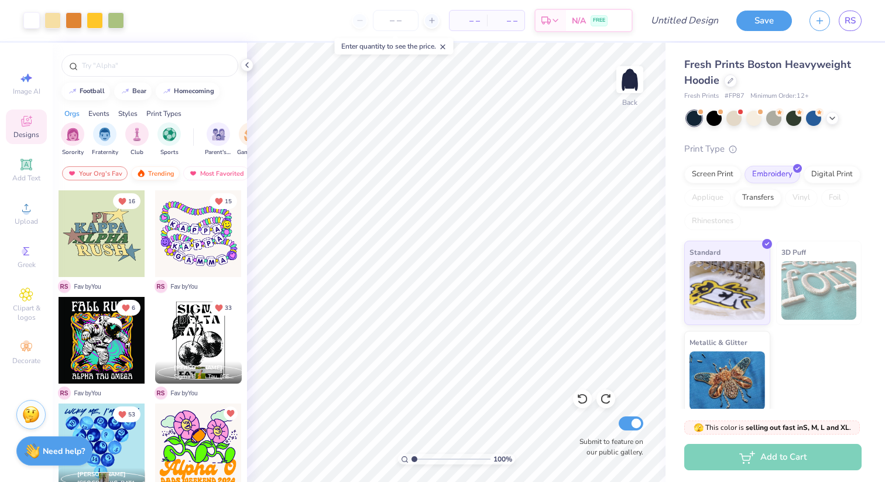
click at [157, 177] on div "Trending" at bounding box center [155, 173] width 49 height 14
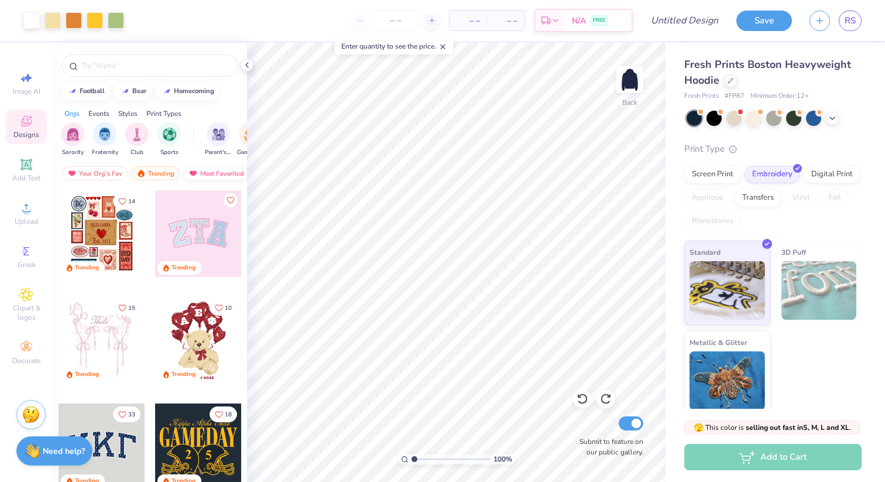
click at [222, 174] on div "Most Favorited" at bounding box center [216, 173] width 66 height 14
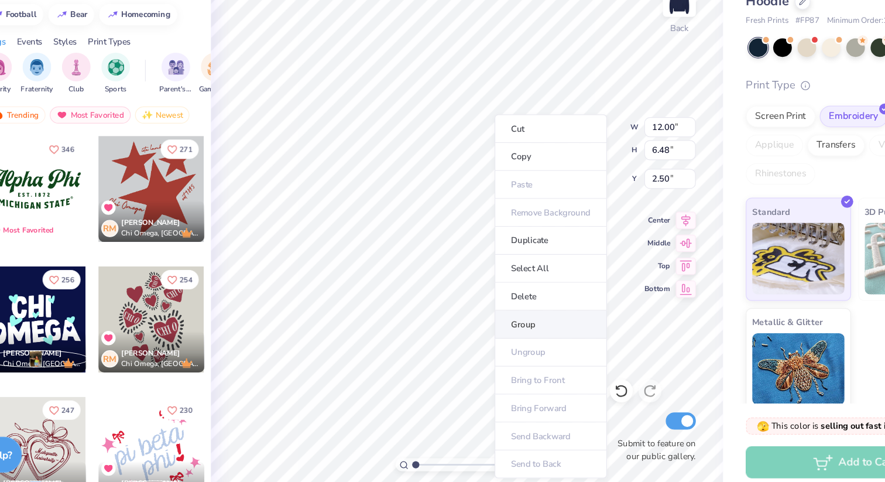
click at [508, 347] on li "Group" at bounding box center [525, 344] width 92 height 23
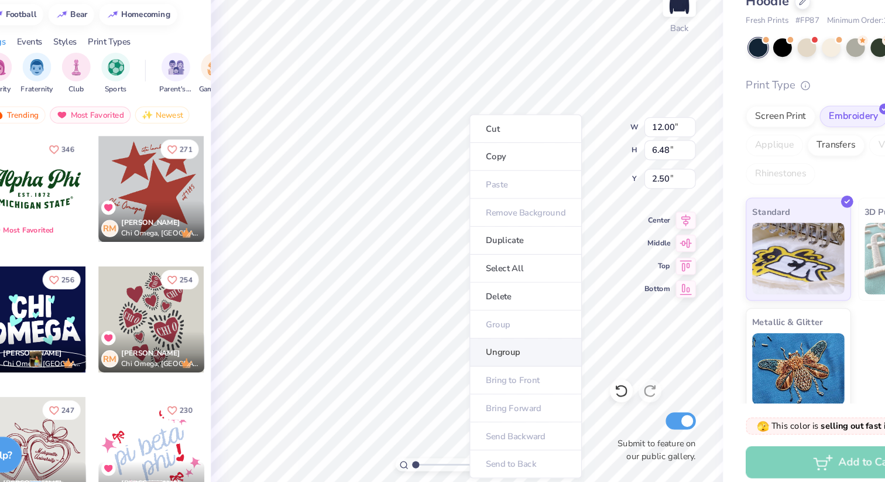
click at [496, 365] on li "Ungroup" at bounding box center [504, 367] width 92 height 23
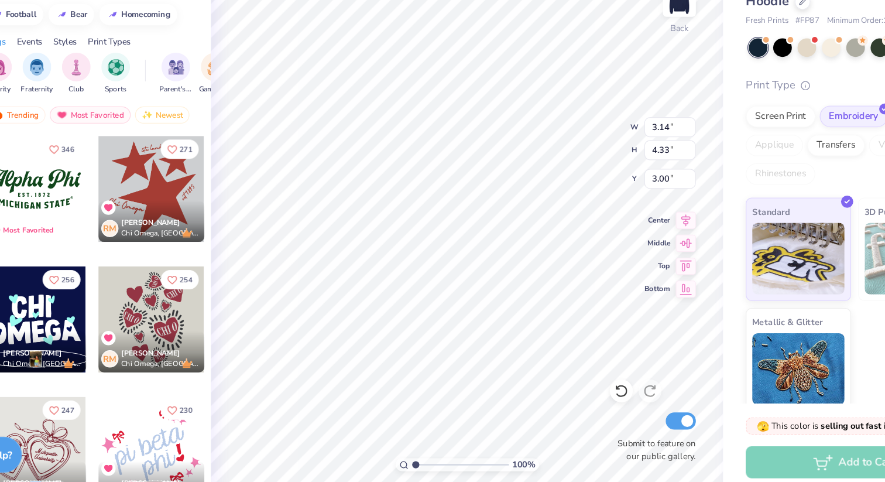
type input "3.00"
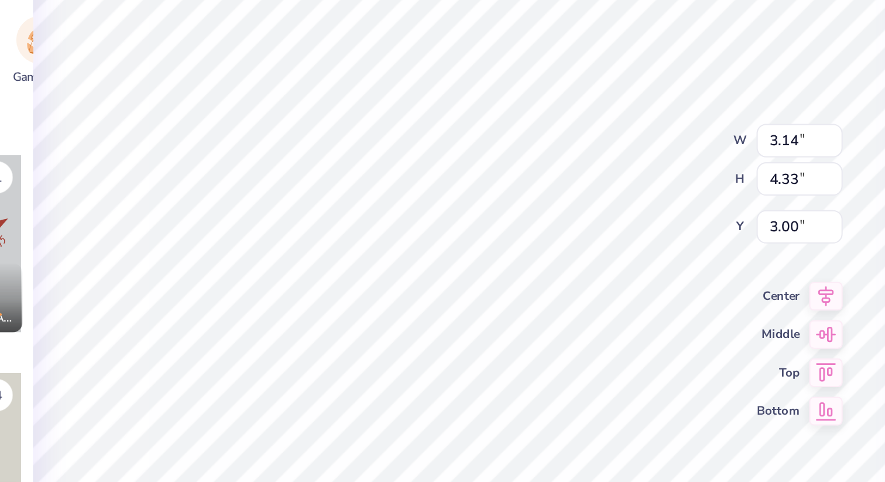
type input "3.31"
type input "4.48"
type input "2.56"
type input "3.14"
type input "4.33"
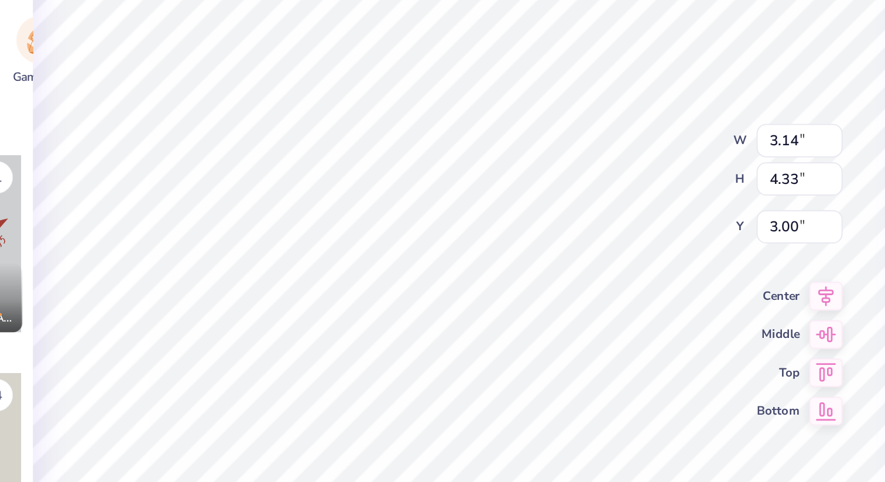
type input "3.47"
type input "3.40"
type input "4.60"
type input "2.50"
type input "3.01"
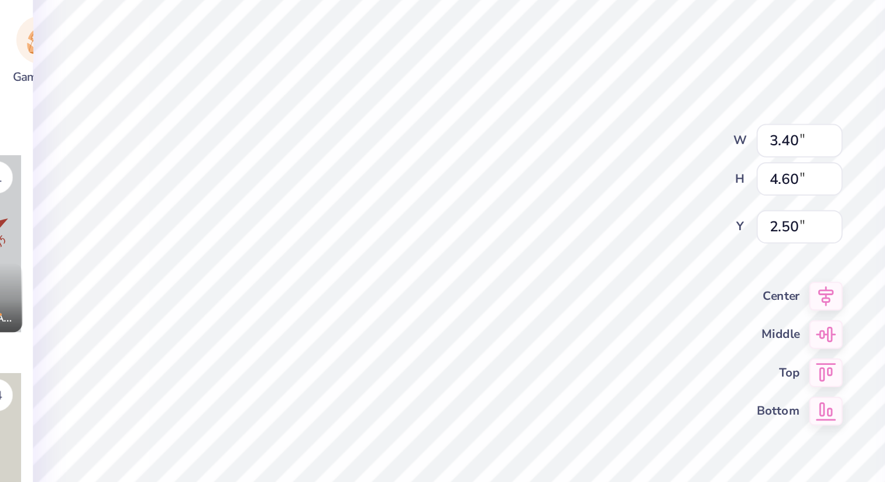
type input "4.30"
type input "7.80"
type input "3.31"
type input "4.48"
type input "3.00"
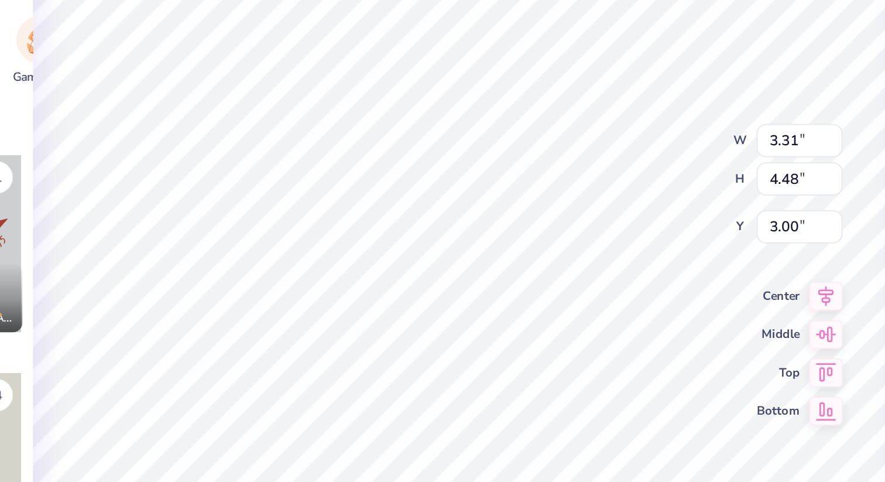
type input "3.40"
type input "4.60"
type input "0.70"
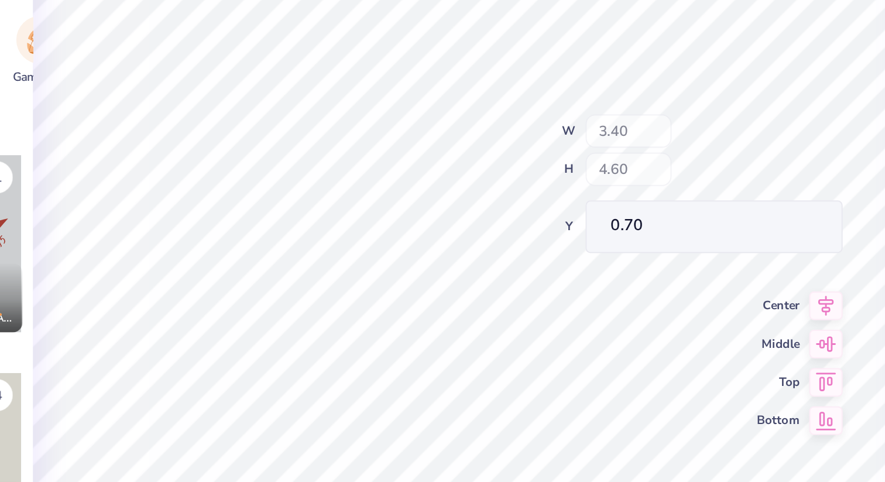
type input "3.48"
type input "4.83"
type input "2.64"
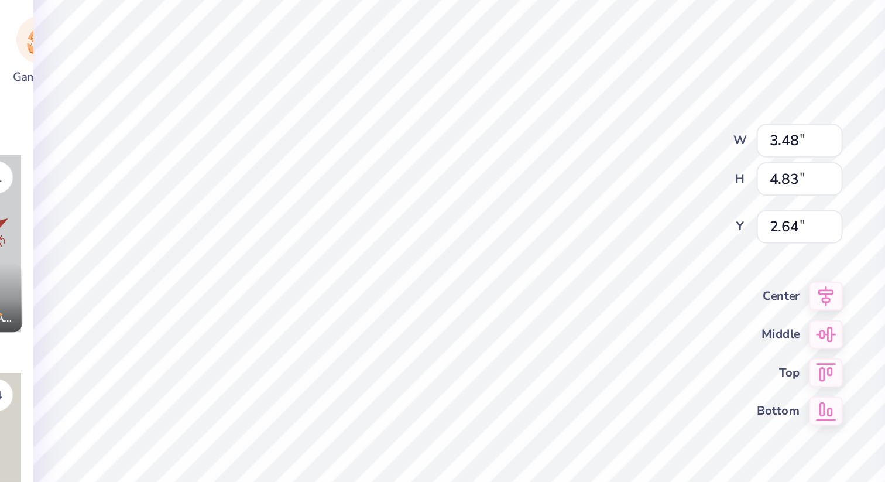
type input "3.40"
type input "4.60"
type input "0.70"
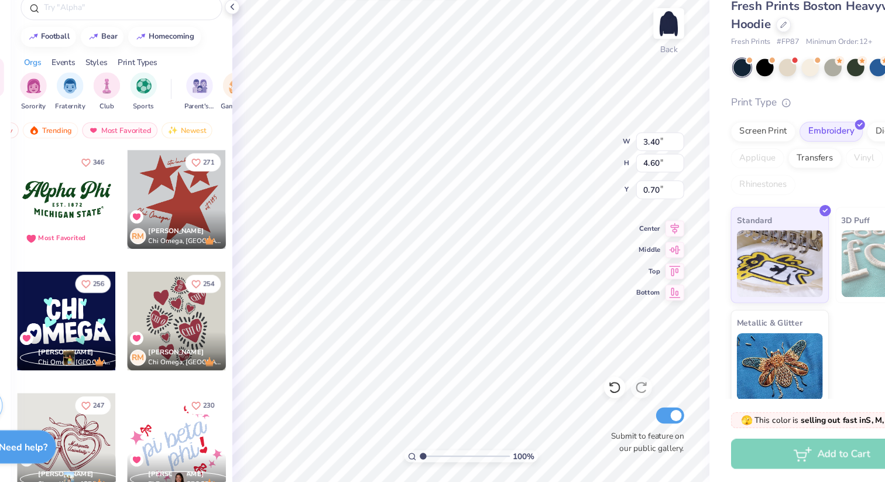
type input "3.31"
type input "4.48"
type input "3.00"
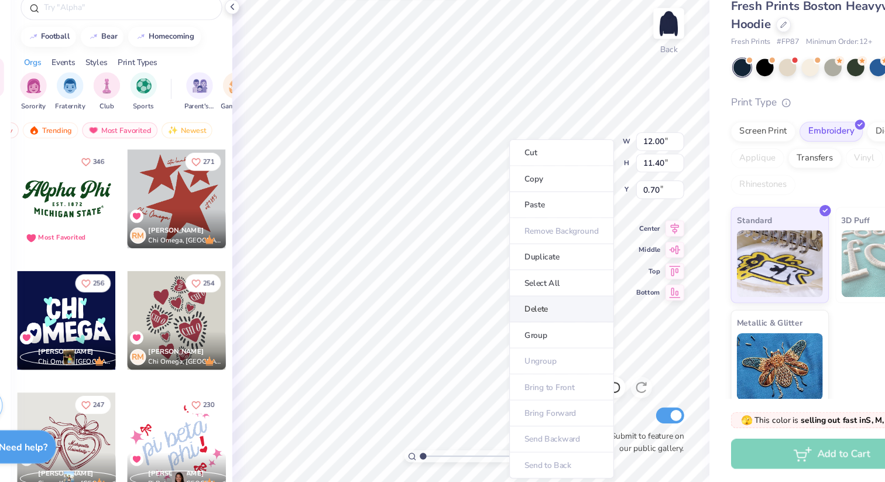
click at [519, 332] on li "Delete" at bounding box center [536, 330] width 92 height 23
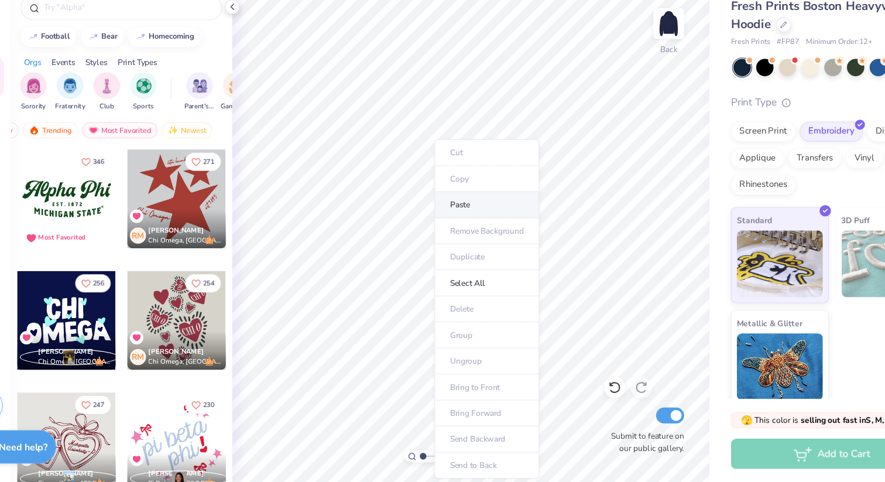
click at [456, 246] on li "Paste" at bounding box center [470, 239] width 92 height 23
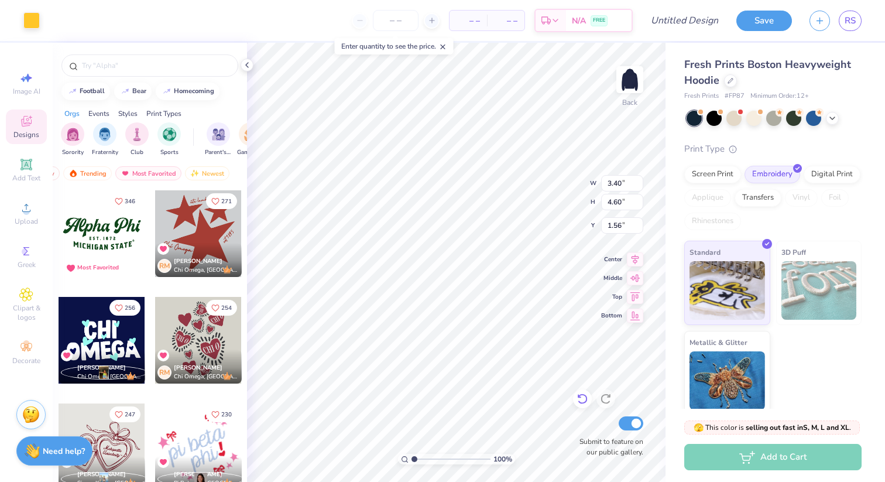
click at [579, 400] on icon at bounding box center [583, 399] width 12 height 12
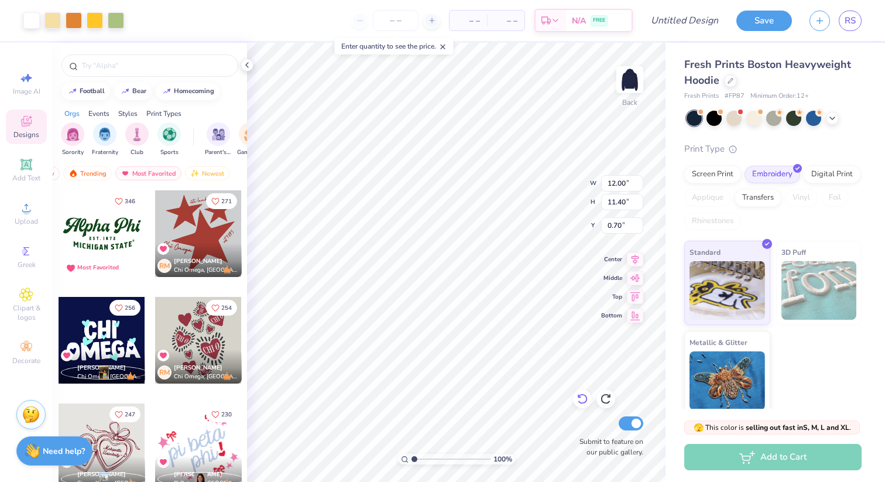
type input "12.00"
type input "11.40"
type input "0.70"
click at [579, 400] on icon at bounding box center [583, 399] width 12 height 12
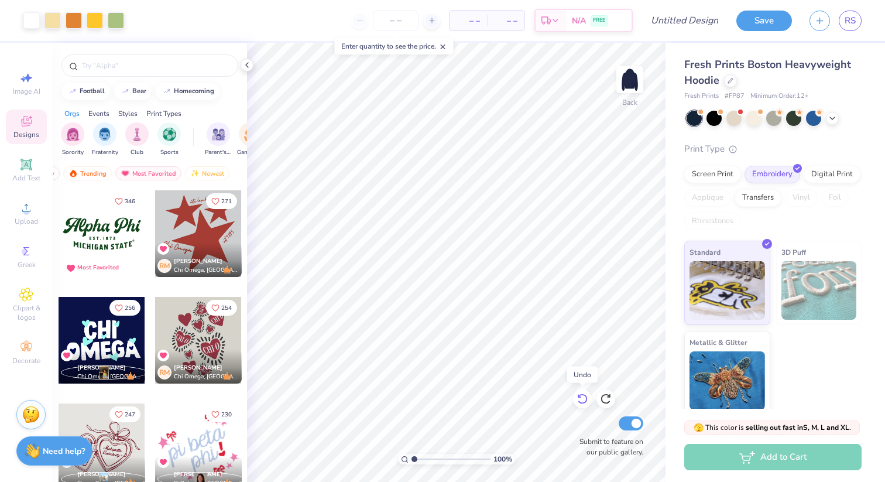
click at [579, 400] on icon at bounding box center [583, 399] width 12 height 12
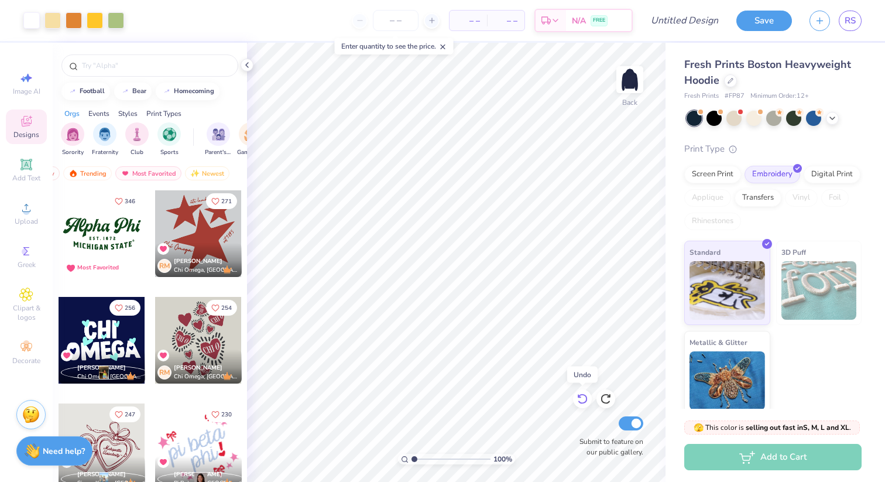
click at [579, 400] on icon at bounding box center [583, 399] width 12 height 12
click at [579, 399] on icon at bounding box center [583, 399] width 12 height 12
